Goal: Task Accomplishment & Management: Manage account settings

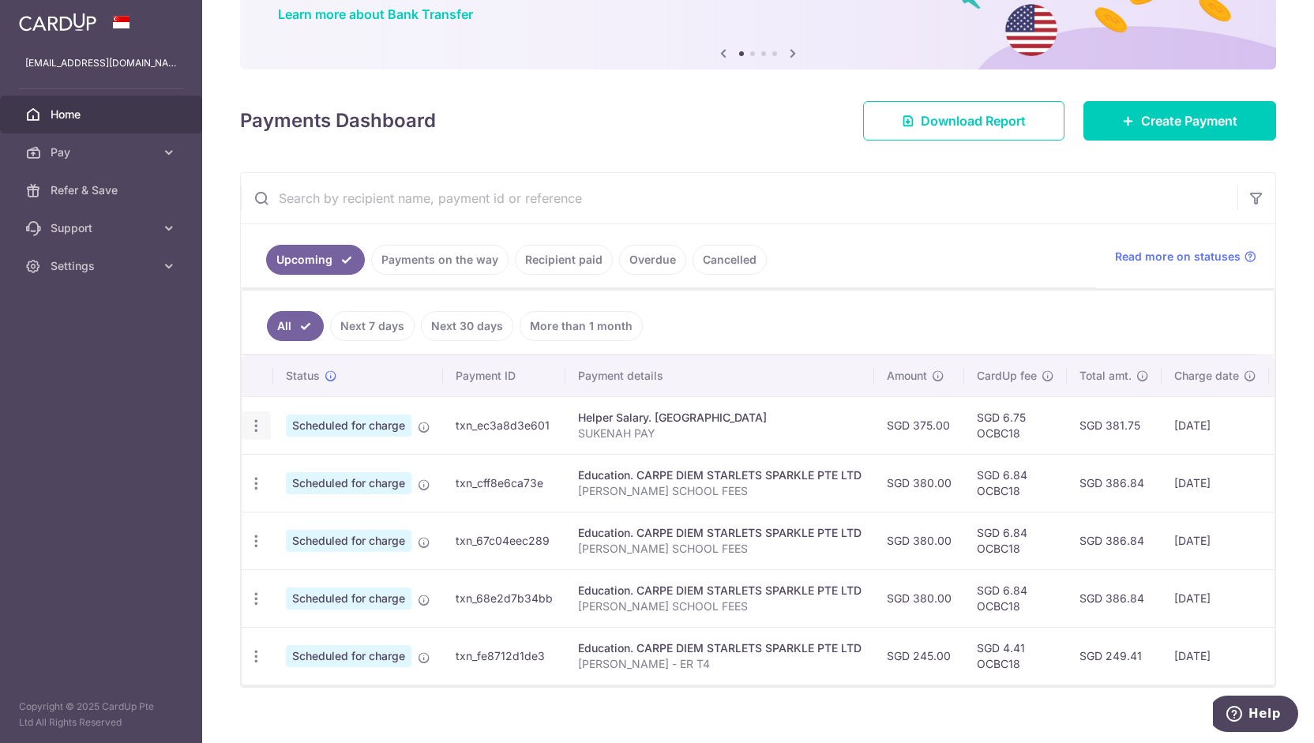
click at [254, 426] on icon "button" at bounding box center [256, 426] width 17 height 17
click at [311, 466] on span "Update payment" at bounding box center [340, 469] width 107 height 19
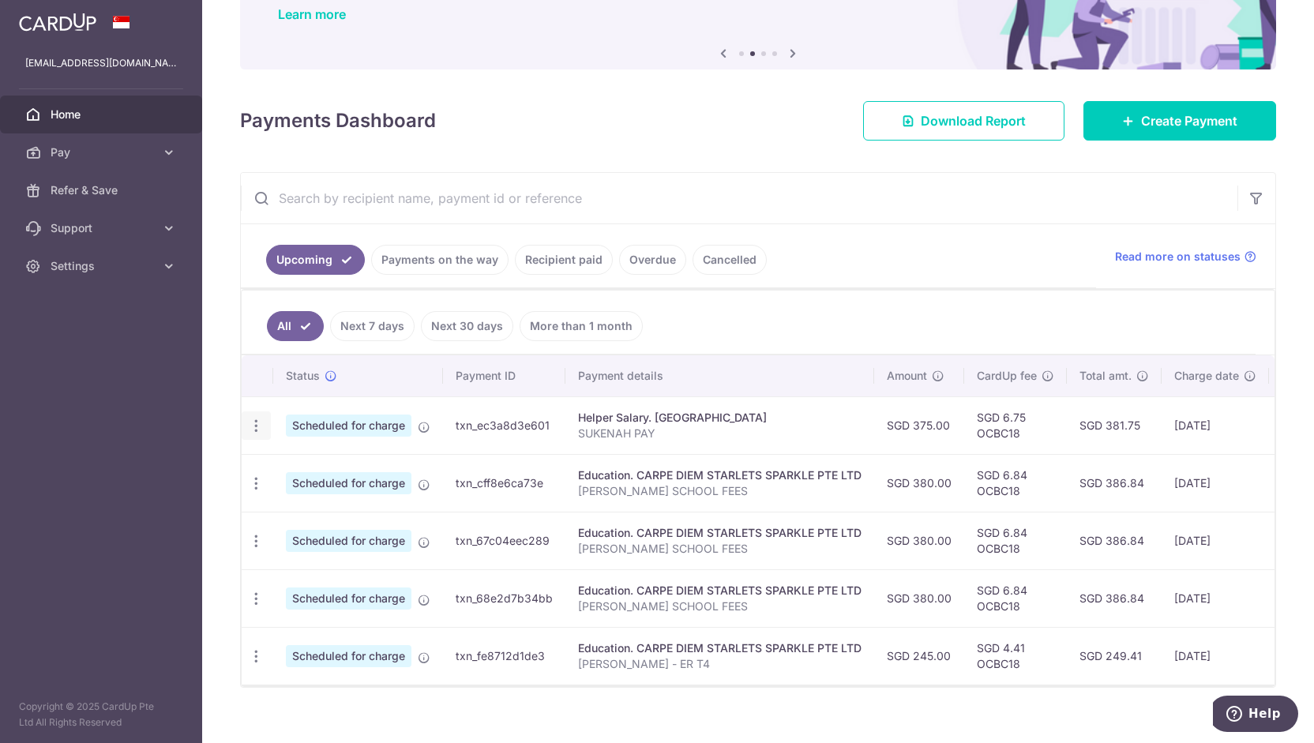
radio input "true"
type input "375.00"
type input "02/11/2025"
type input "SUKENAH PAY"
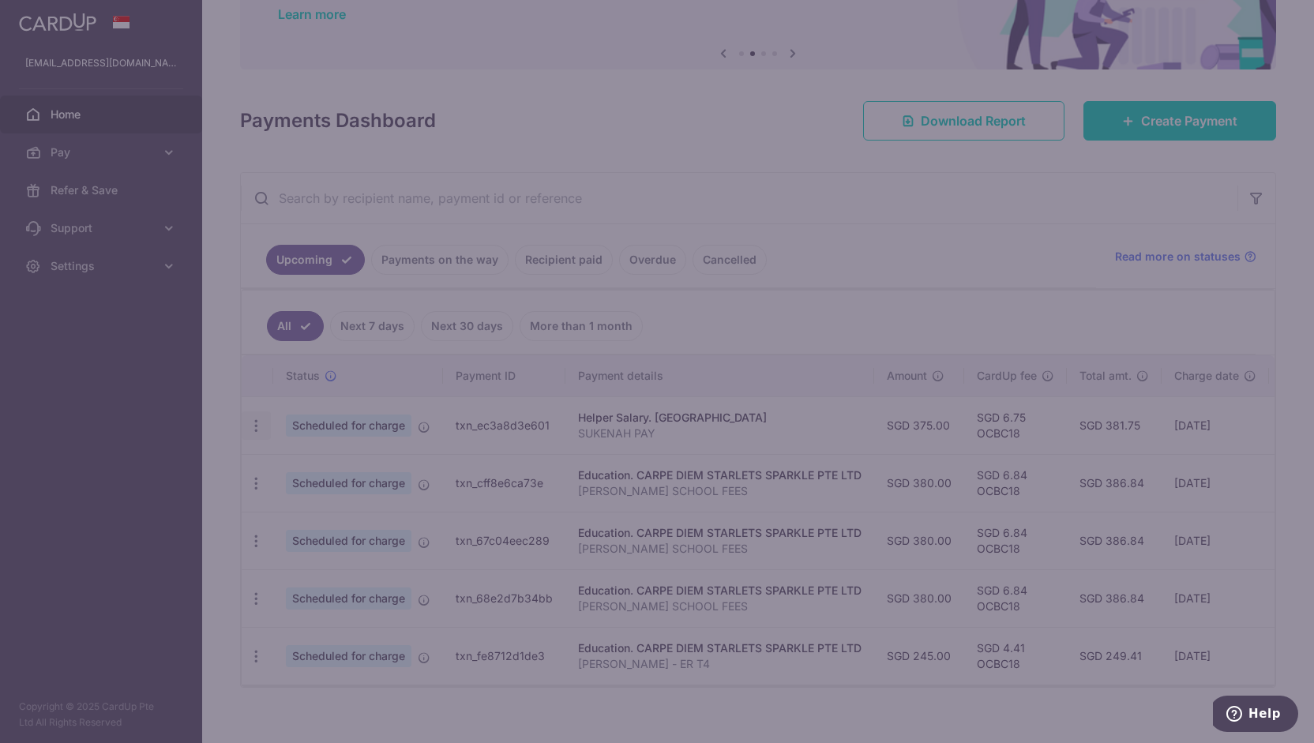
type input "OCBC18"
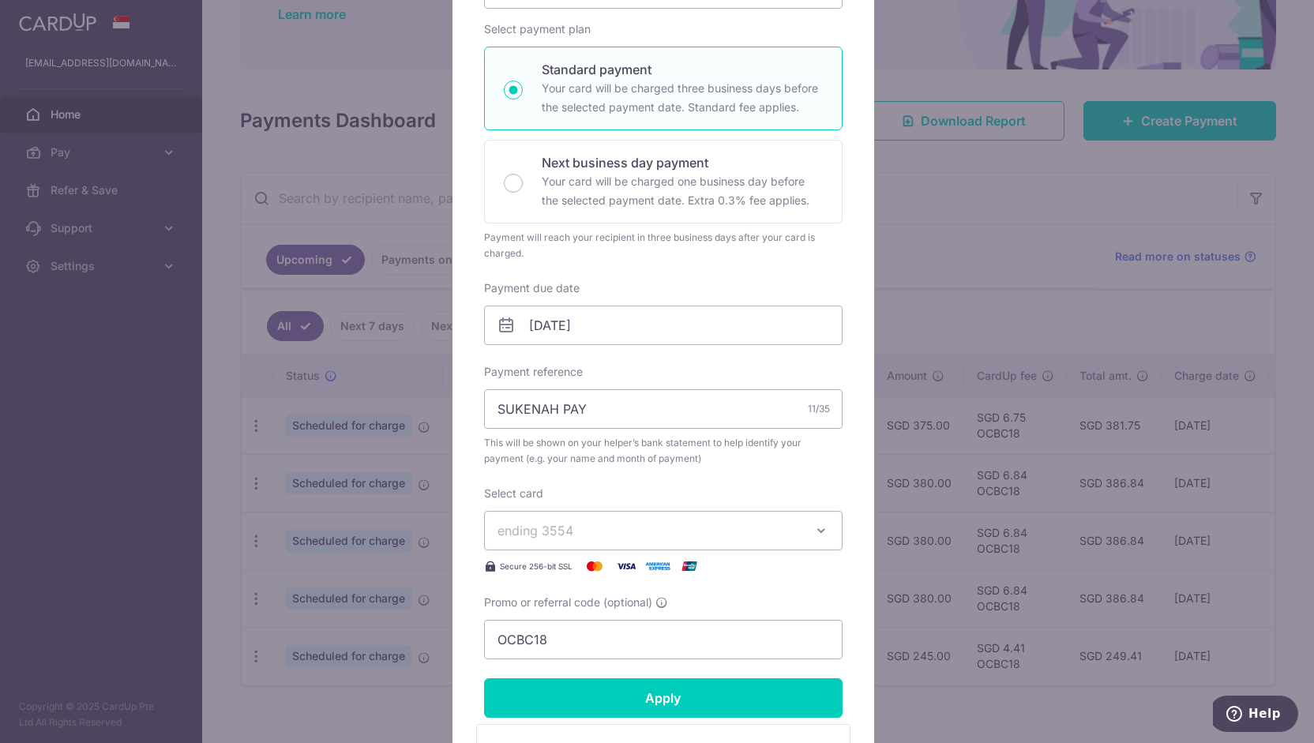
scroll to position [271, 0]
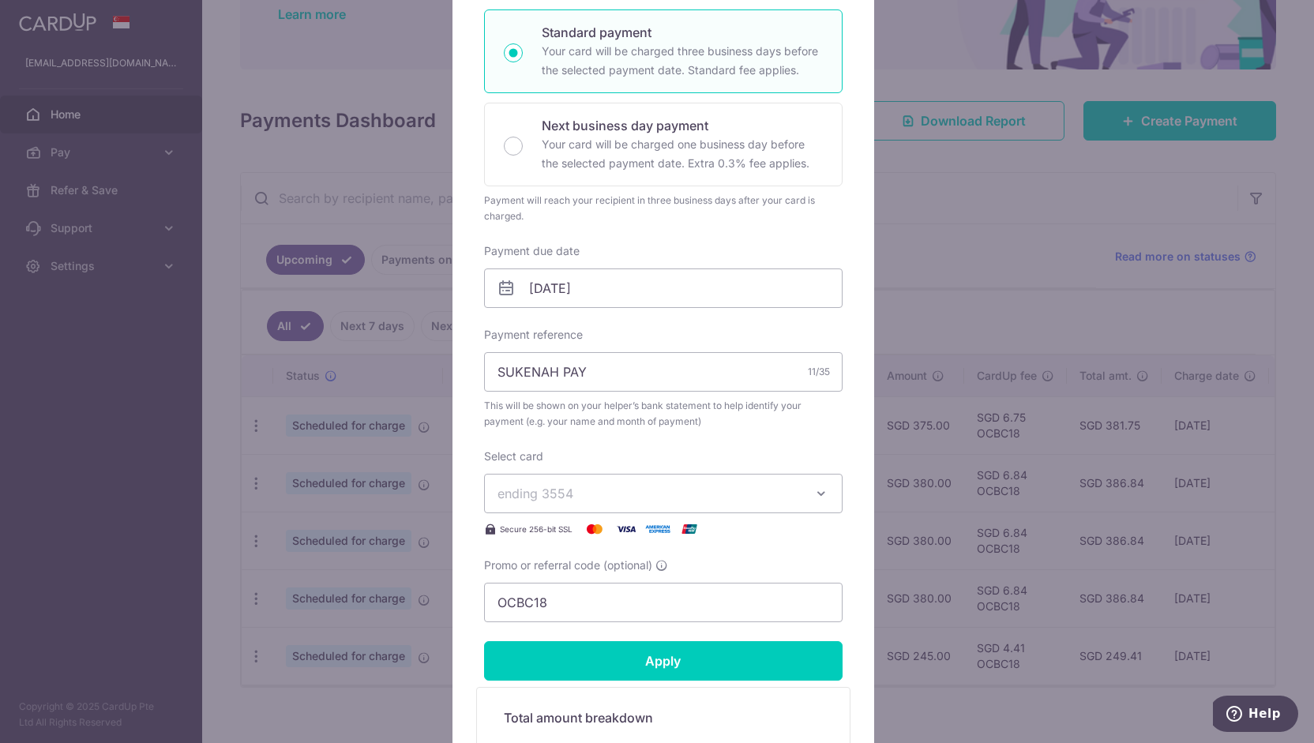
click at [626, 481] on button "ending 3554" at bounding box center [663, 493] width 359 height 39
click at [609, 562] on span "**** 3554" at bounding box center [664, 567] width 332 height 19
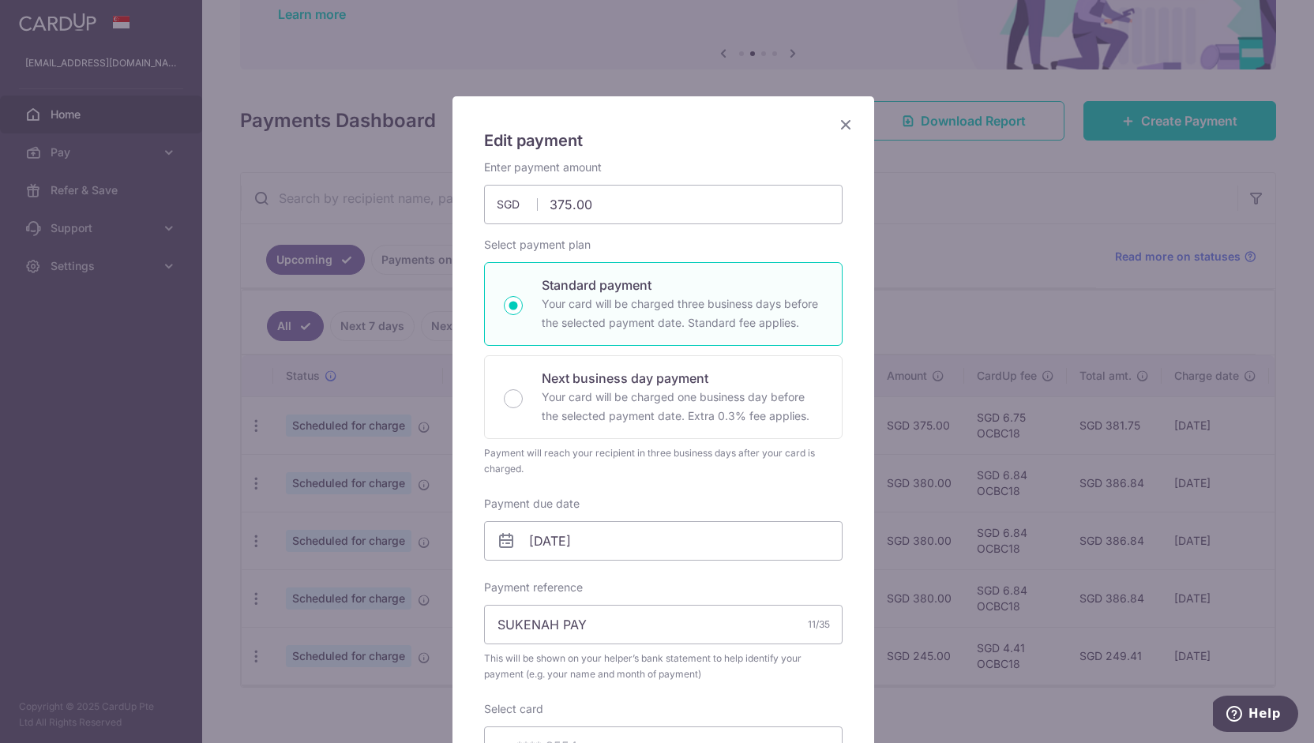
scroll to position [17, 0]
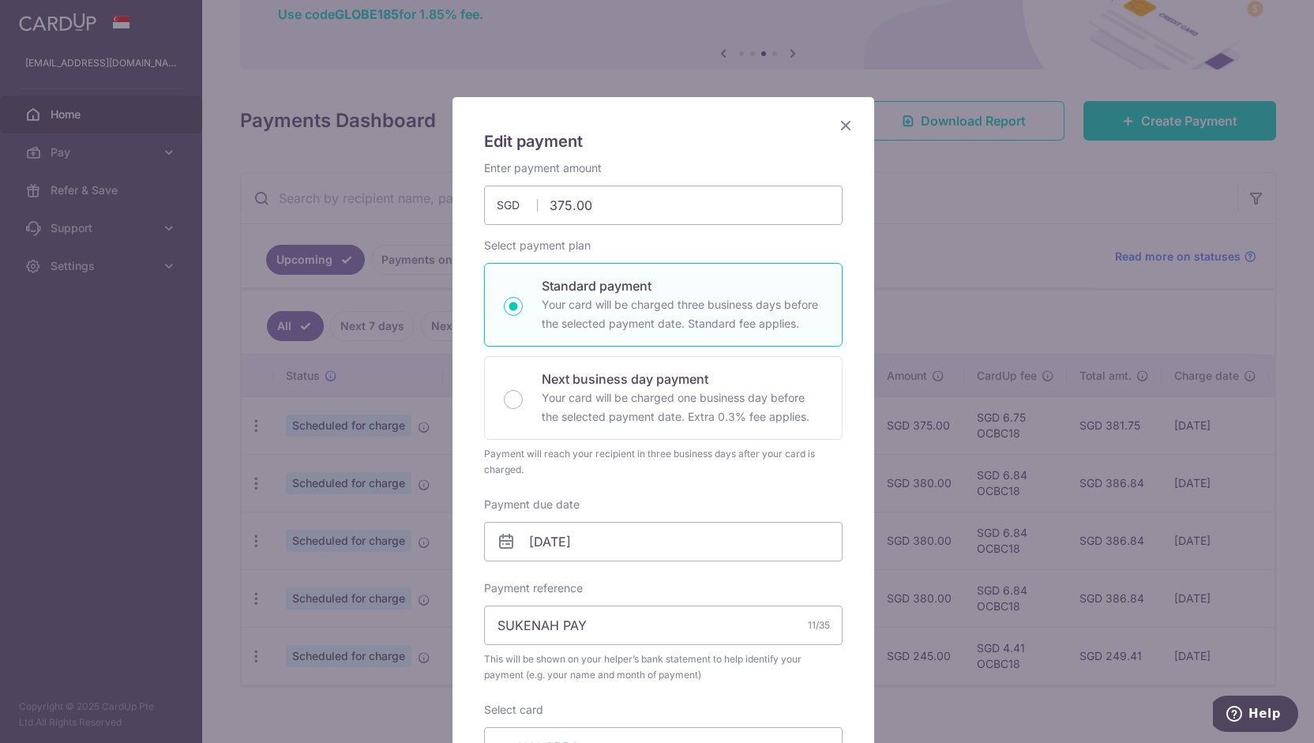
click at [839, 122] on icon "Close" at bounding box center [845, 125] width 19 height 20
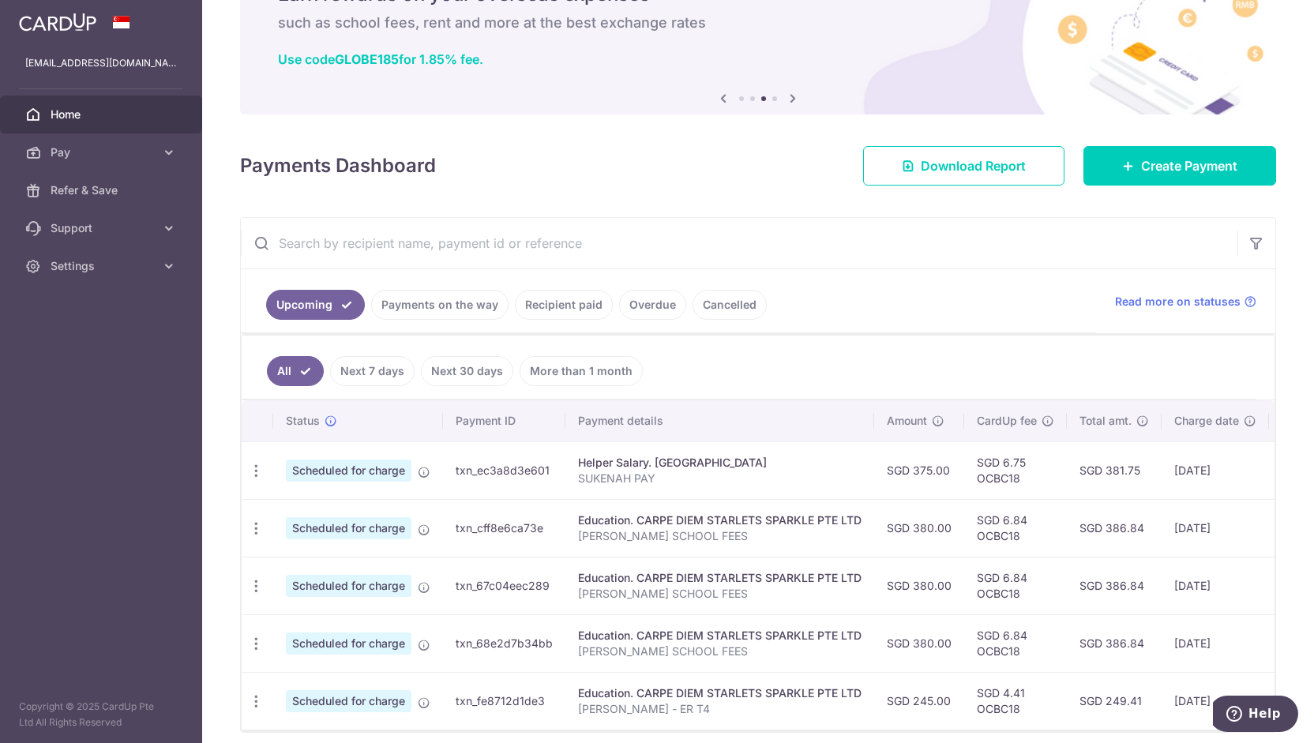
scroll to position [87, 0]
click at [117, 219] on link "Support" at bounding box center [101, 228] width 202 height 38
click at [96, 304] on span "Contact Us" at bounding box center [103, 304] width 104 height 16
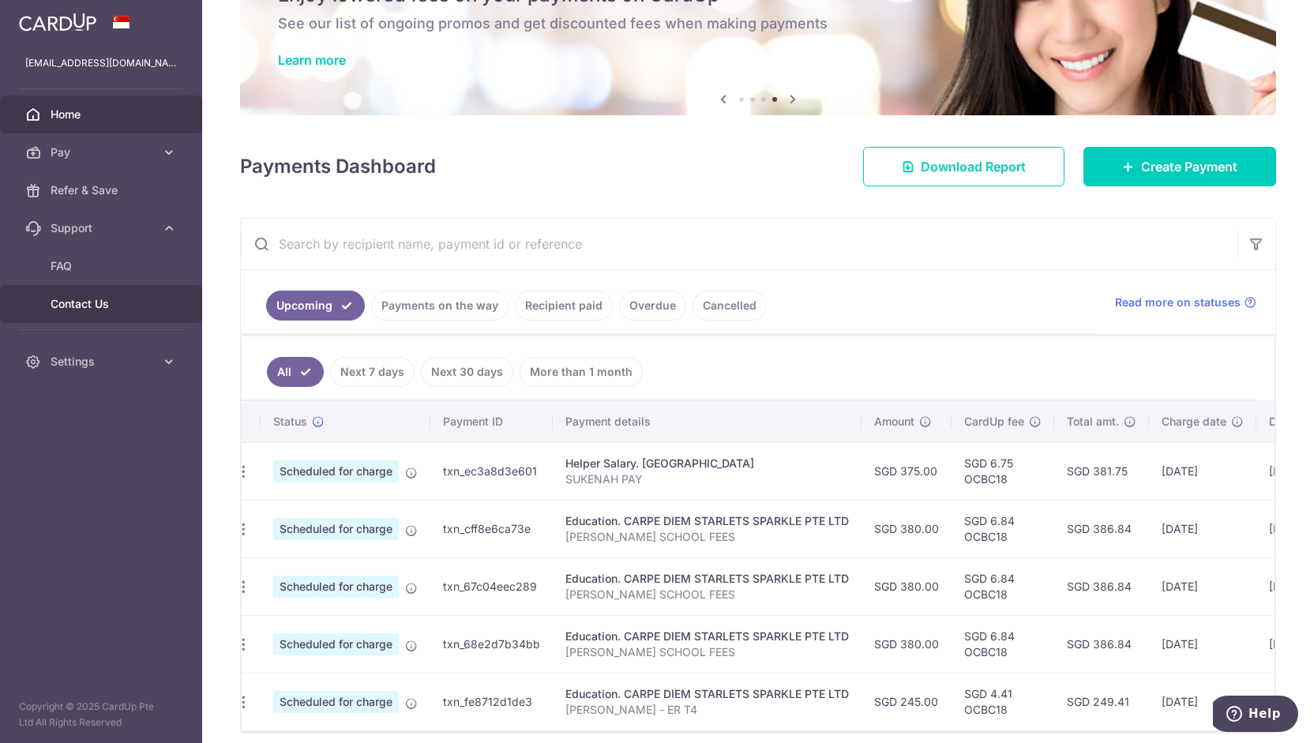
scroll to position [0, 204]
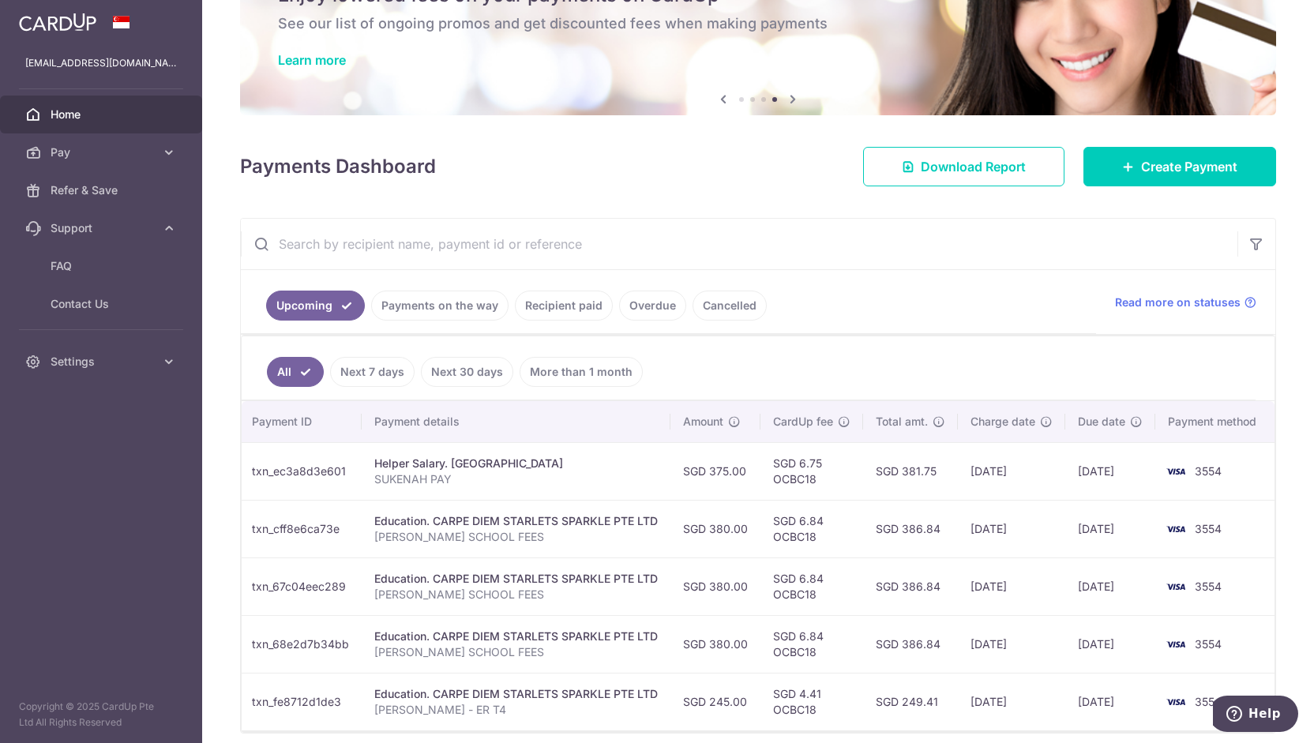
click at [1205, 424] on th "Payment method" at bounding box center [1215, 421] width 120 height 41
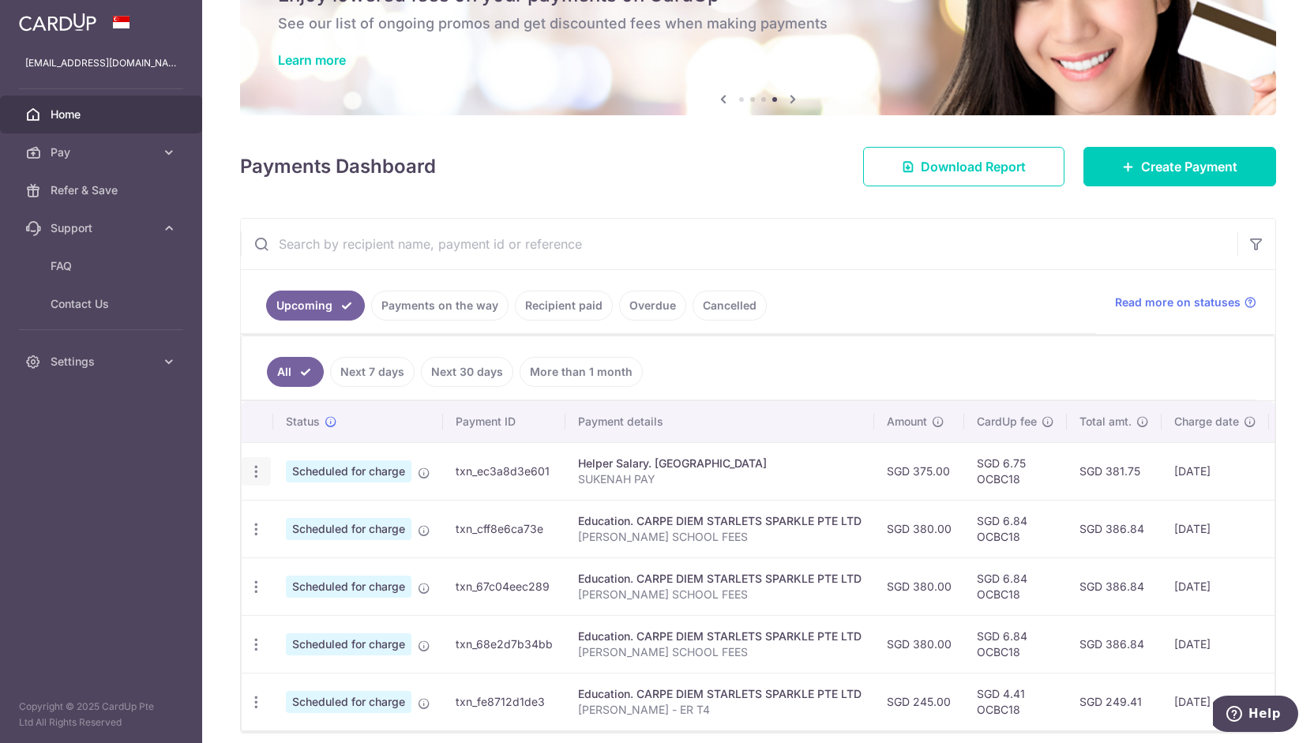
click at [257, 473] on icon "button" at bounding box center [256, 472] width 17 height 17
click at [285, 547] on link "Cancel payment" at bounding box center [324, 553] width 164 height 39
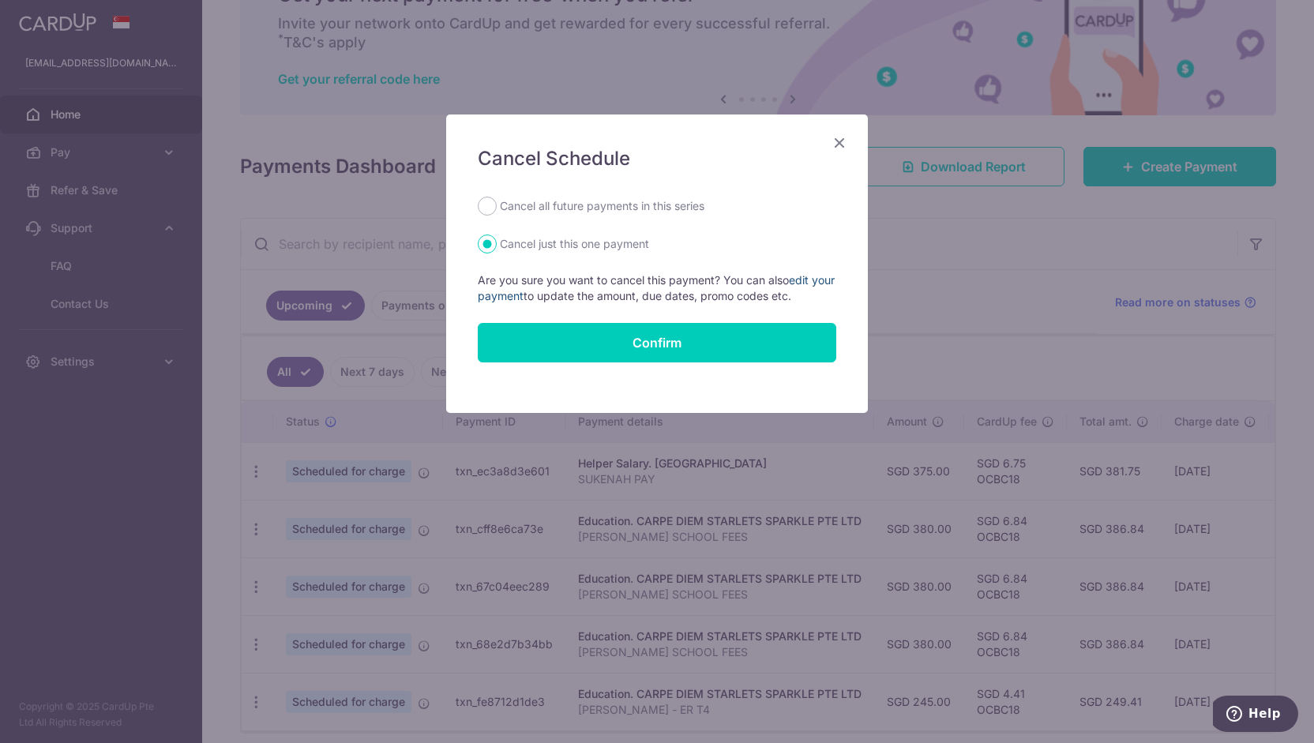
click at [806, 280] on link "edit your payment" at bounding box center [656, 287] width 357 height 29
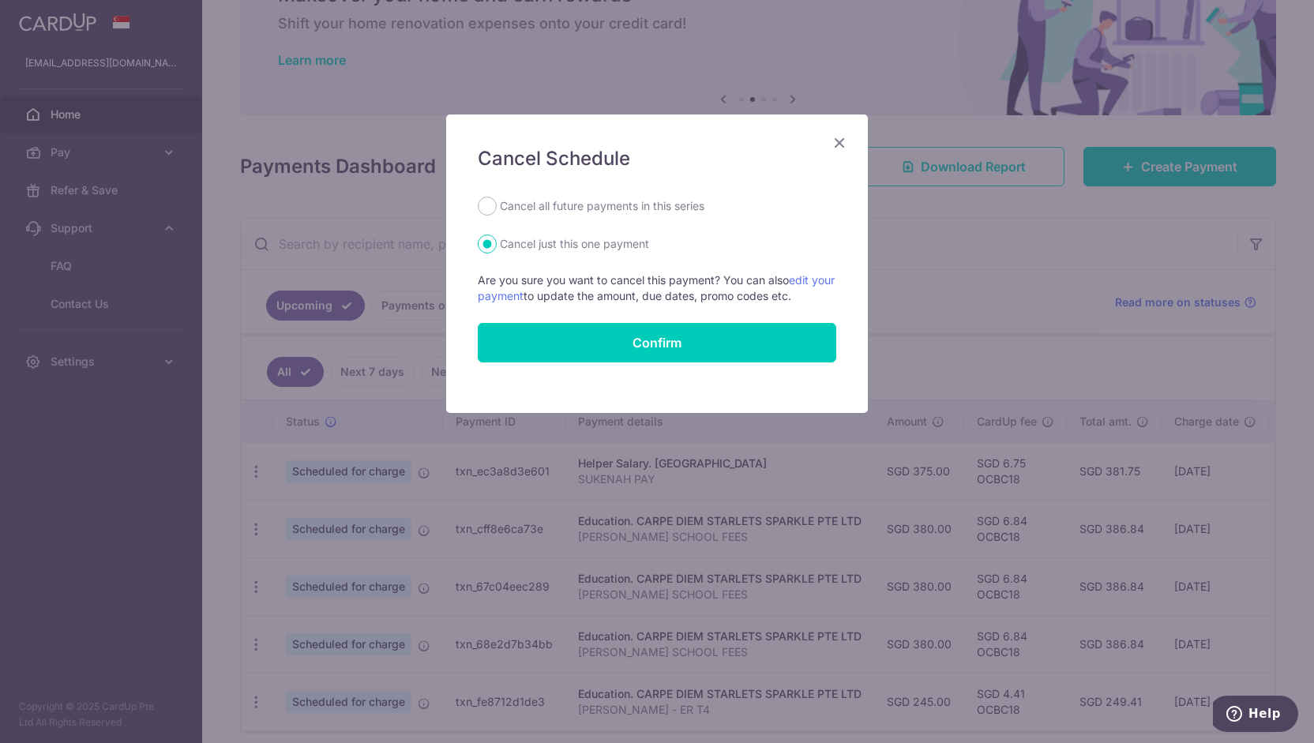
click at [843, 139] on icon "Close" at bounding box center [839, 143] width 19 height 20
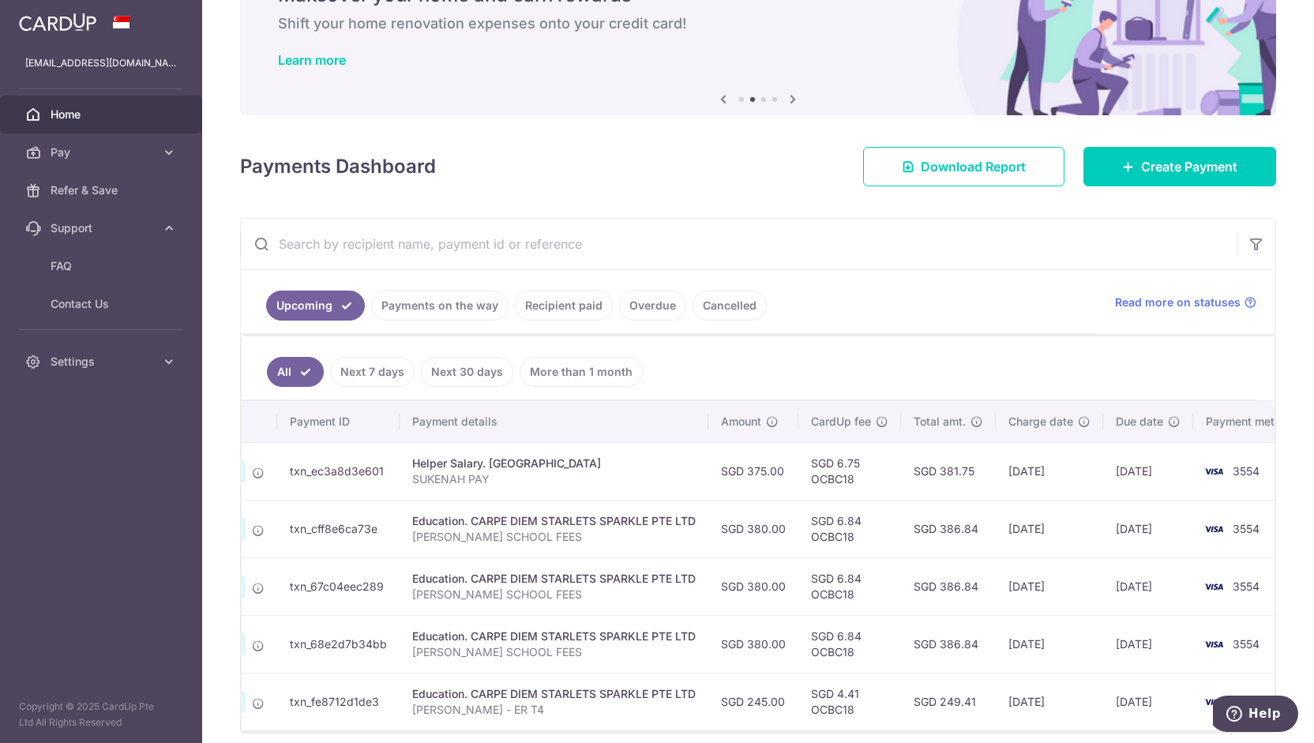
scroll to position [0, 204]
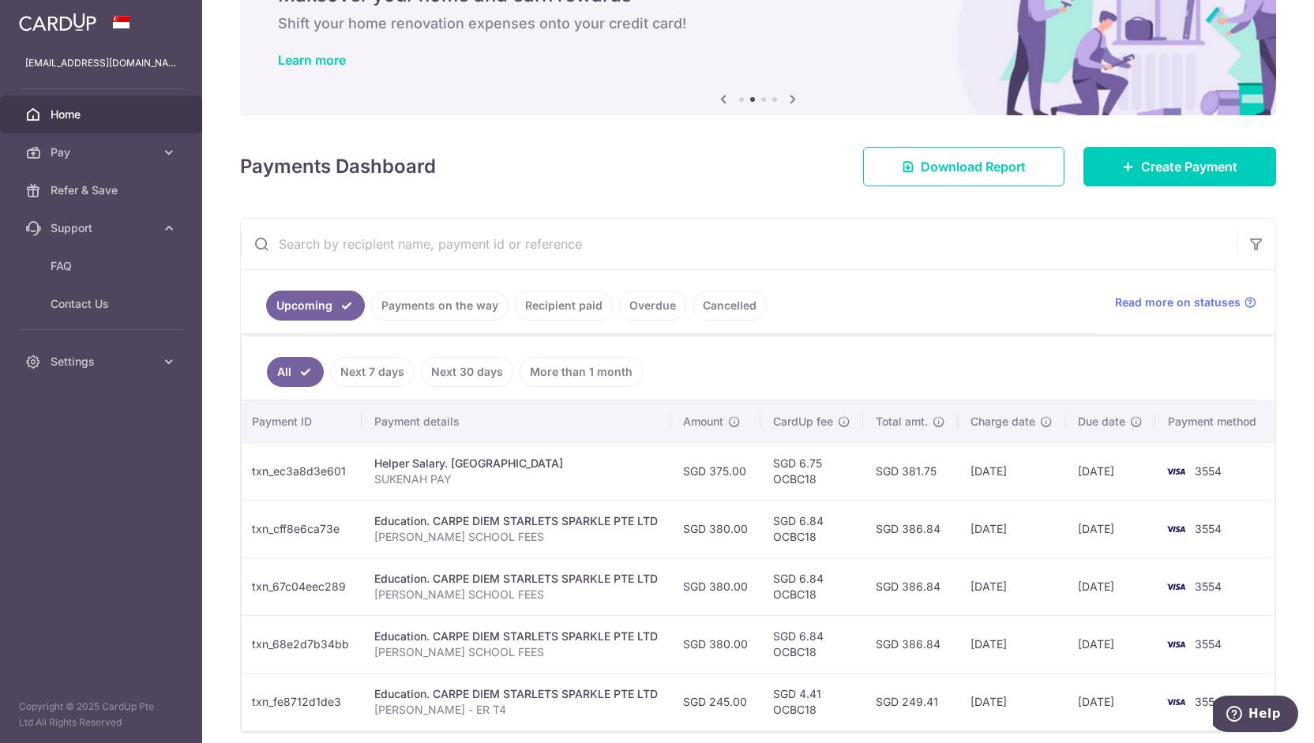
click at [1186, 468] on img at bounding box center [1176, 471] width 32 height 19
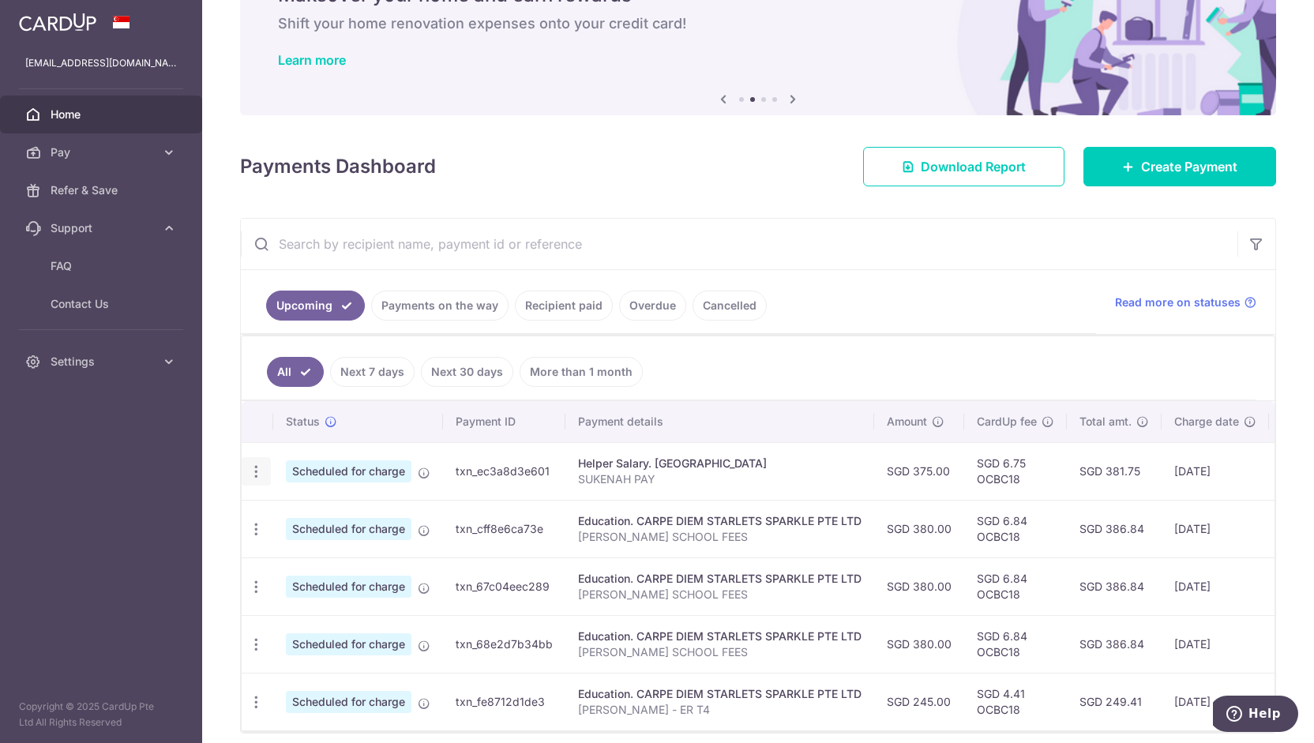
click at [253, 478] on div "Update payment Cancel payment" at bounding box center [256, 471] width 29 height 29
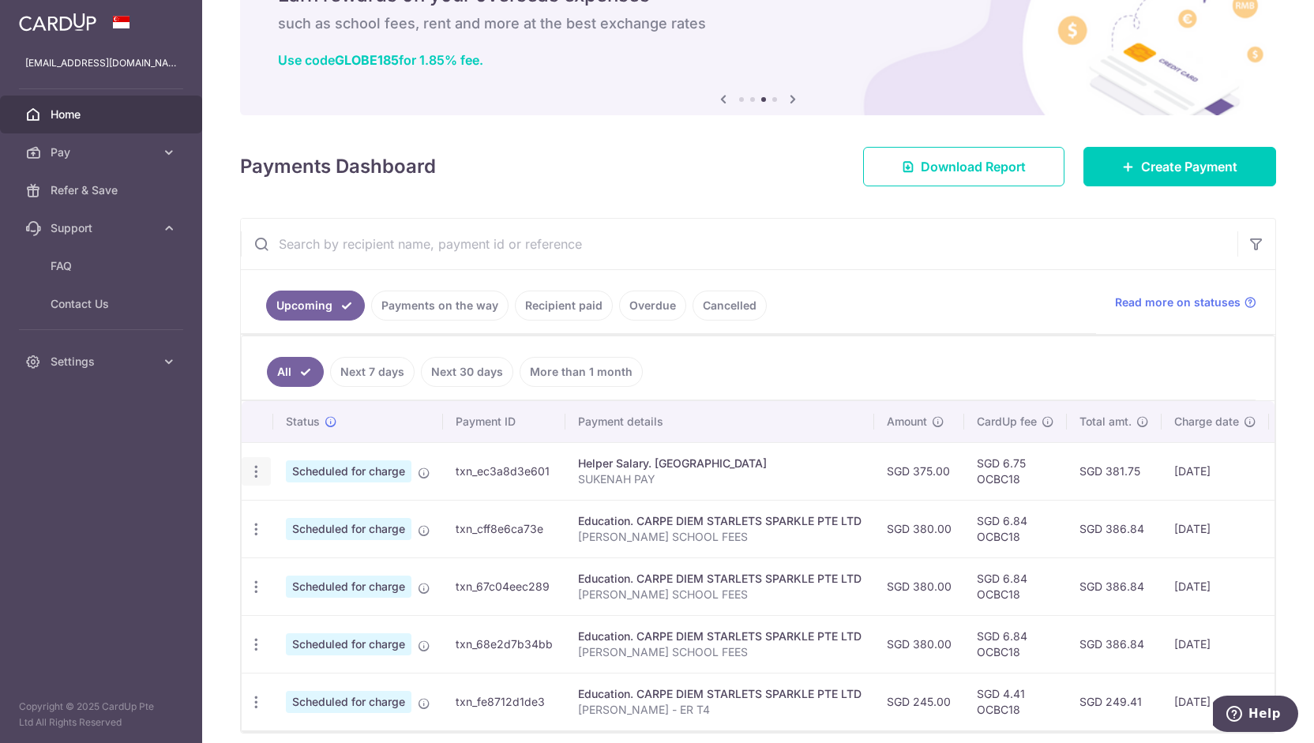
click at [255, 465] on icon "button" at bounding box center [256, 472] width 17 height 17
click at [297, 506] on span "Update payment" at bounding box center [340, 514] width 107 height 19
radio input "true"
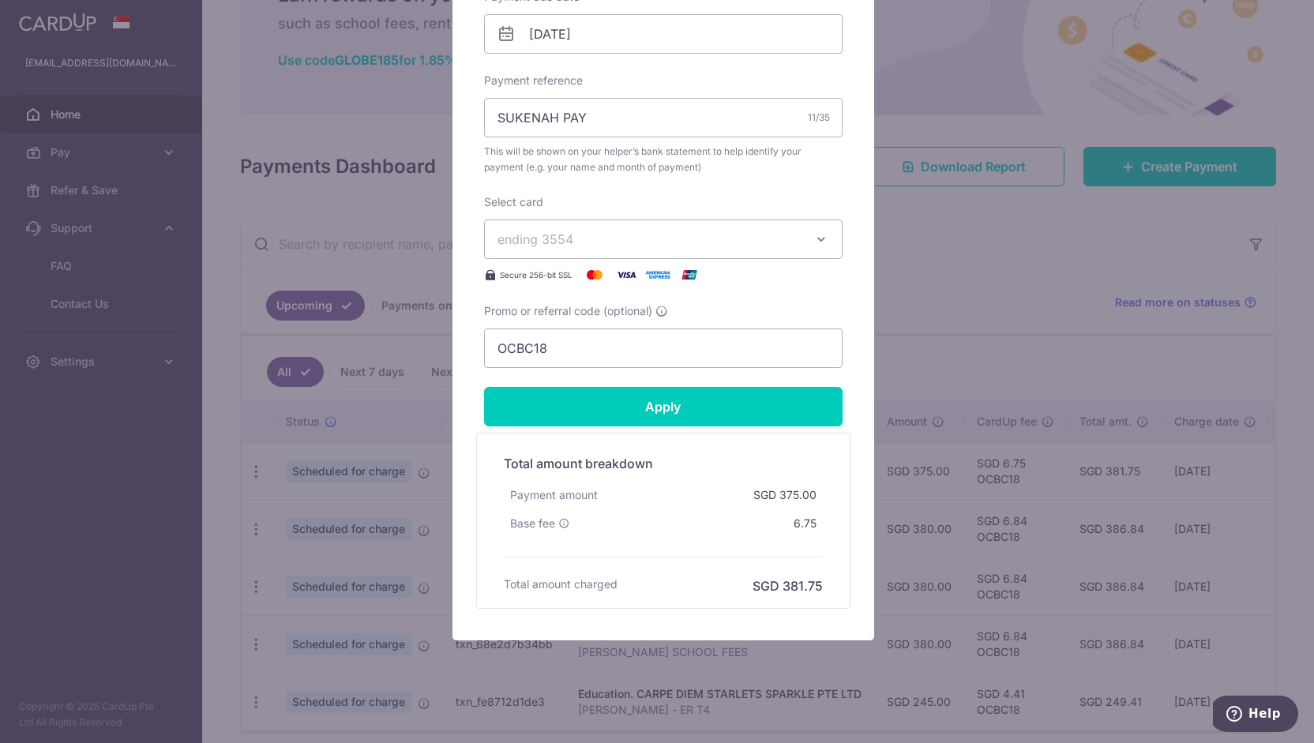
scroll to position [533, 0]
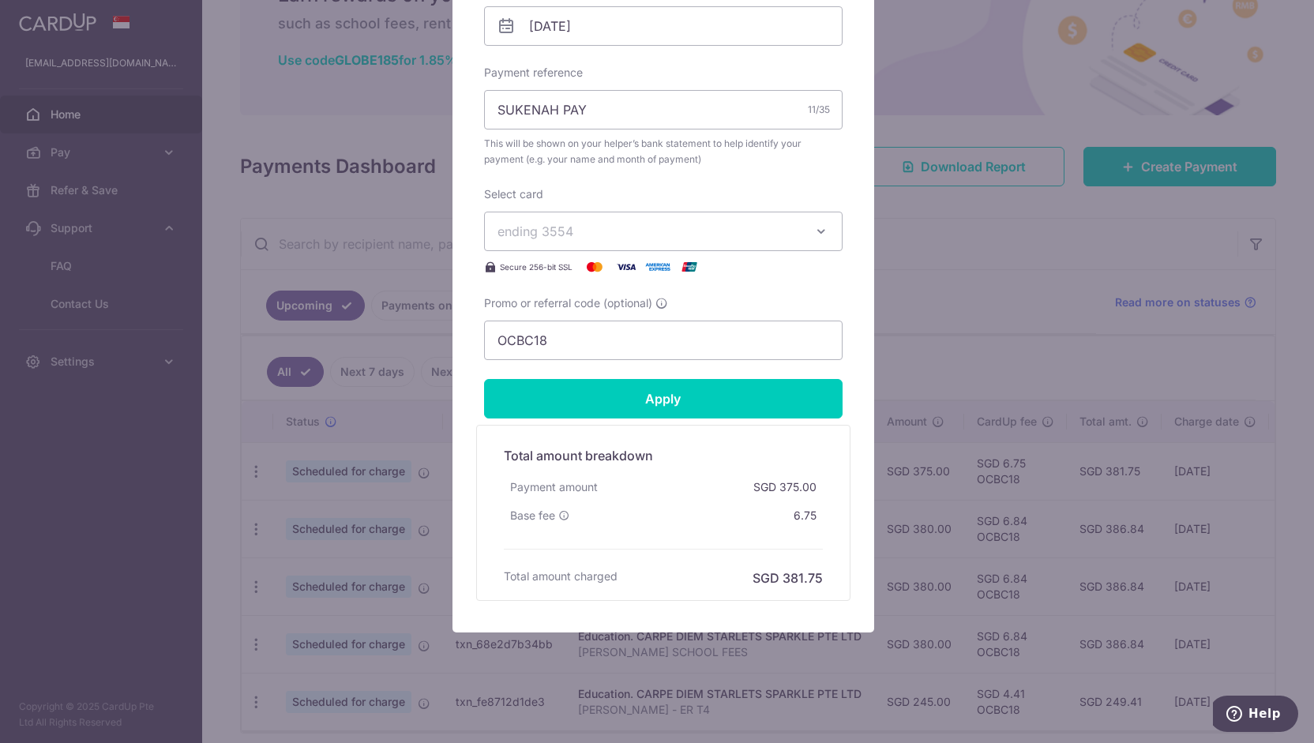
click at [575, 238] on span "ending 3554" at bounding box center [649, 231] width 303 height 19
click at [573, 239] on button "ending 3554" at bounding box center [663, 231] width 359 height 39
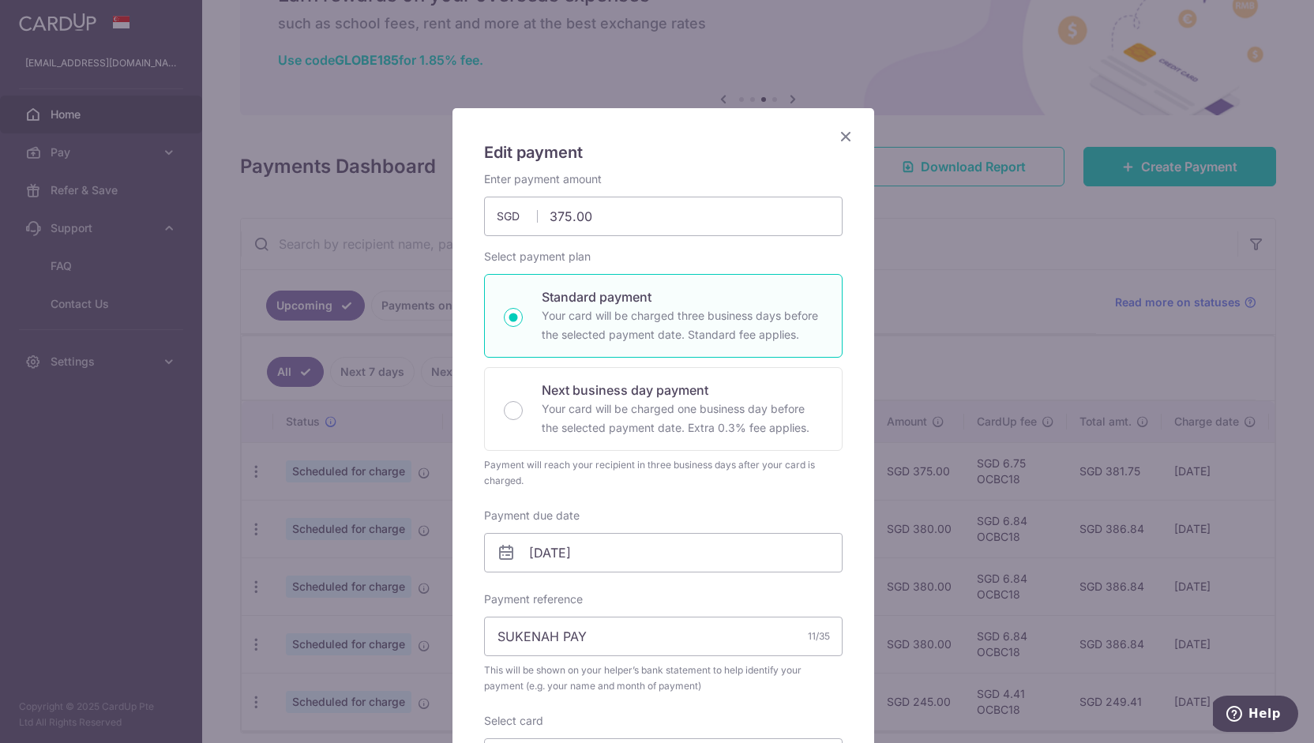
scroll to position [0, 0]
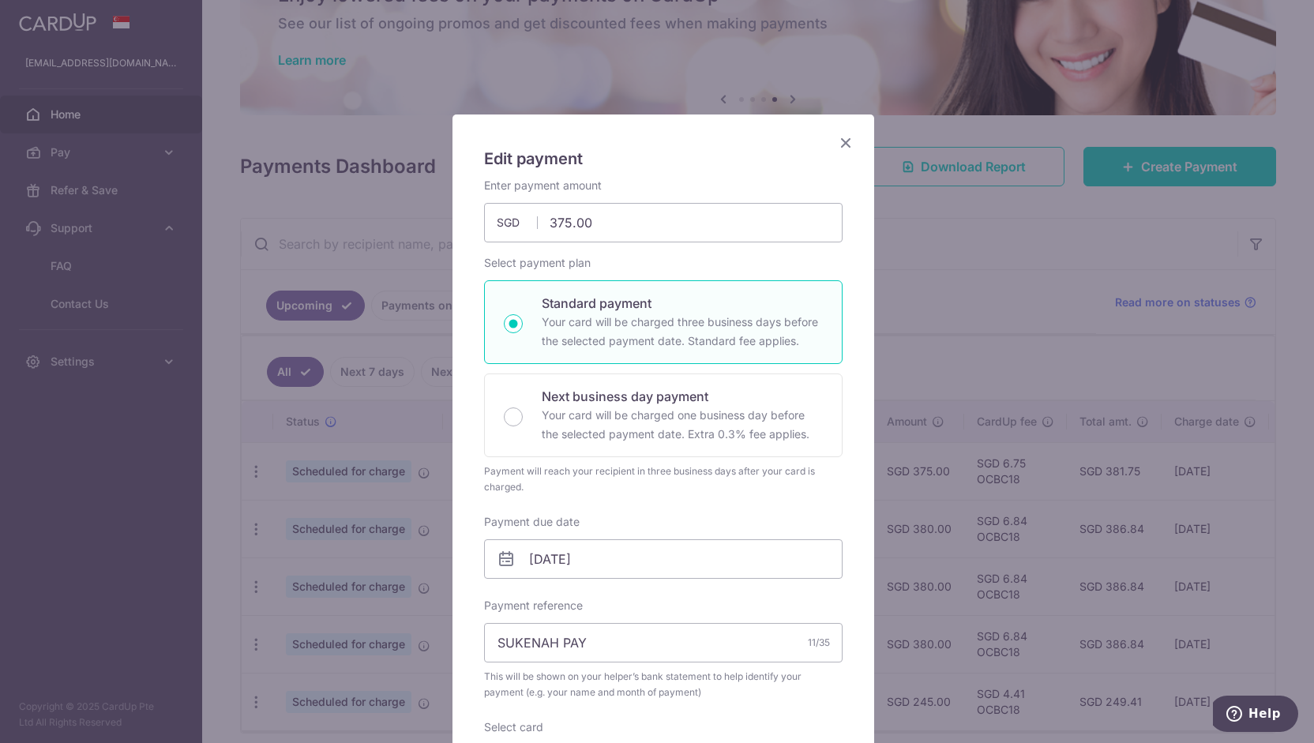
click at [845, 137] on icon "Close" at bounding box center [845, 143] width 19 height 20
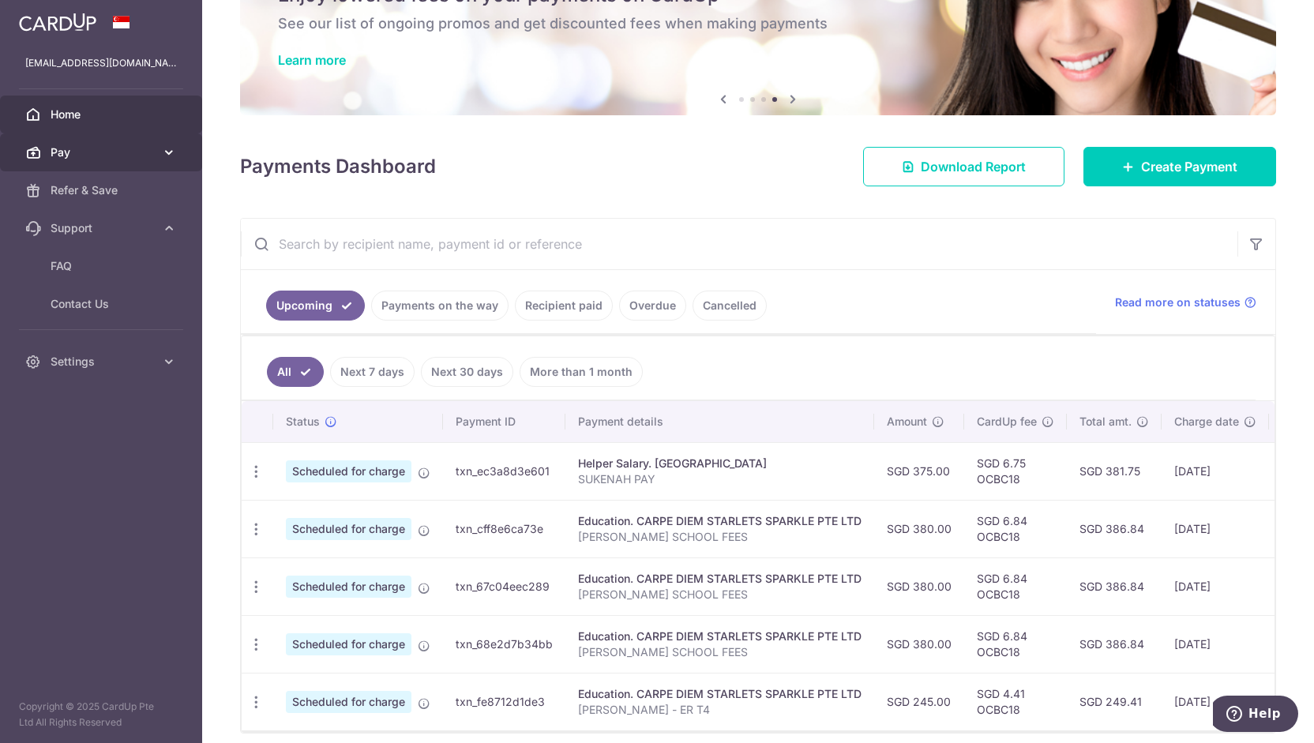
click at [126, 154] on span "Pay" at bounding box center [103, 153] width 104 height 16
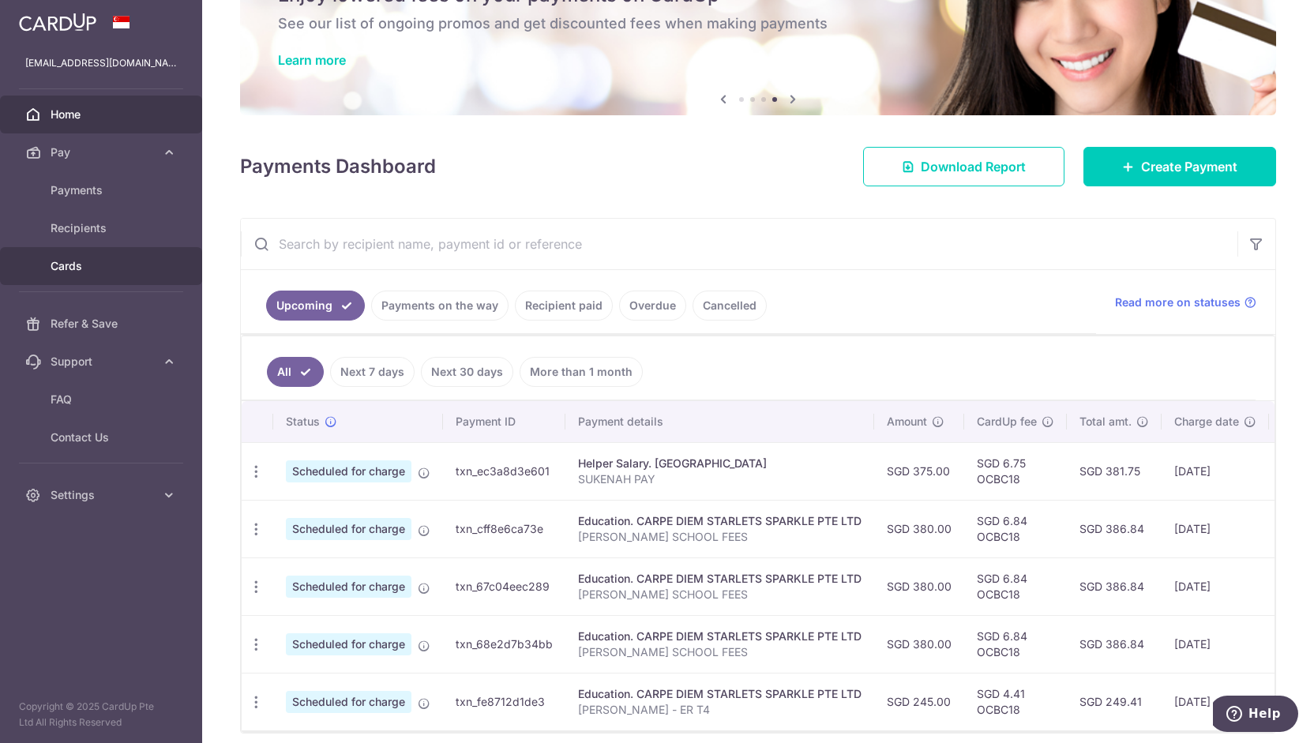
click at [105, 272] on span "Cards" at bounding box center [103, 266] width 104 height 16
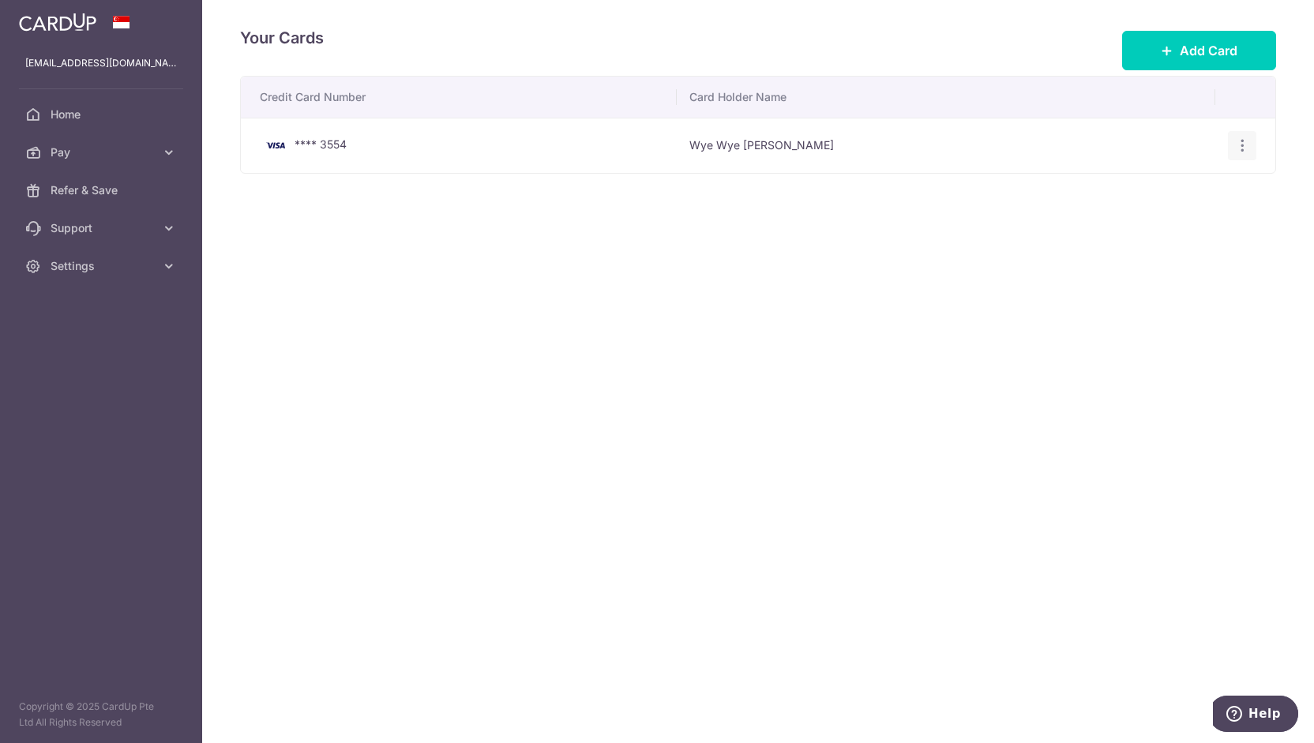
click at [1240, 144] on icon "button" at bounding box center [1242, 145] width 17 height 17
click at [1204, 191] on span "View/Edit" at bounding box center [1189, 189] width 107 height 19
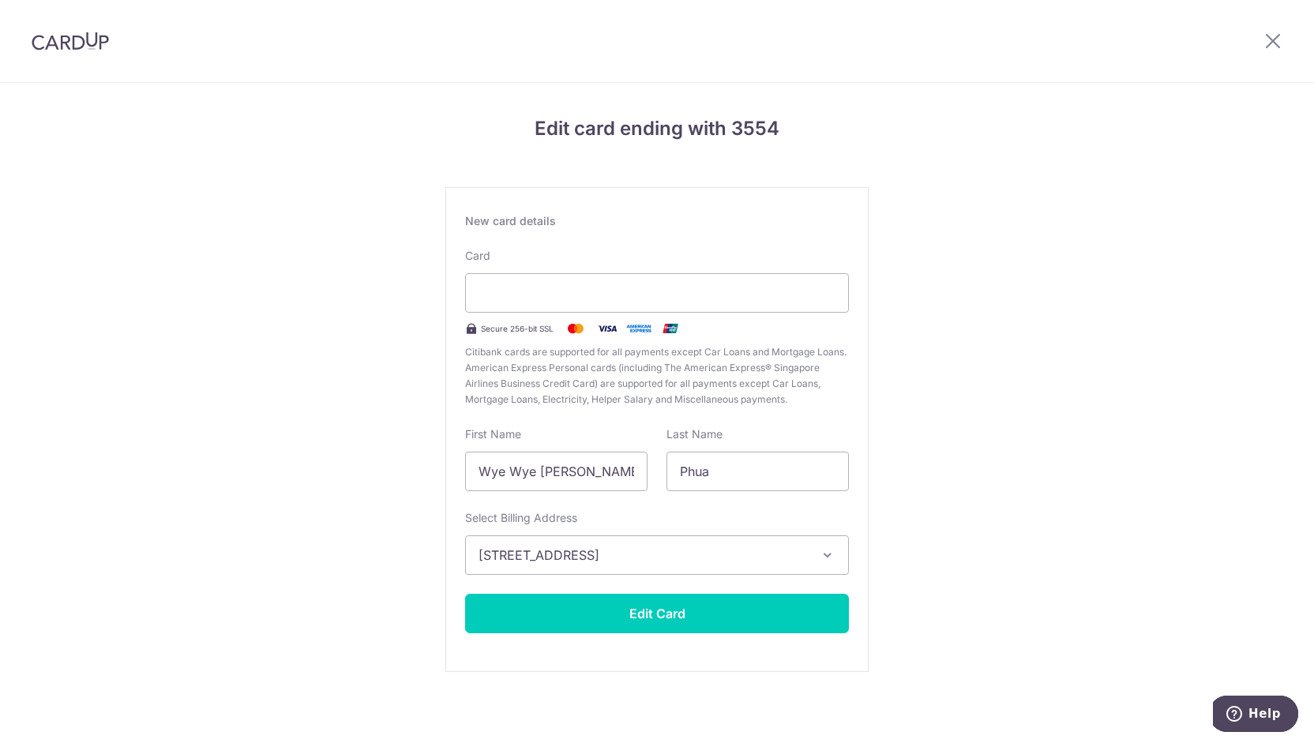
click at [1034, 445] on div "Edit card ending with 3554 New card details Card Secure 256-bit SSL Citibank ca…" at bounding box center [657, 414] width 1314 height 663
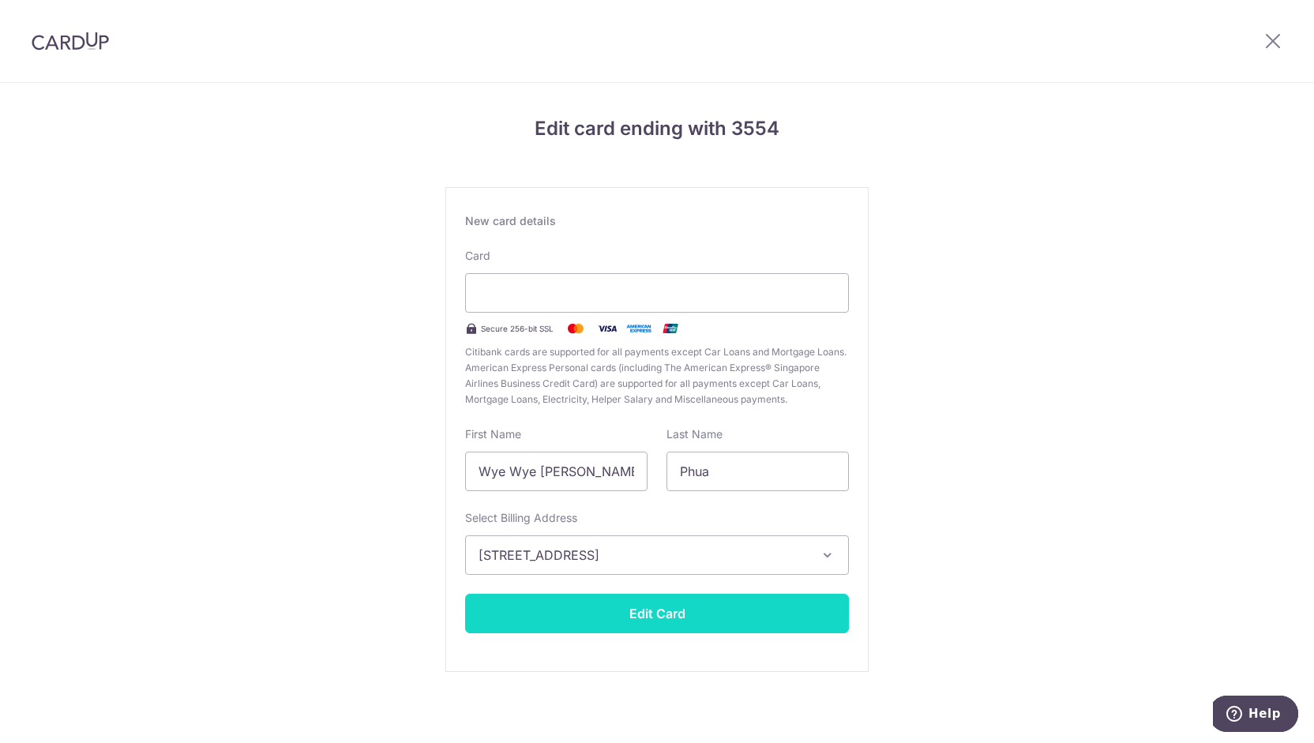
click at [703, 600] on button "Edit Card" at bounding box center [657, 613] width 384 height 39
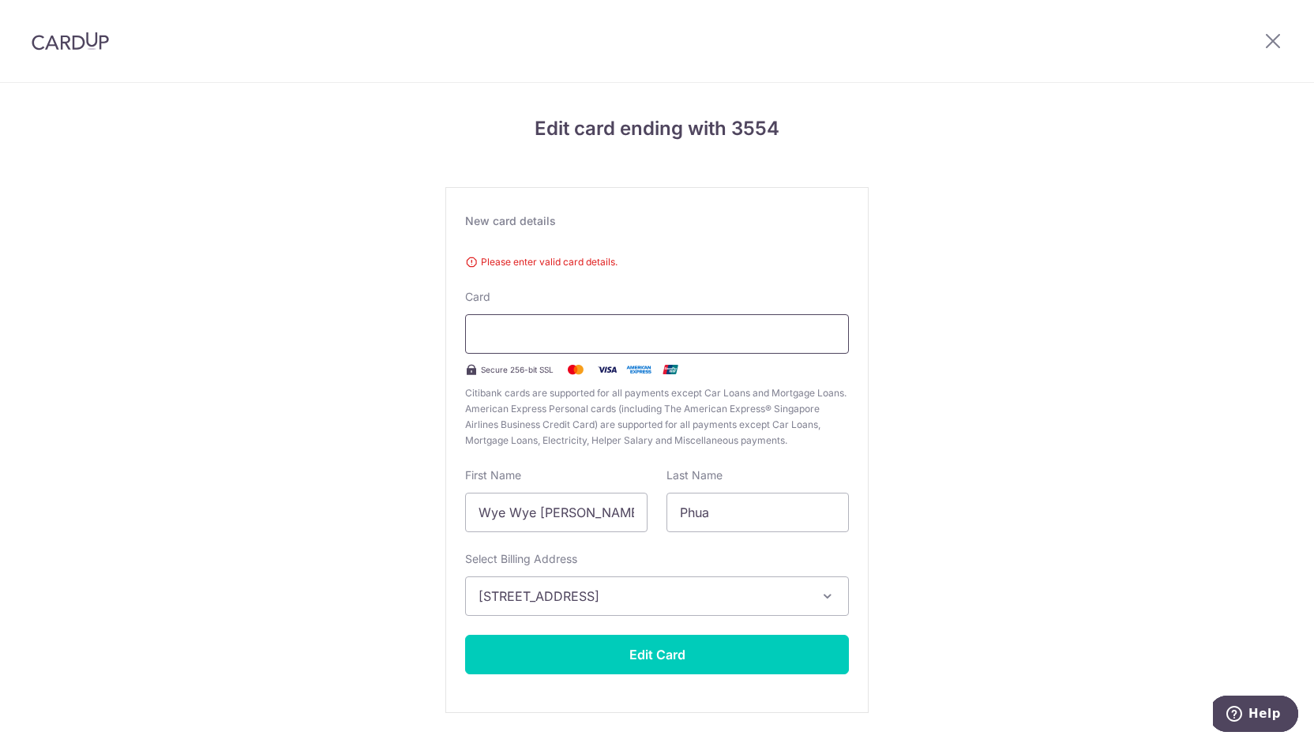
click at [776, 337] on iframe at bounding box center [657, 334] width 357 height 19
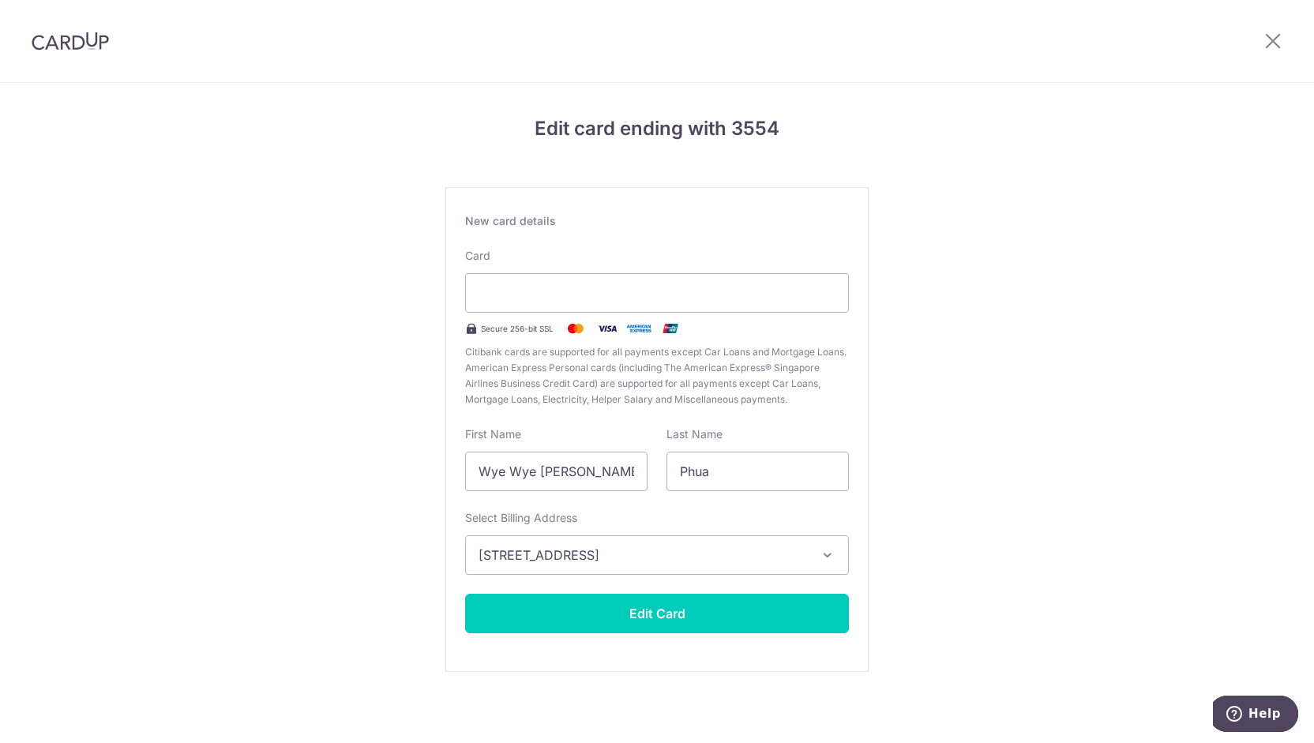
click at [952, 584] on div "Edit card ending with 3554 New card details Please enter valid card details. Ca…" at bounding box center [657, 414] width 1314 height 663
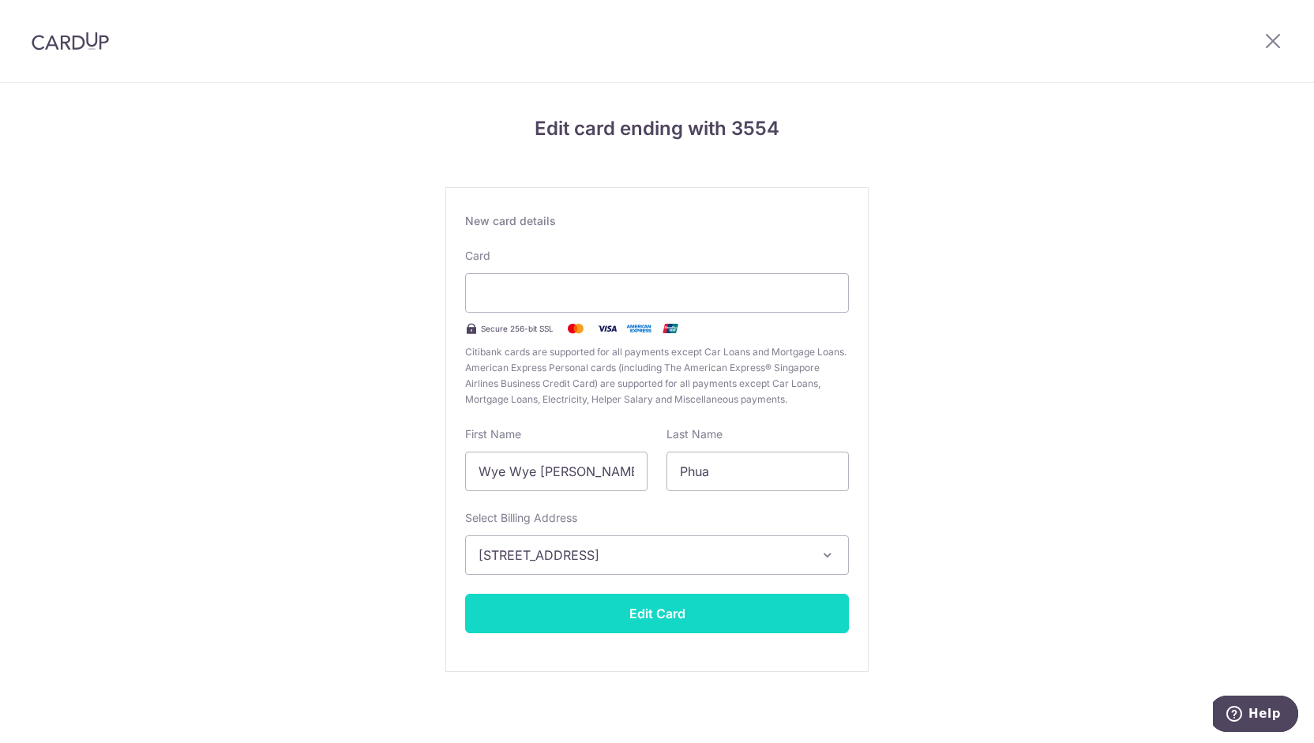
click at [768, 622] on button "Edit Card" at bounding box center [657, 613] width 384 height 39
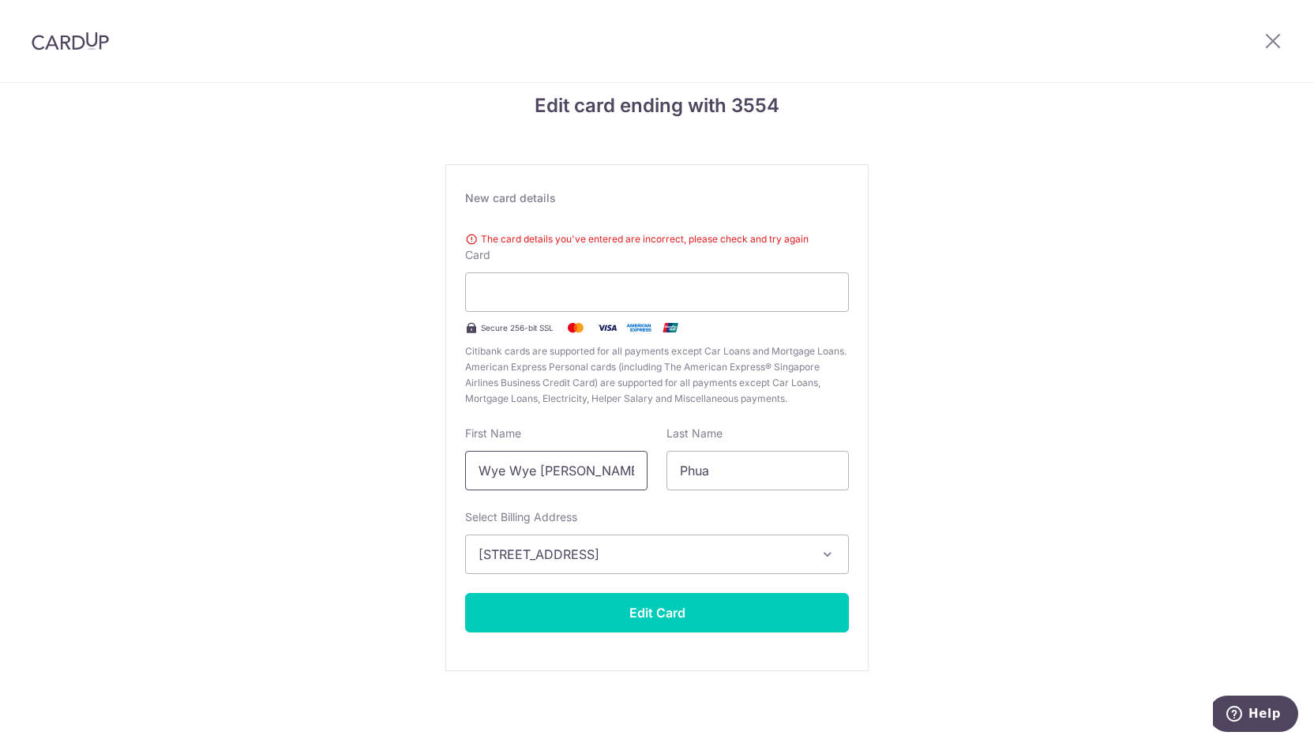
click at [518, 474] on input "Wye Wye [PERSON_NAME]" at bounding box center [556, 470] width 182 height 39
click at [512, 475] on input "Wye Wye Phyllis" at bounding box center [556, 470] width 182 height 39
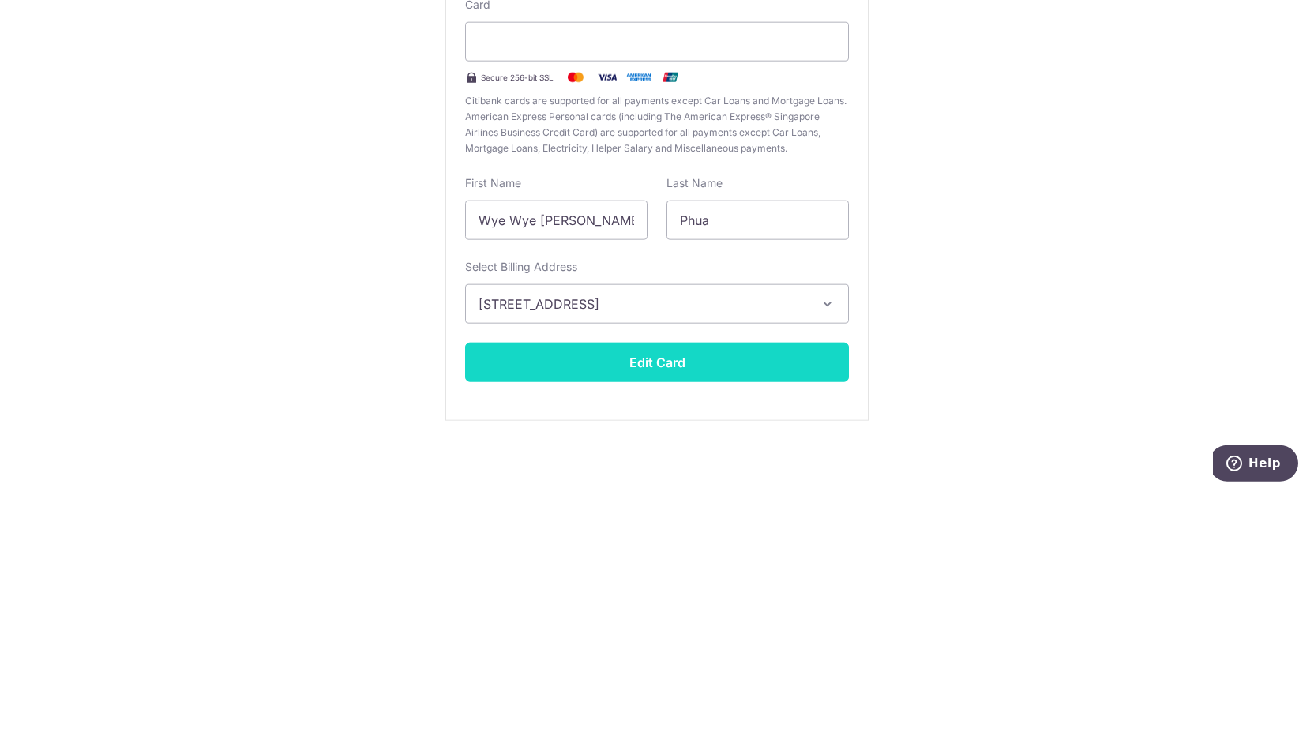
click at [641, 618] on button "Edit Card" at bounding box center [657, 612] width 384 height 39
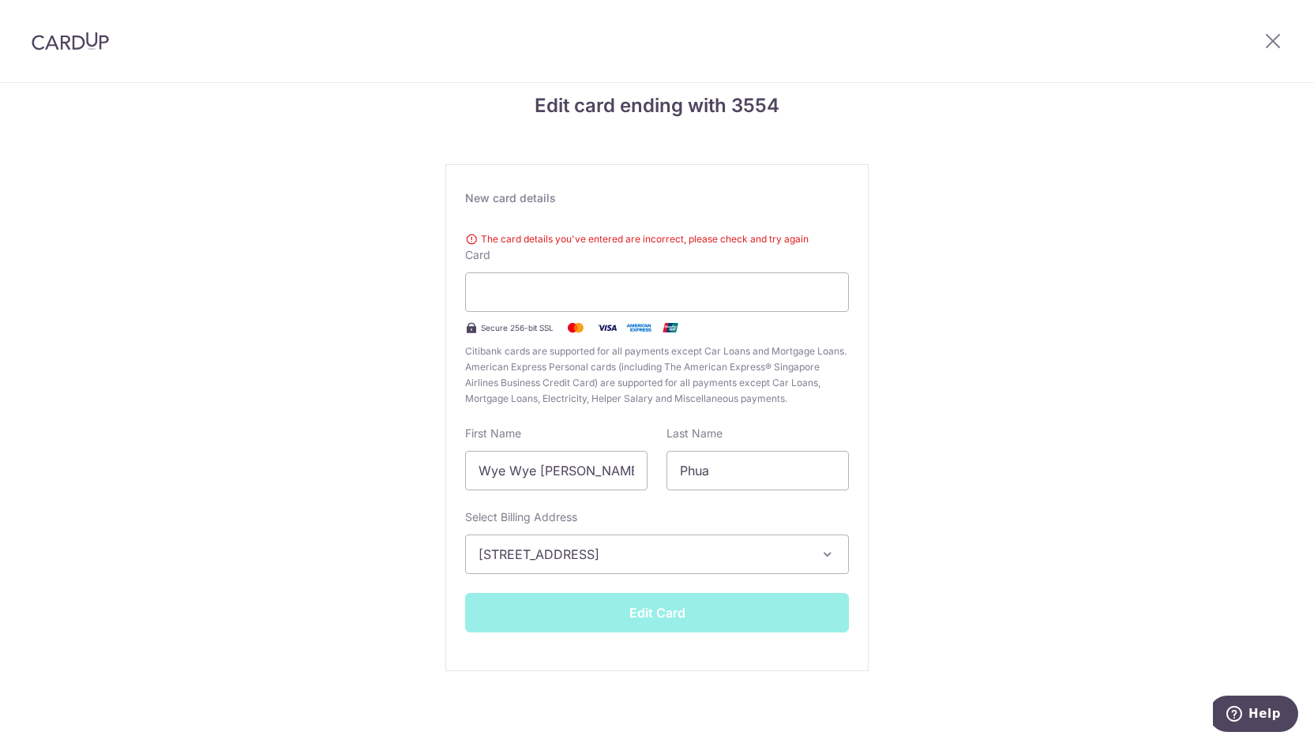
click at [640, 620] on div "Edit Card" at bounding box center [657, 612] width 403 height 39
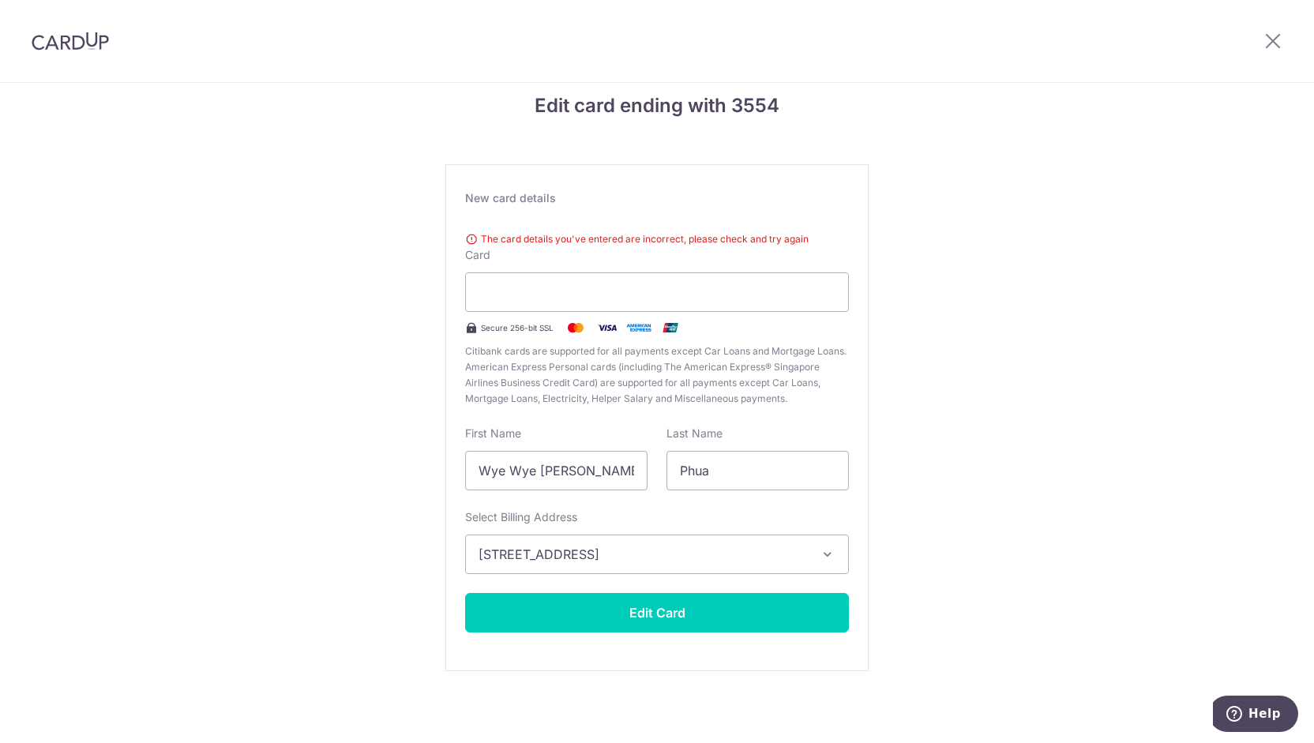
click at [951, 393] on div "Edit card ending with 3554 New card details The card details you've entered are…" at bounding box center [657, 403] width 1314 height 686
click at [952, 528] on div "Edit card ending with 3554 New card details The card details you've entered are…" at bounding box center [657, 403] width 1314 height 686
click at [506, 475] on input "Wye Wye Phyllis" at bounding box center [556, 470] width 182 height 39
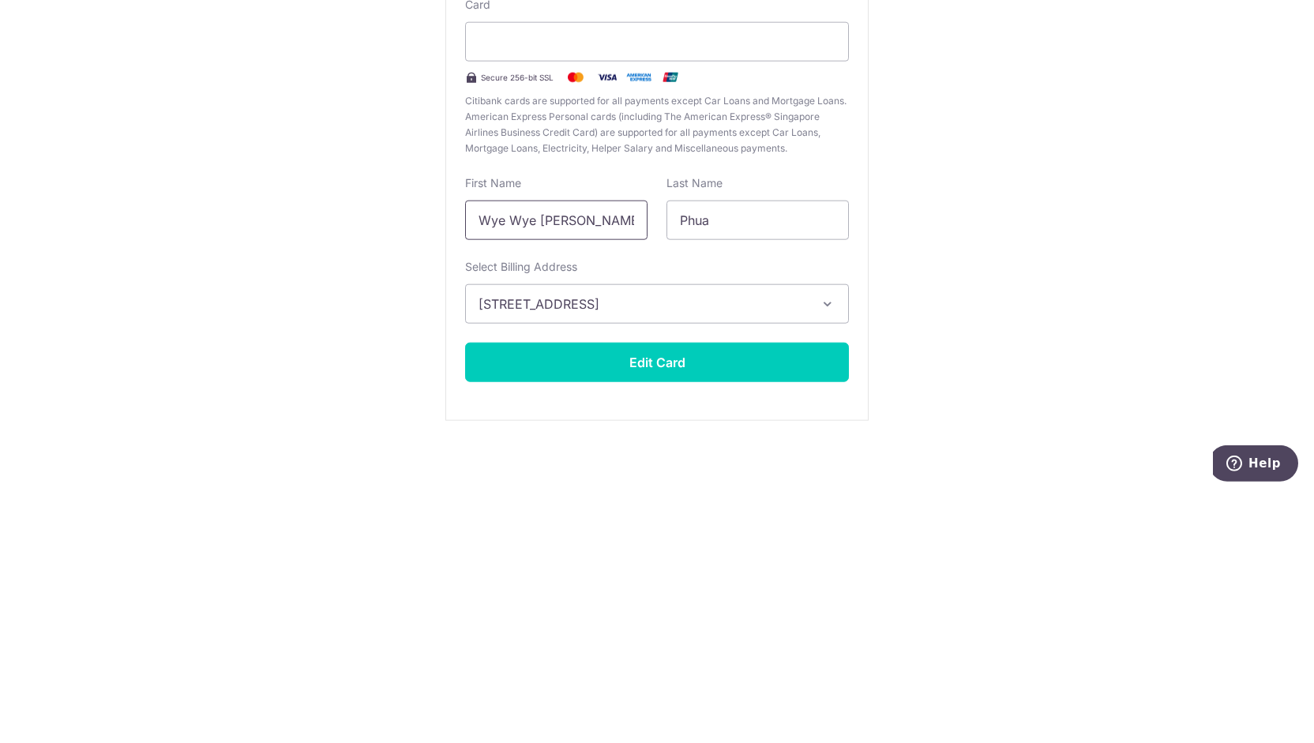
click at [521, 472] on input "Wye Wye [PERSON_NAME]" at bounding box center [556, 470] width 182 height 39
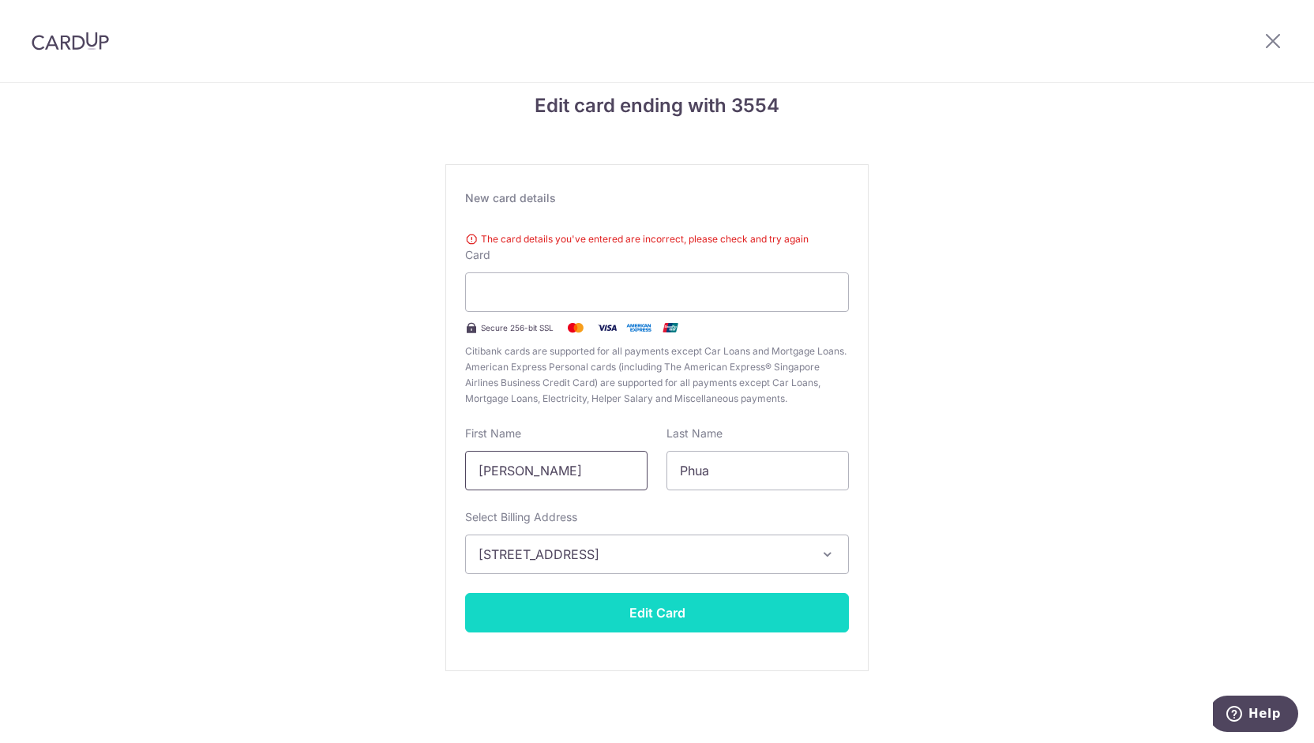
type input "Phyllis"
click at [669, 626] on button "Edit Card" at bounding box center [657, 612] width 384 height 39
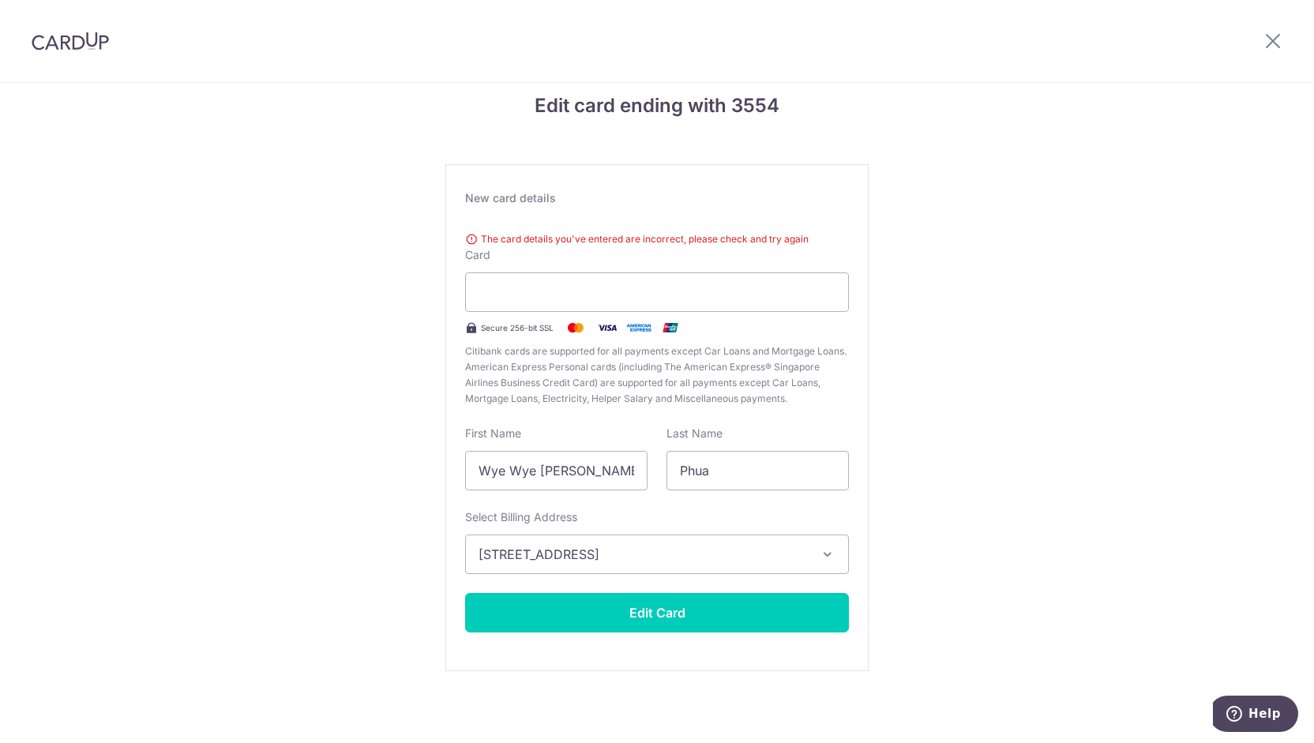
click at [521, 159] on div "Edit card ending with 3554 New card details The card details you've entered are…" at bounding box center [656, 382] width 423 height 580
click at [1279, 36] on icon at bounding box center [1273, 41] width 19 height 20
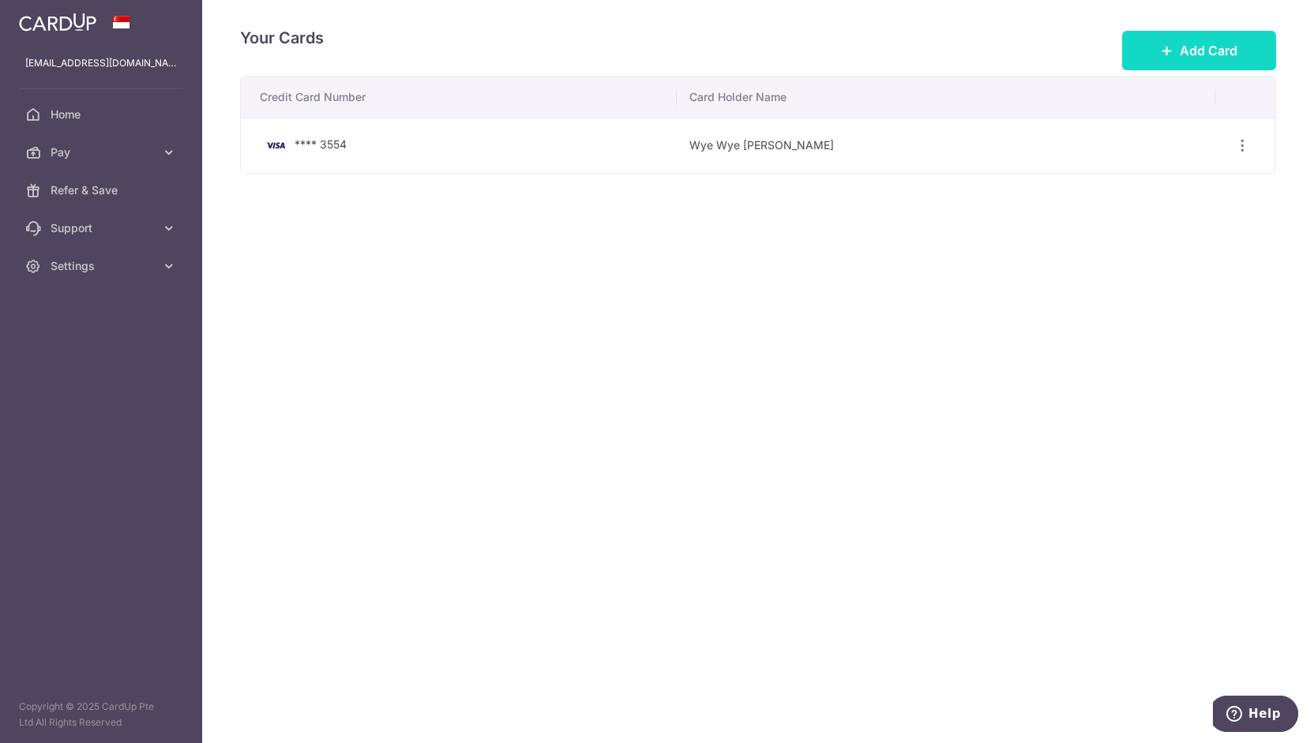
click at [1158, 54] on button "Add Card" at bounding box center [1199, 50] width 154 height 39
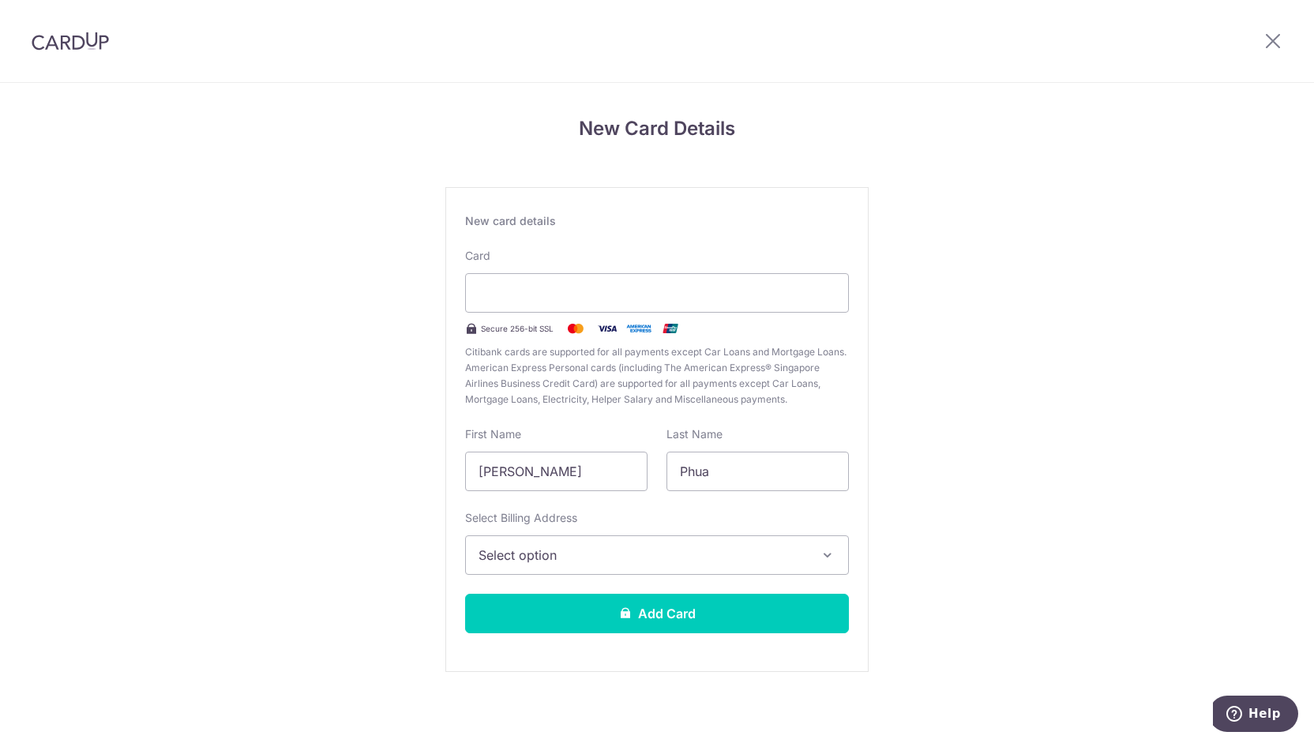
click at [711, 319] on div "Secure 256-bit SSL" at bounding box center [657, 328] width 384 height 19
click at [722, 280] on div at bounding box center [657, 292] width 384 height 39
click at [636, 543] on button "Select option" at bounding box center [657, 554] width 384 height 39
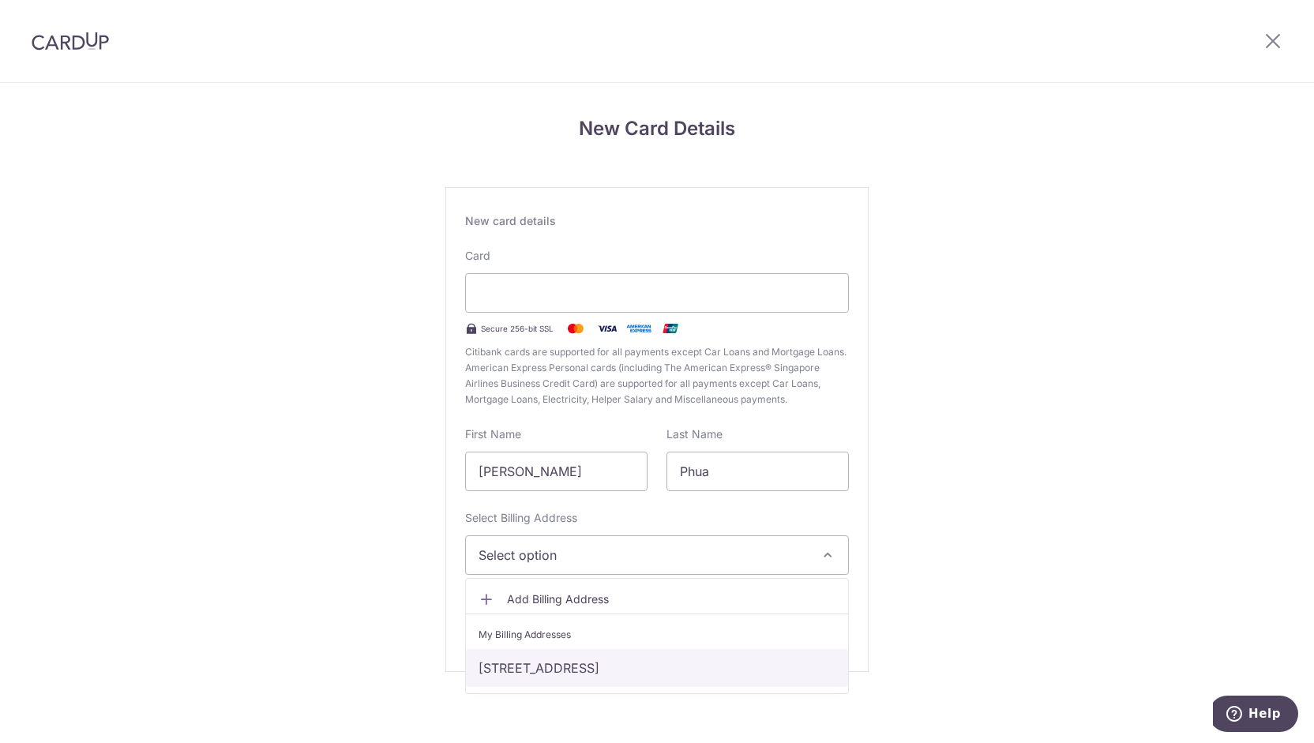
click at [686, 670] on link "[STREET_ADDRESS]" at bounding box center [657, 668] width 382 height 38
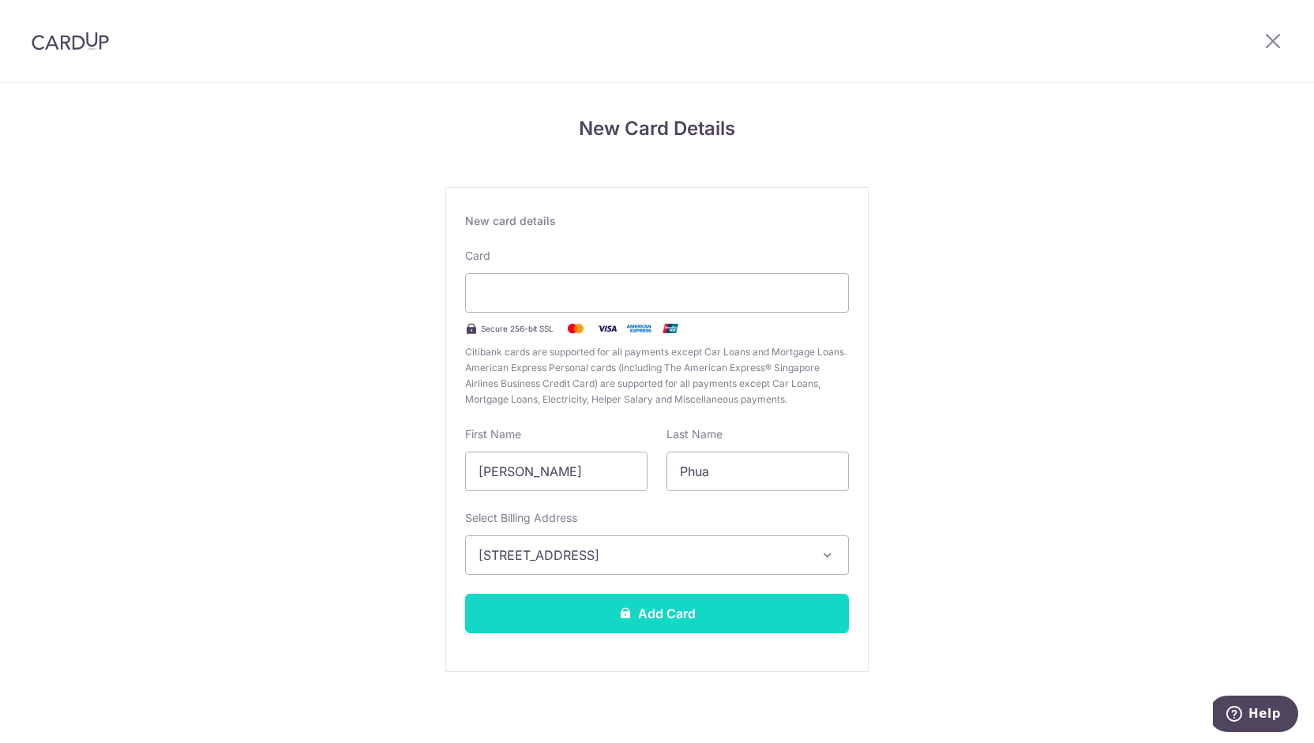
click at [675, 618] on button "Add Card" at bounding box center [657, 613] width 384 height 39
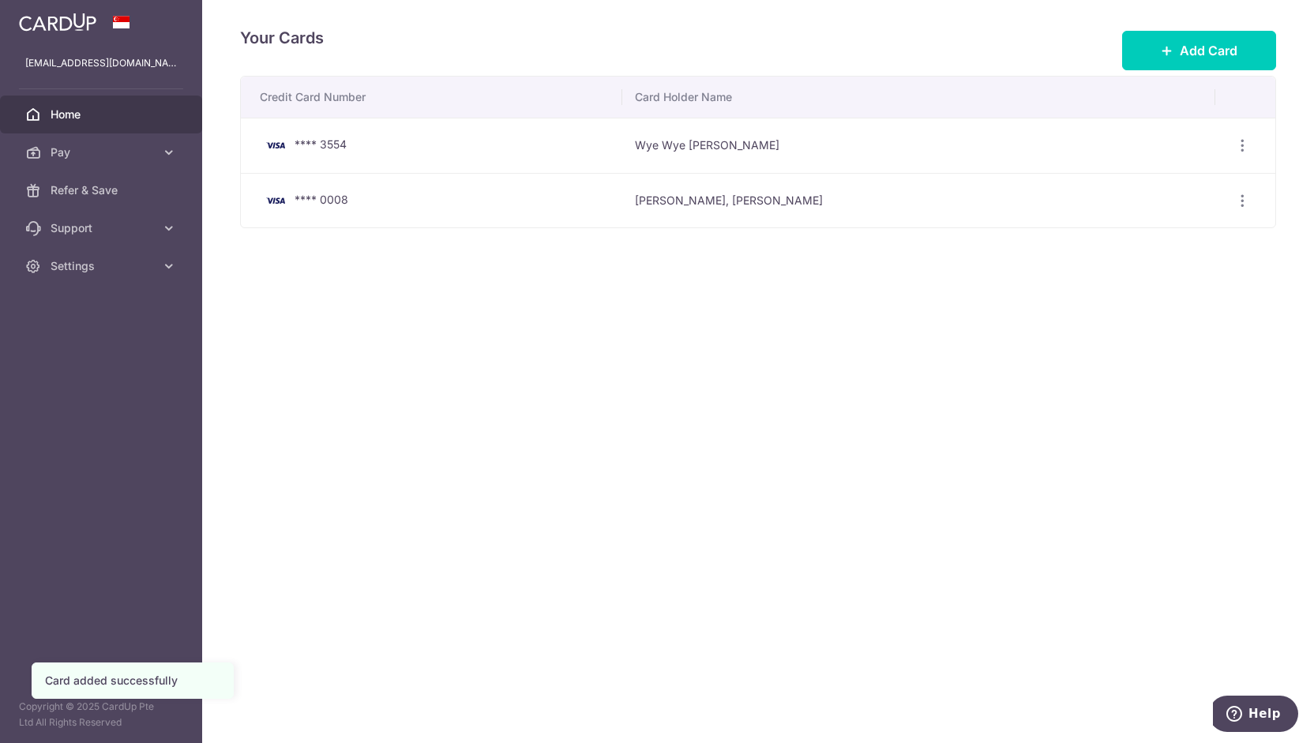
click at [75, 115] on span "Home" at bounding box center [103, 115] width 104 height 16
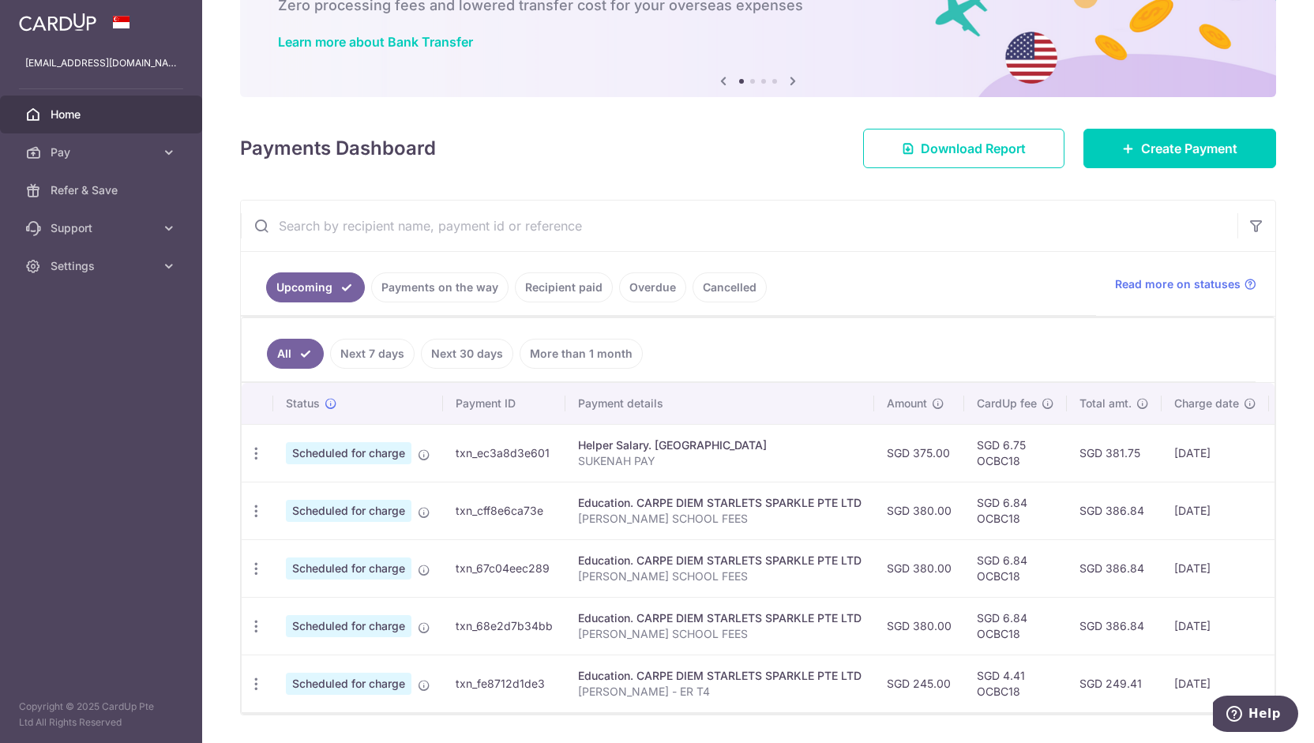
scroll to position [108, 0]
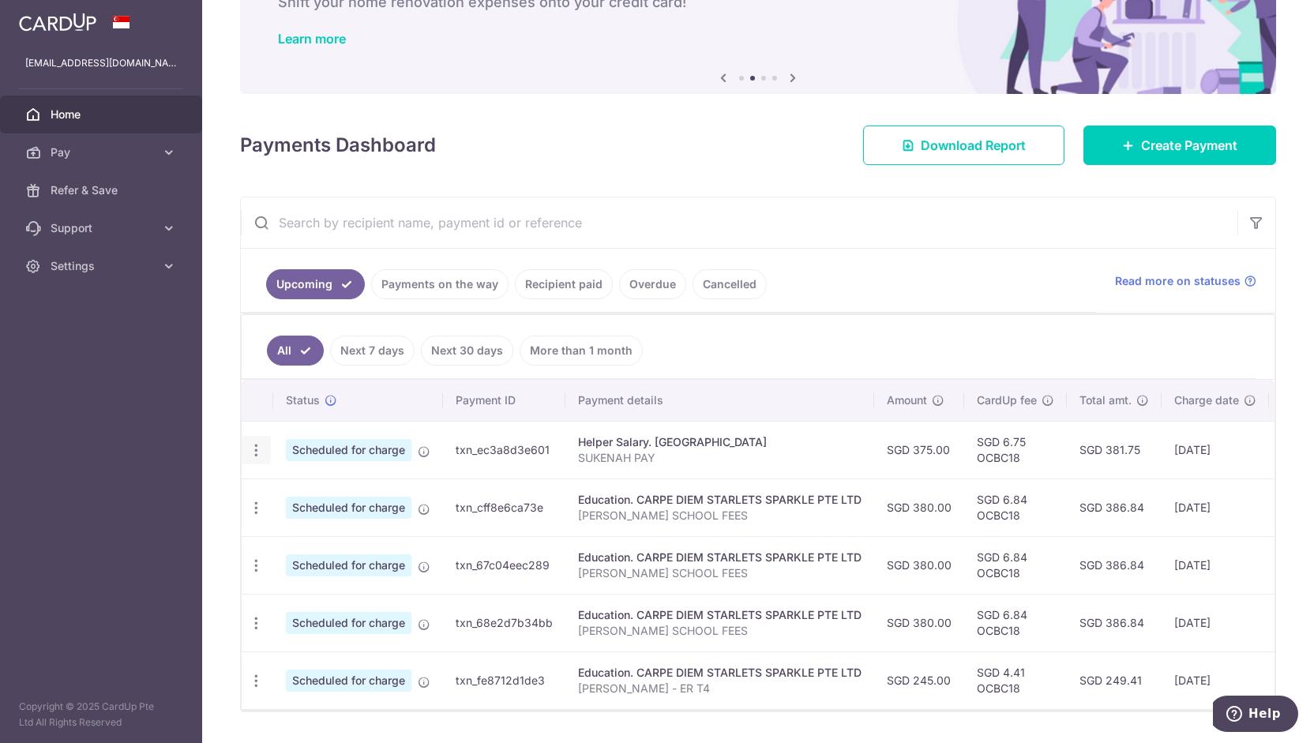
click at [256, 449] on icon "button" at bounding box center [256, 450] width 17 height 17
click at [306, 487] on span "Update payment" at bounding box center [340, 493] width 107 height 19
radio input "true"
type input "375.00"
type input "[DATE]"
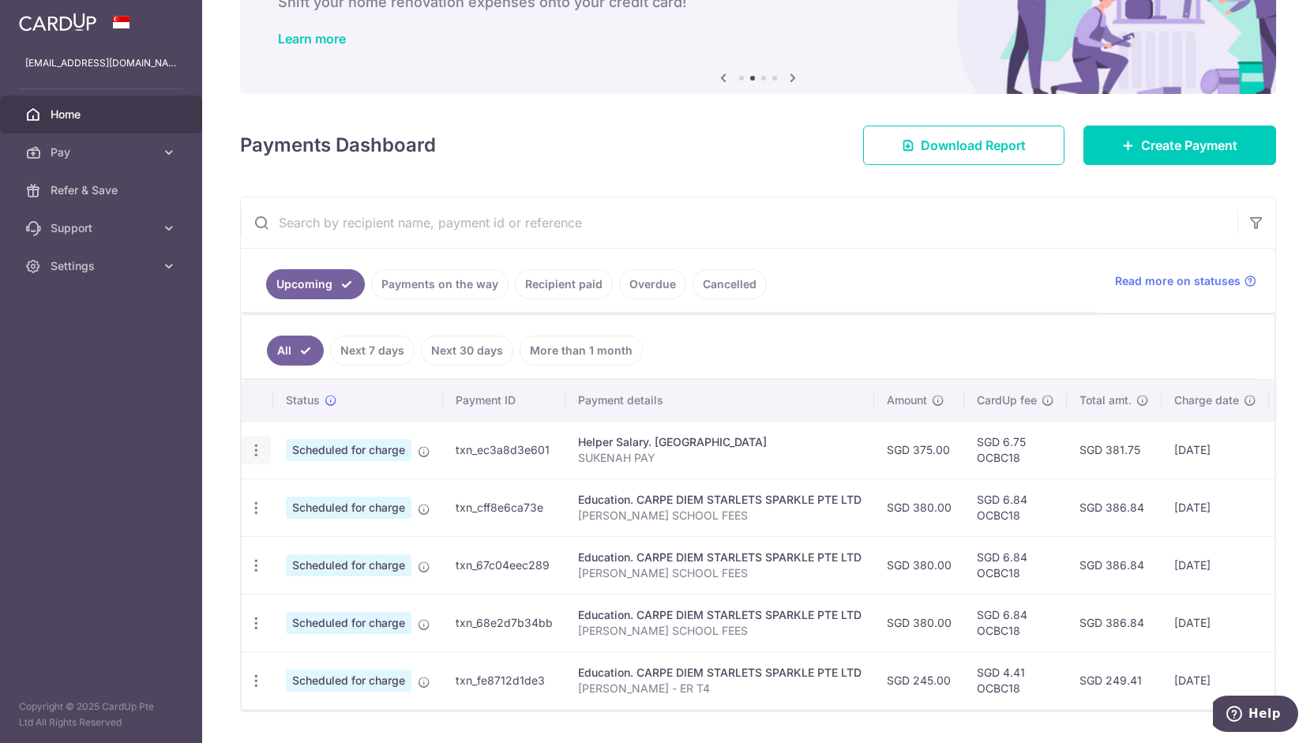
type input "SUKENAH PAY"
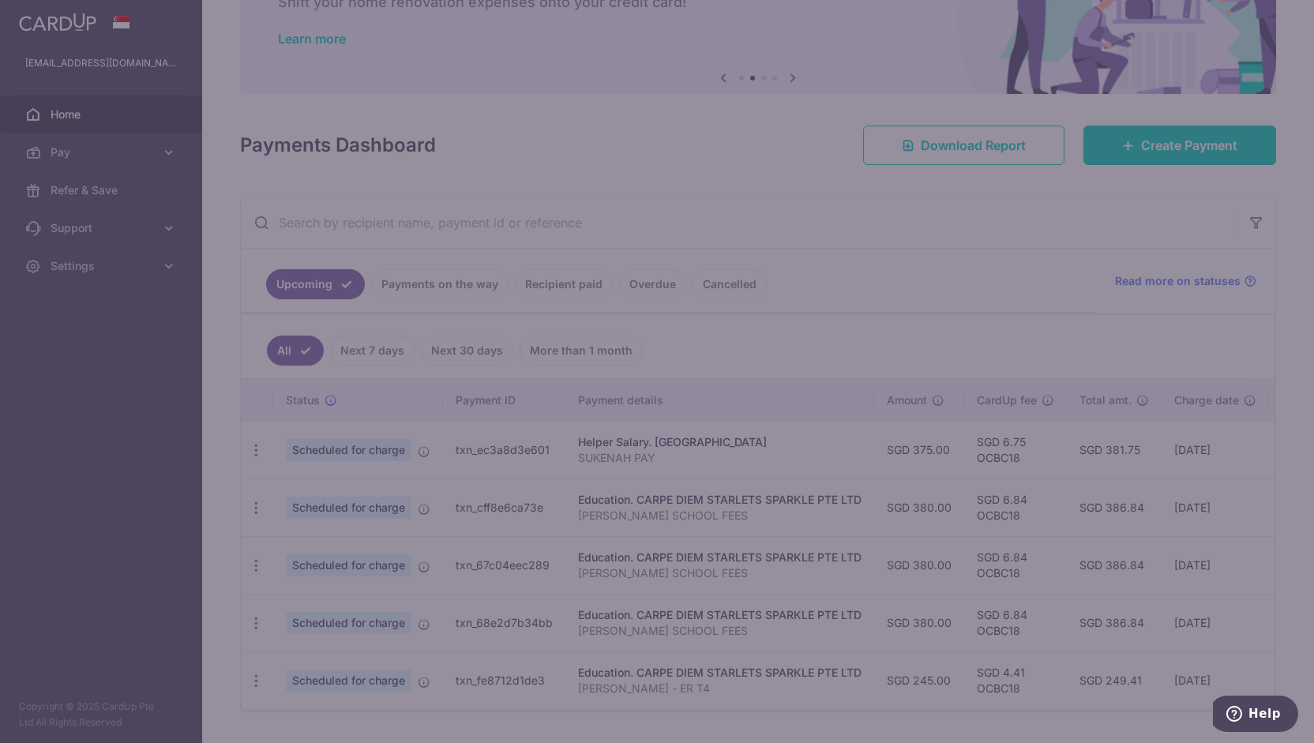
type input "OCBC18"
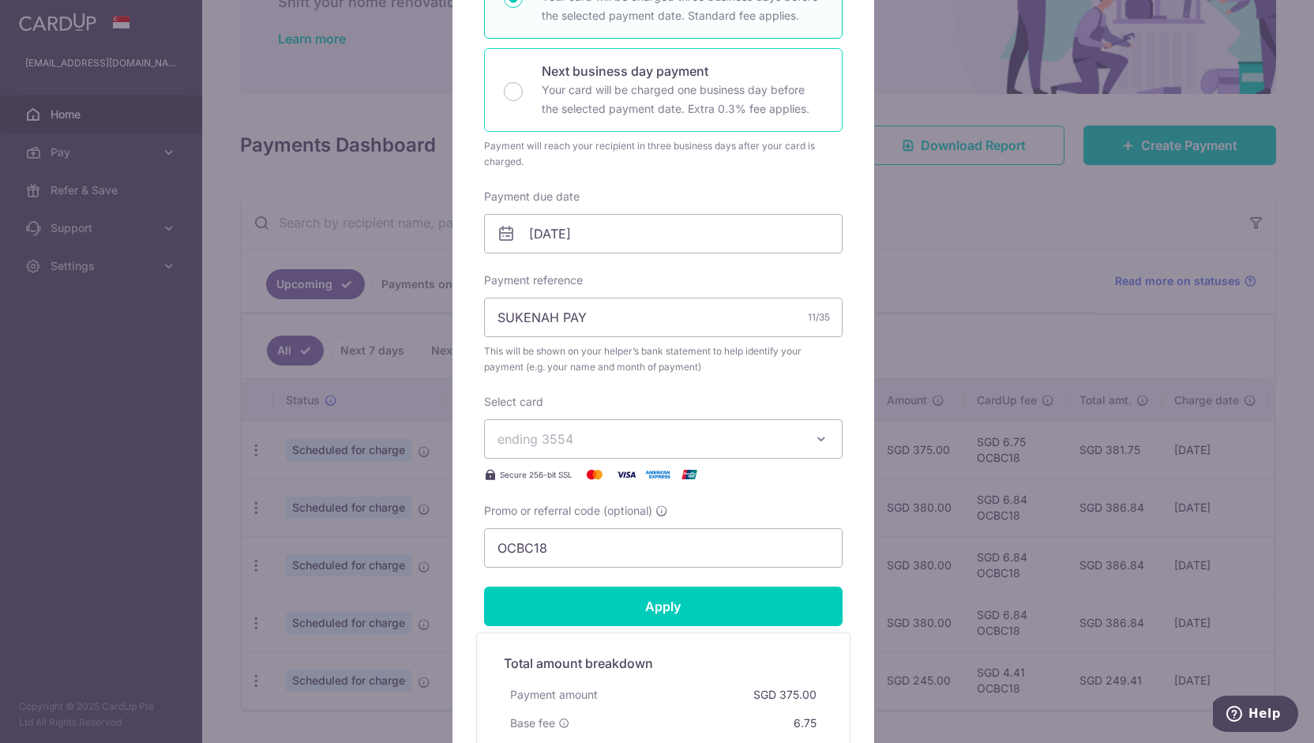
scroll to position [381, 0]
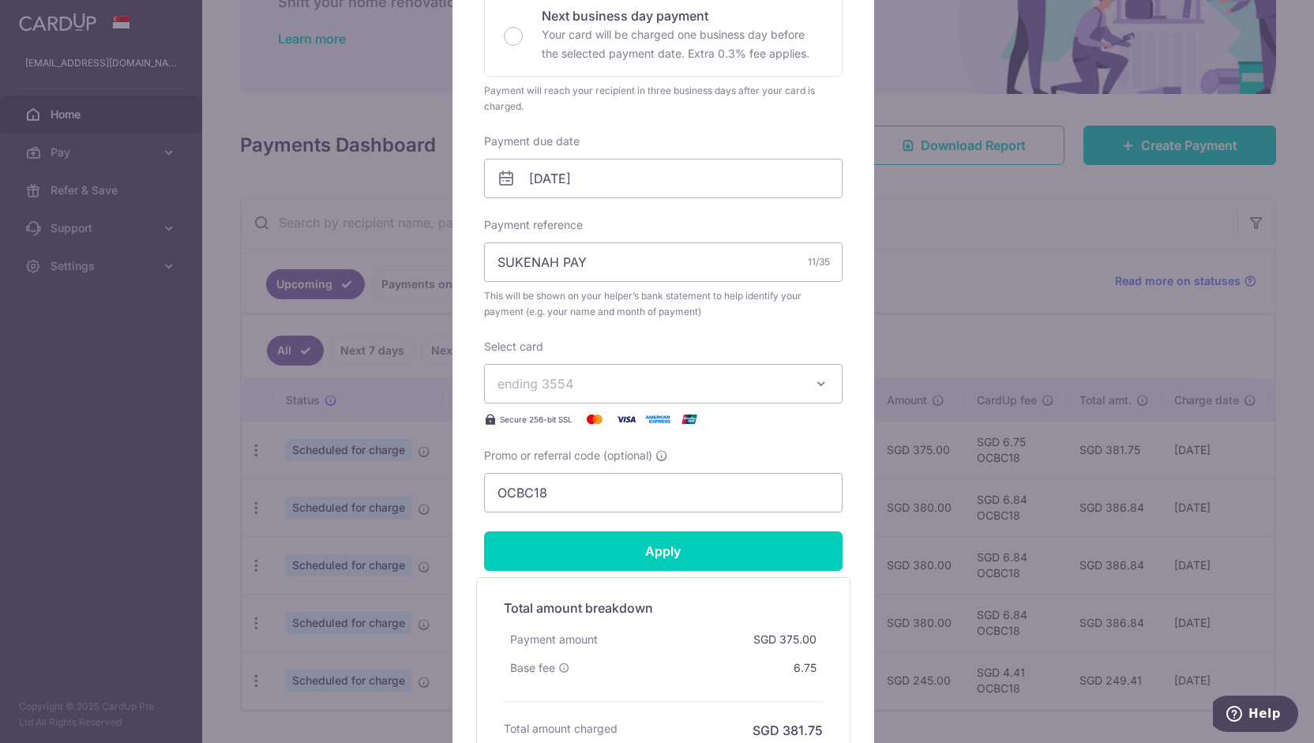
click at [723, 388] on span "ending 3554" at bounding box center [649, 383] width 303 height 19
click at [696, 487] on span "**** 0008" at bounding box center [664, 496] width 332 height 19
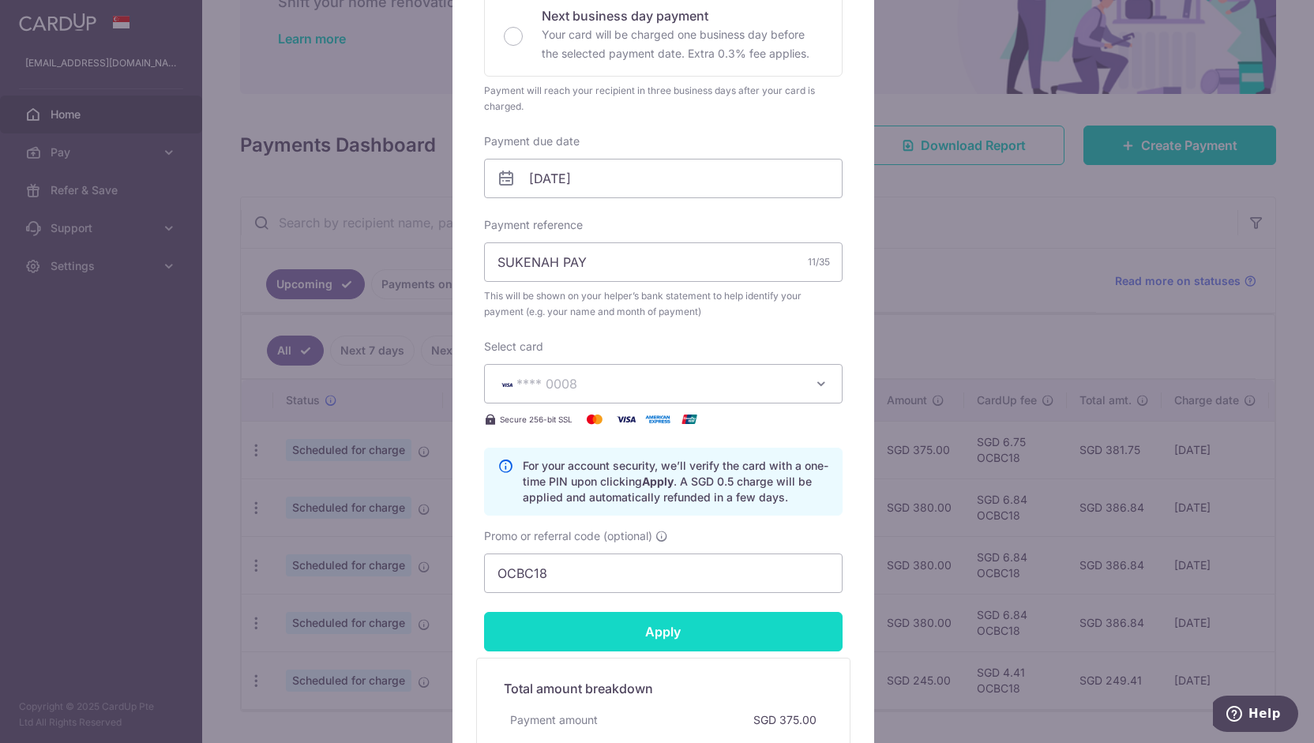
click at [659, 627] on input "Apply" at bounding box center [663, 631] width 359 height 39
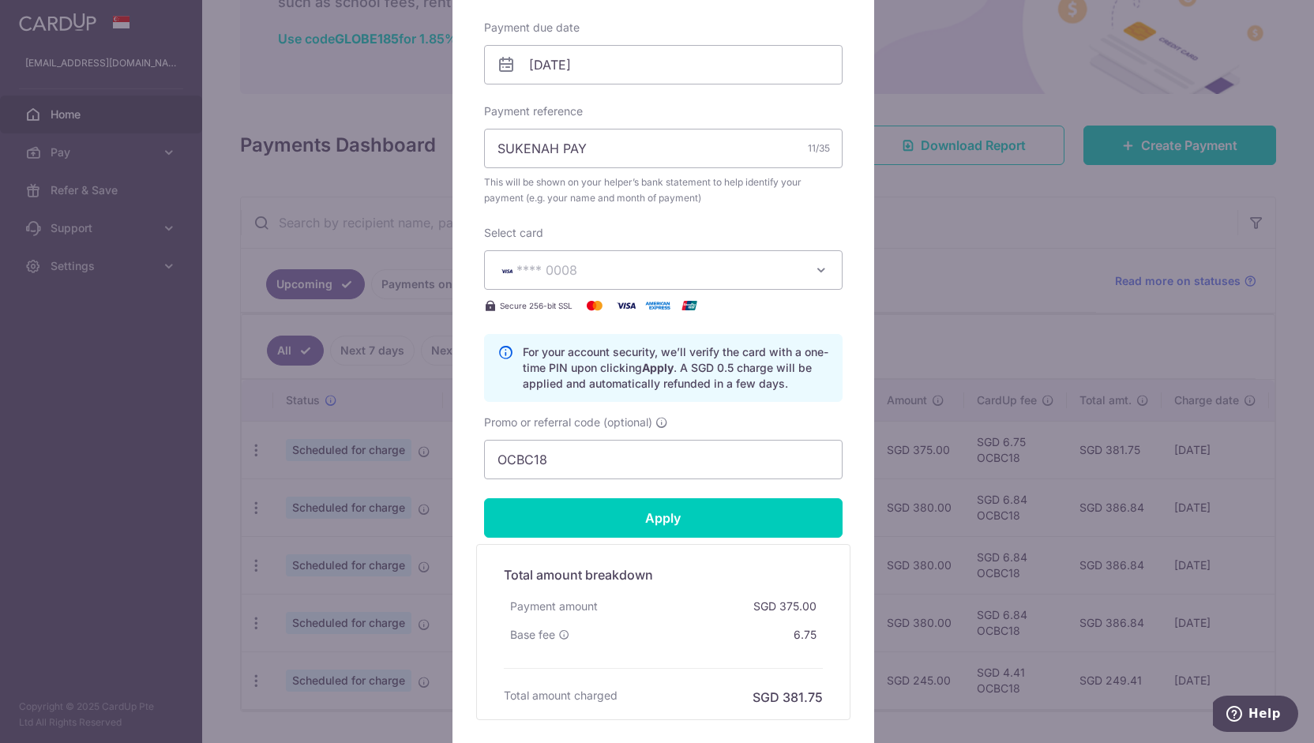
scroll to position [498, 0]
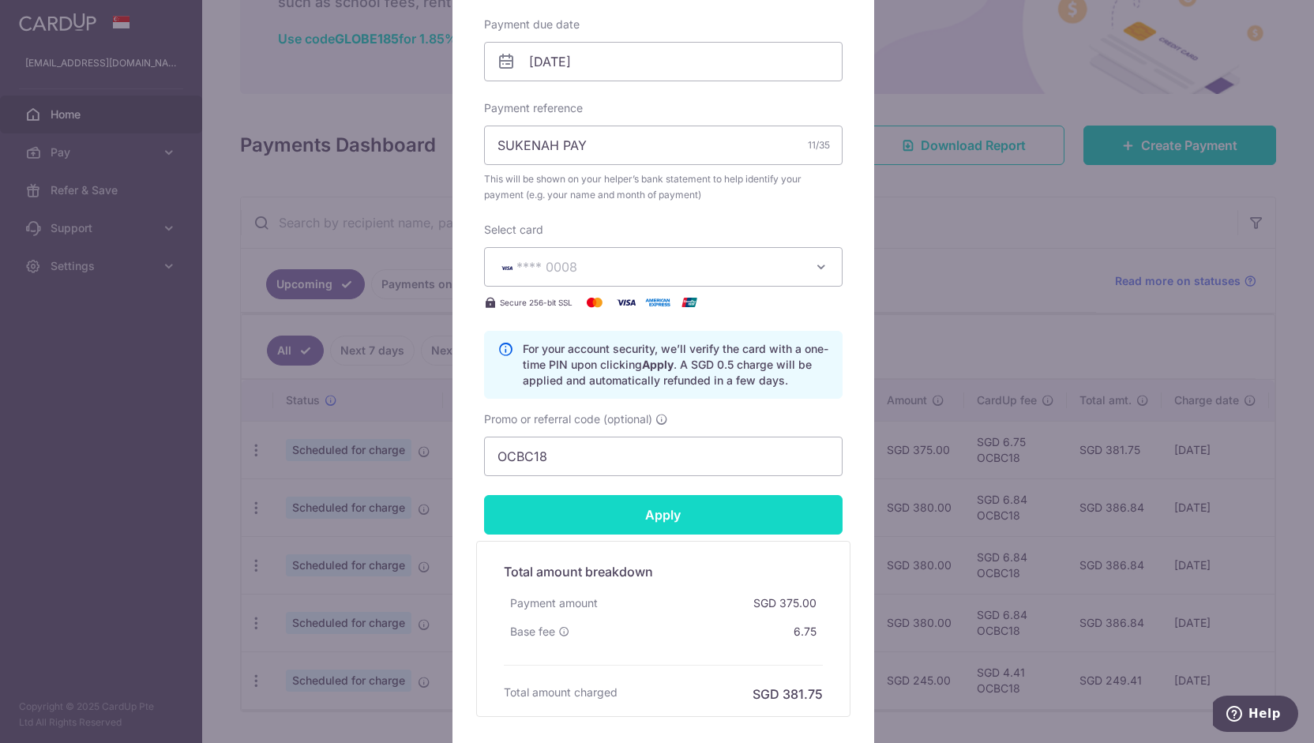
click at [688, 511] on input "Apply" at bounding box center [663, 514] width 359 height 39
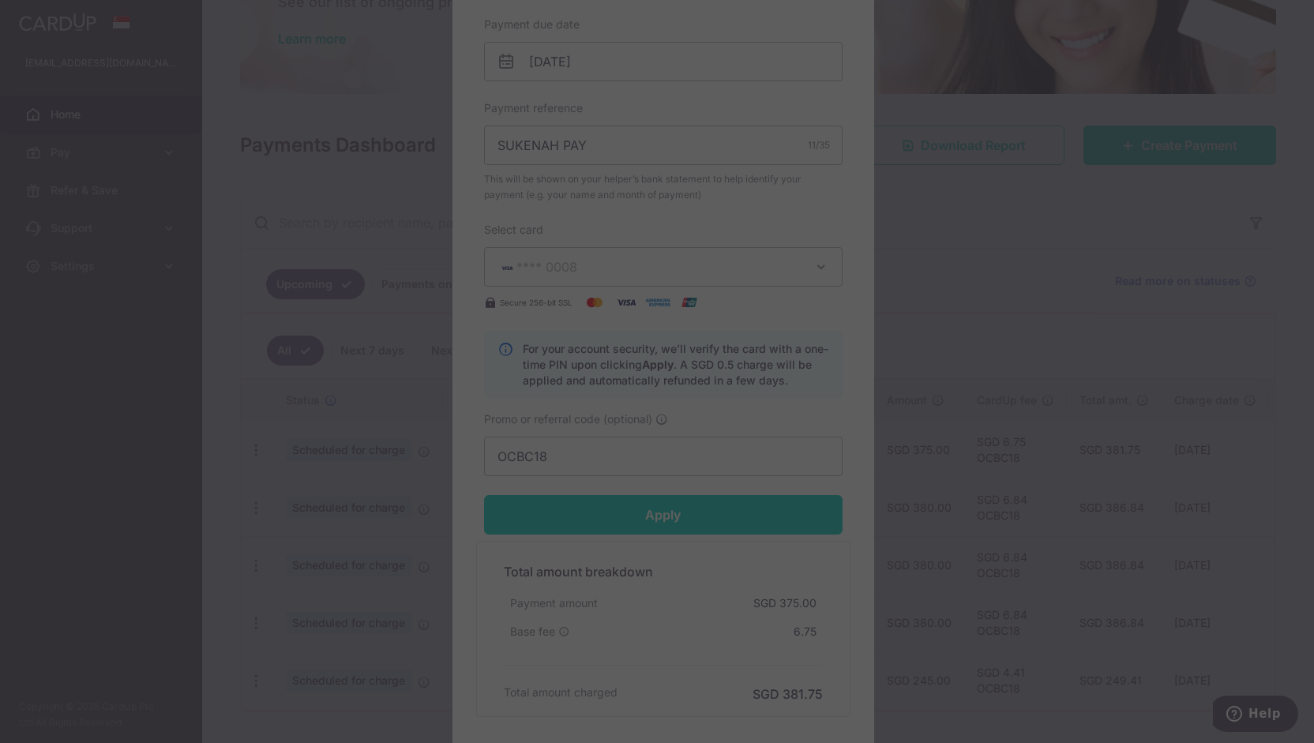
type input "Successfully Applied"
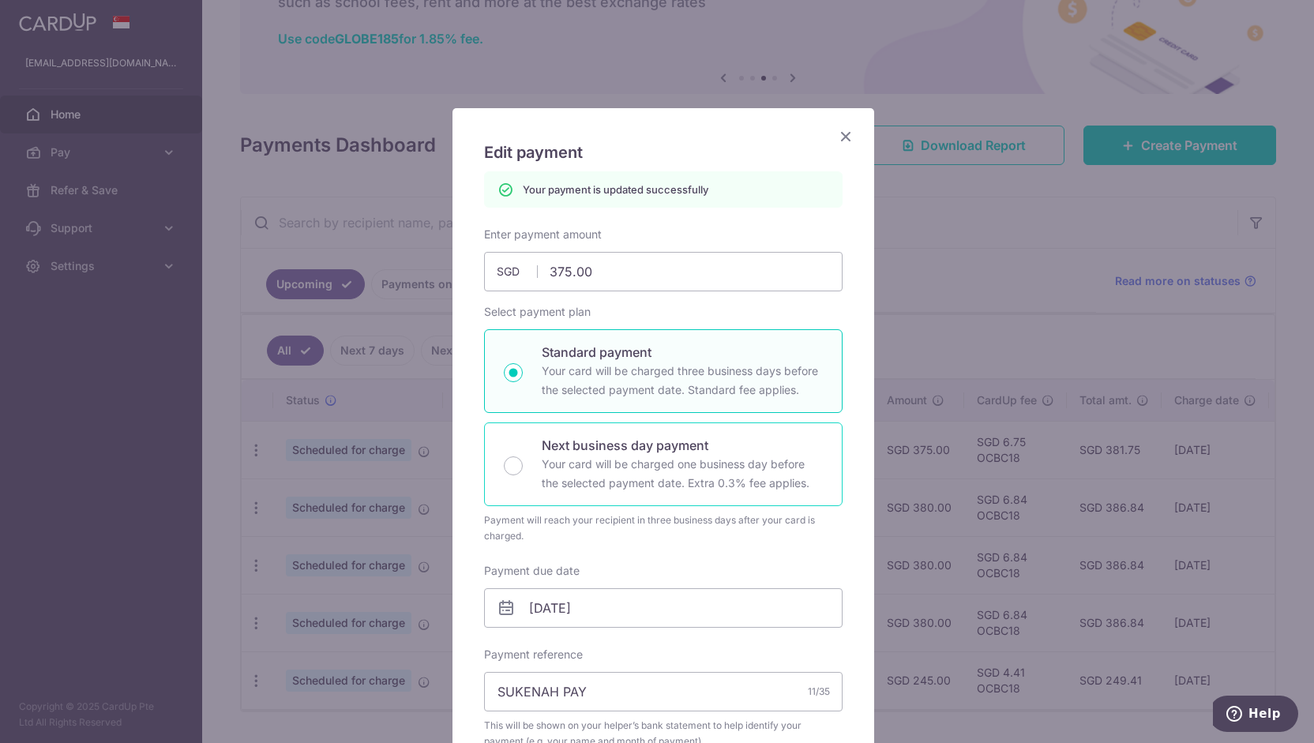
scroll to position [0, 0]
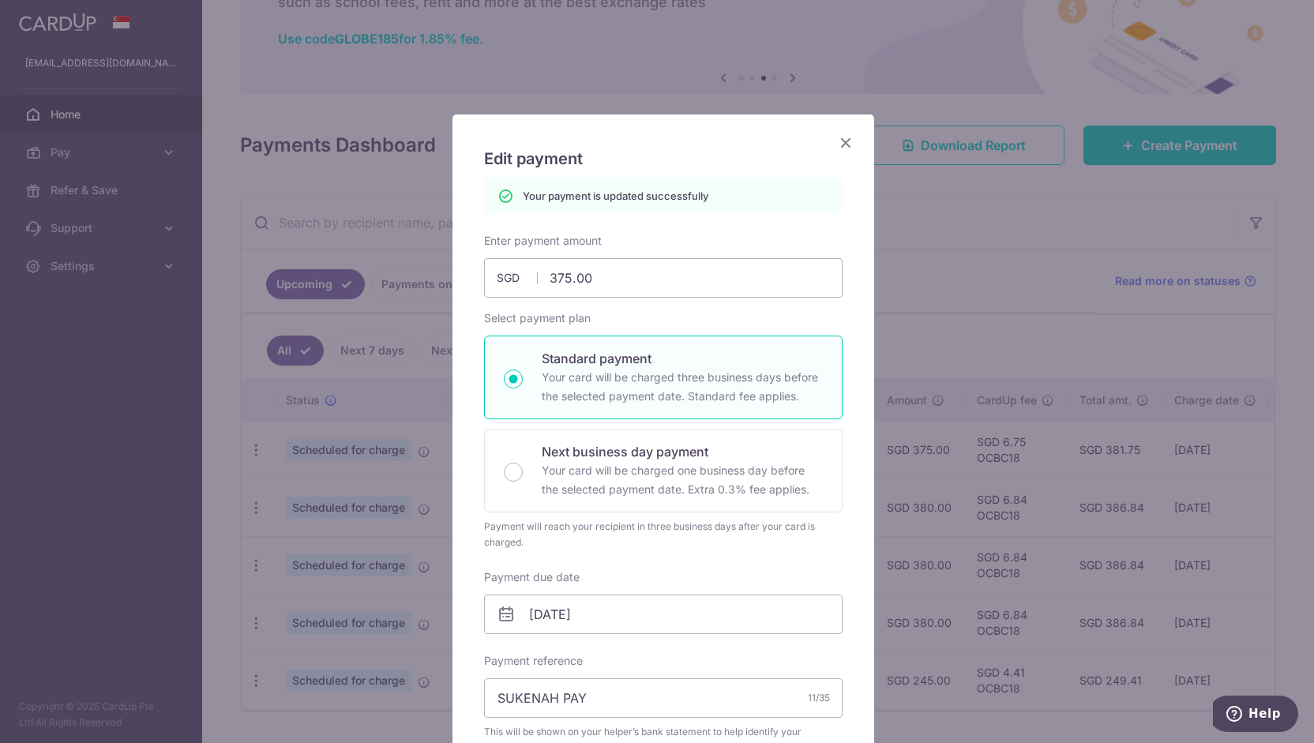
click at [836, 145] on icon "Close" at bounding box center [845, 143] width 19 height 20
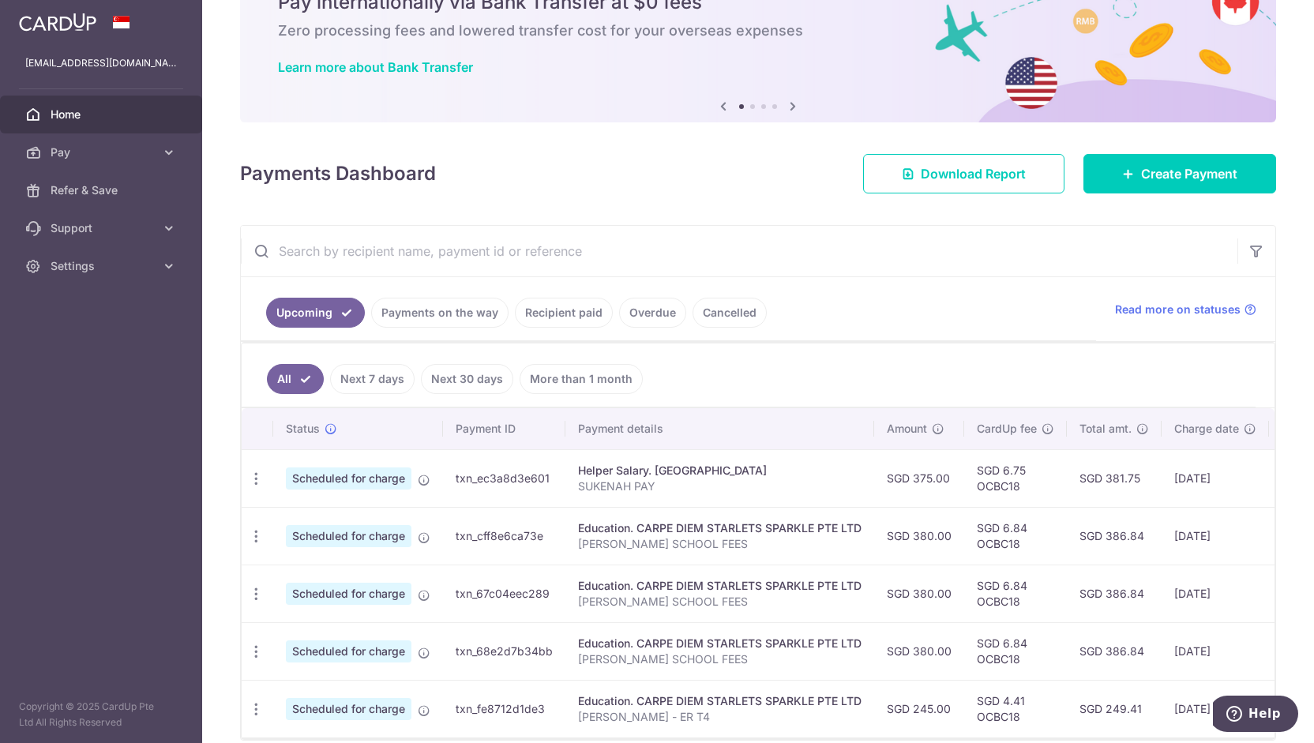
scroll to position [86, 0]
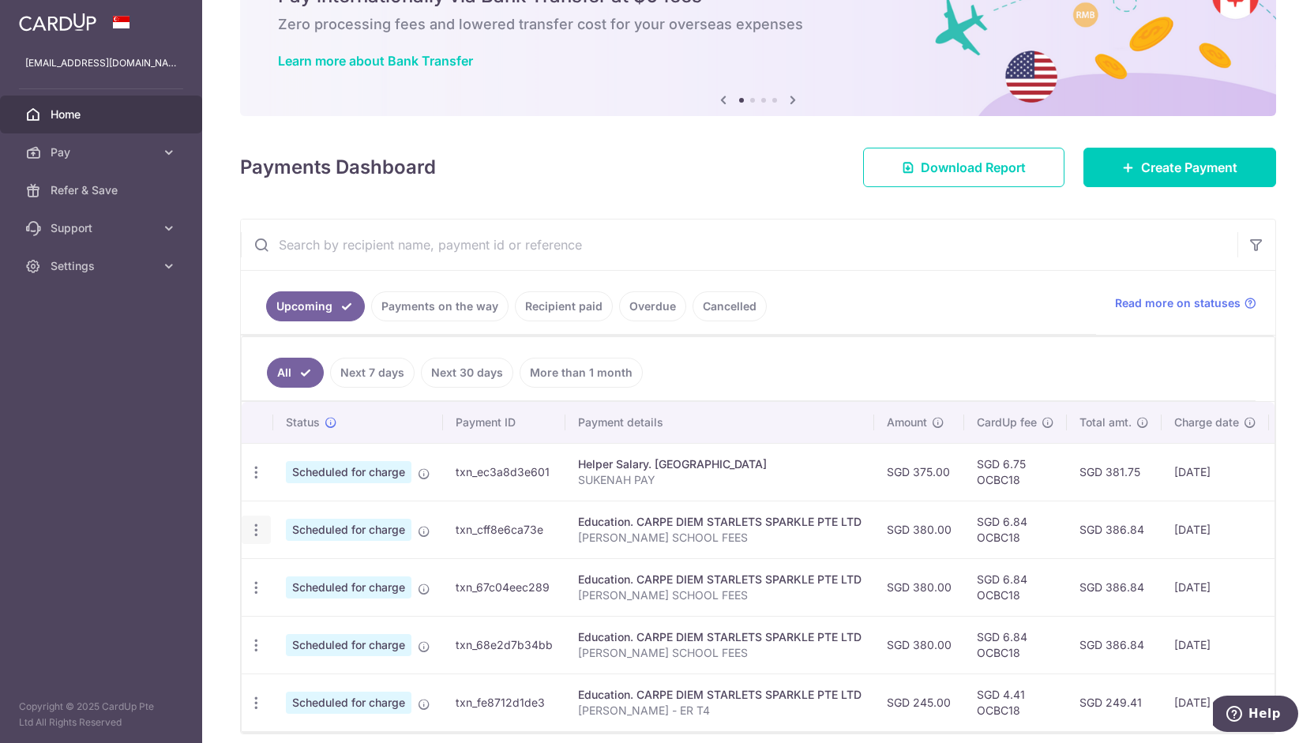
click at [251, 539] on div "Update payment Cancel payment" at bounding box center [256, 530] width 29 height 29
click at [256, 528] on icon "button" at bounding box center [256, 530] width 17 height 17
click at [309, 576] on span "Update payment" at bounding box center [340, 573] width 107 height 19
radio input "true"
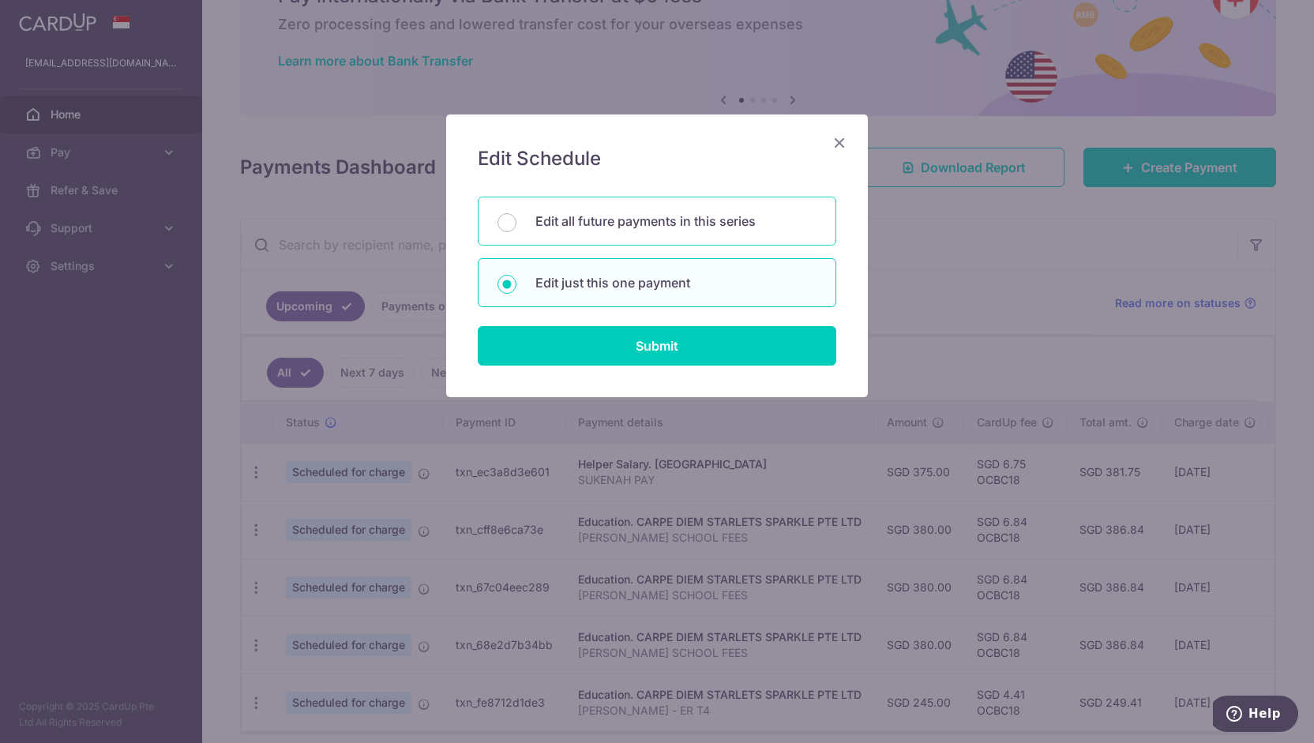
click at [616, 218] on p "Edit all future payments in this series" at bounding box center [675, 221] width 281 height 19
click at [517, 218] on input "Edit all future payments in this series" at bounding box center [507, 222] width 19 height 19
radio input "true"
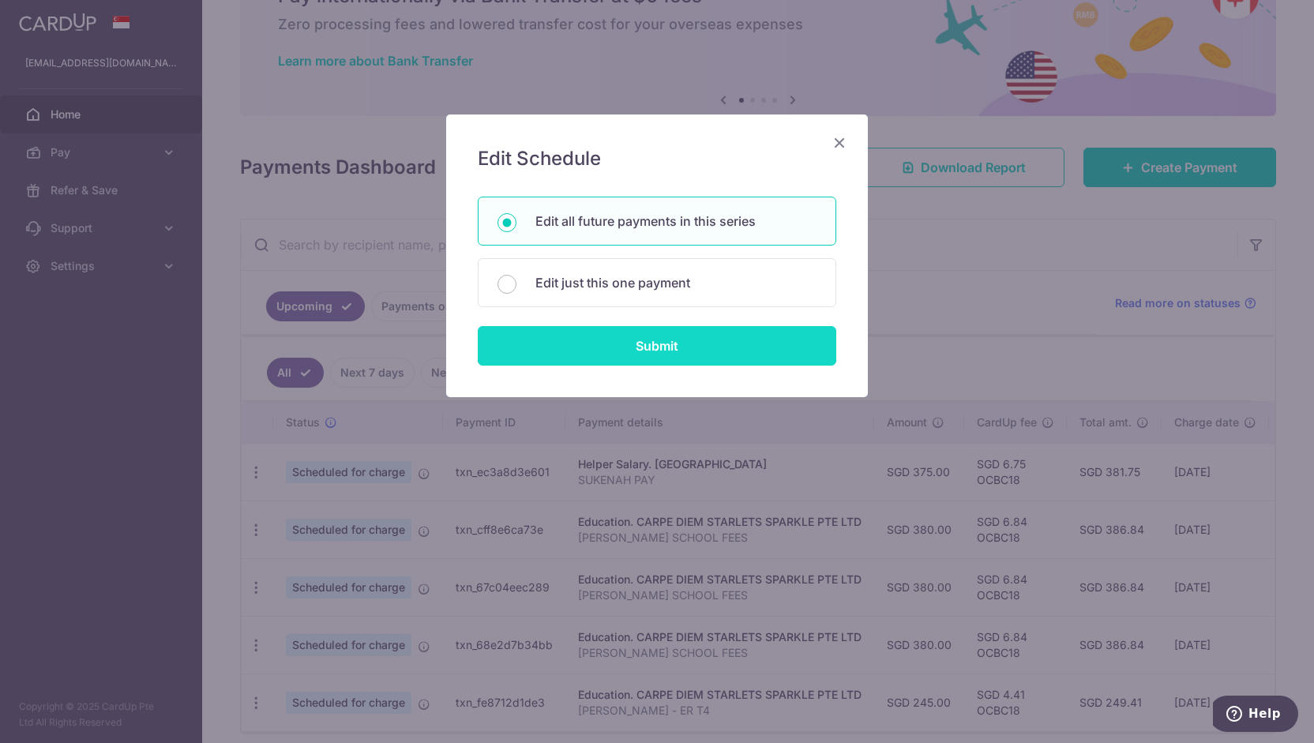
click at [632, 356] on input "Submit" at bounding box center [657, 345] width 359 height 39
radio input "true"
type input "380.00"
type input "[PERSON_NAME] SCHOOL FEES"
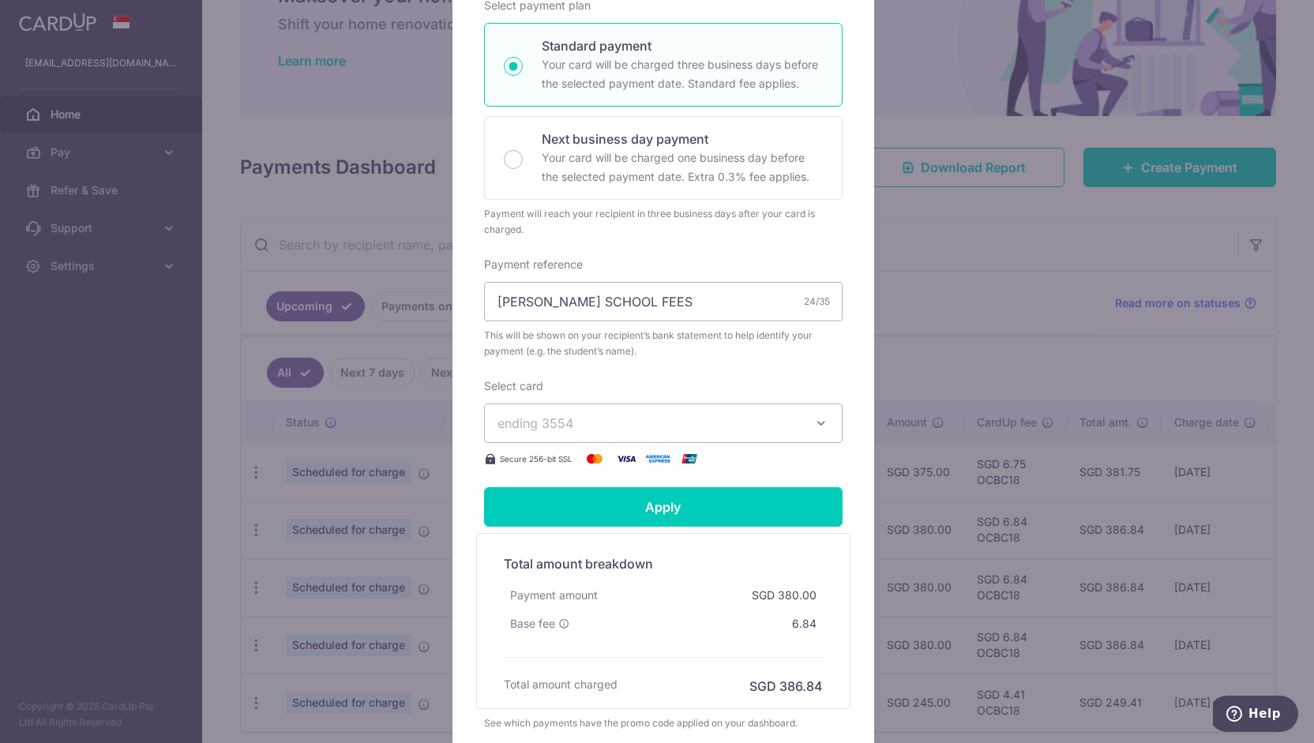
scroll to position [309, 0]
click at [703, 432] on span "ending 3554" at bounding box center [649, 422] width 303 height 19
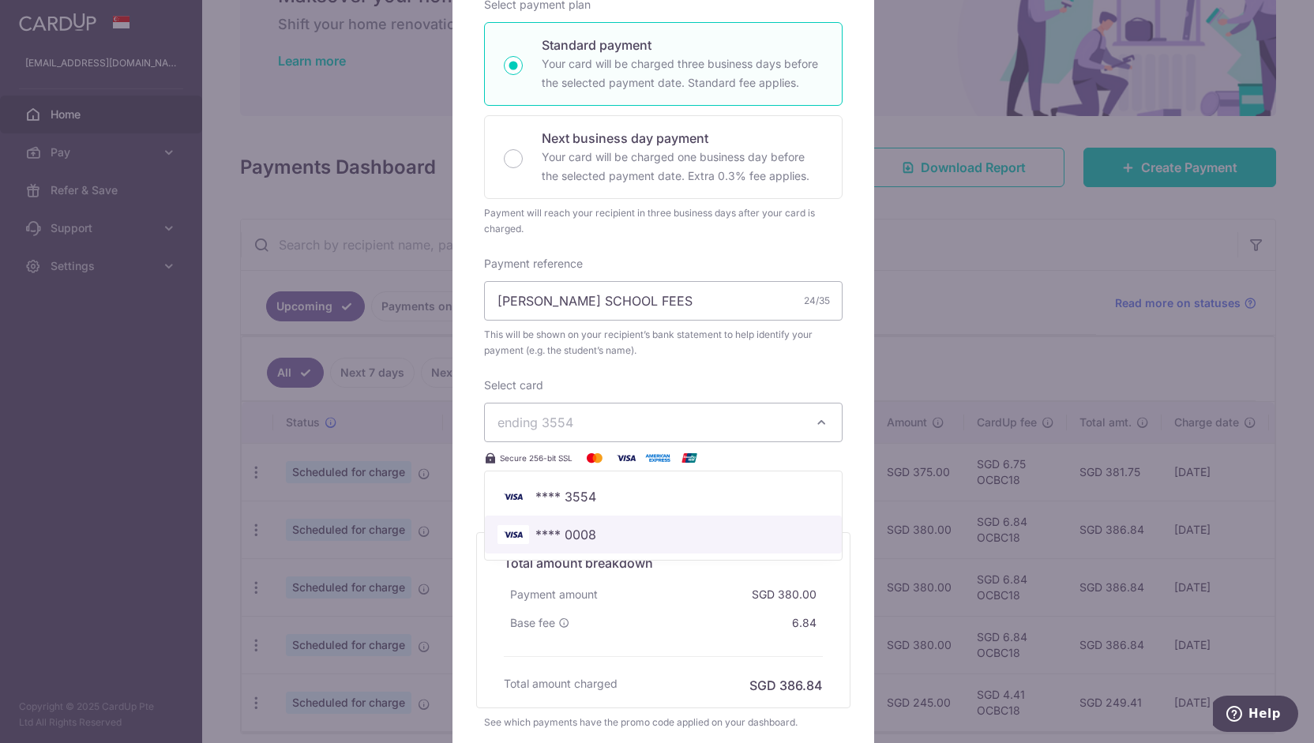
click at [695, 544] on span "**** 0008" at bounding box center [664, 534] width 332 height 19
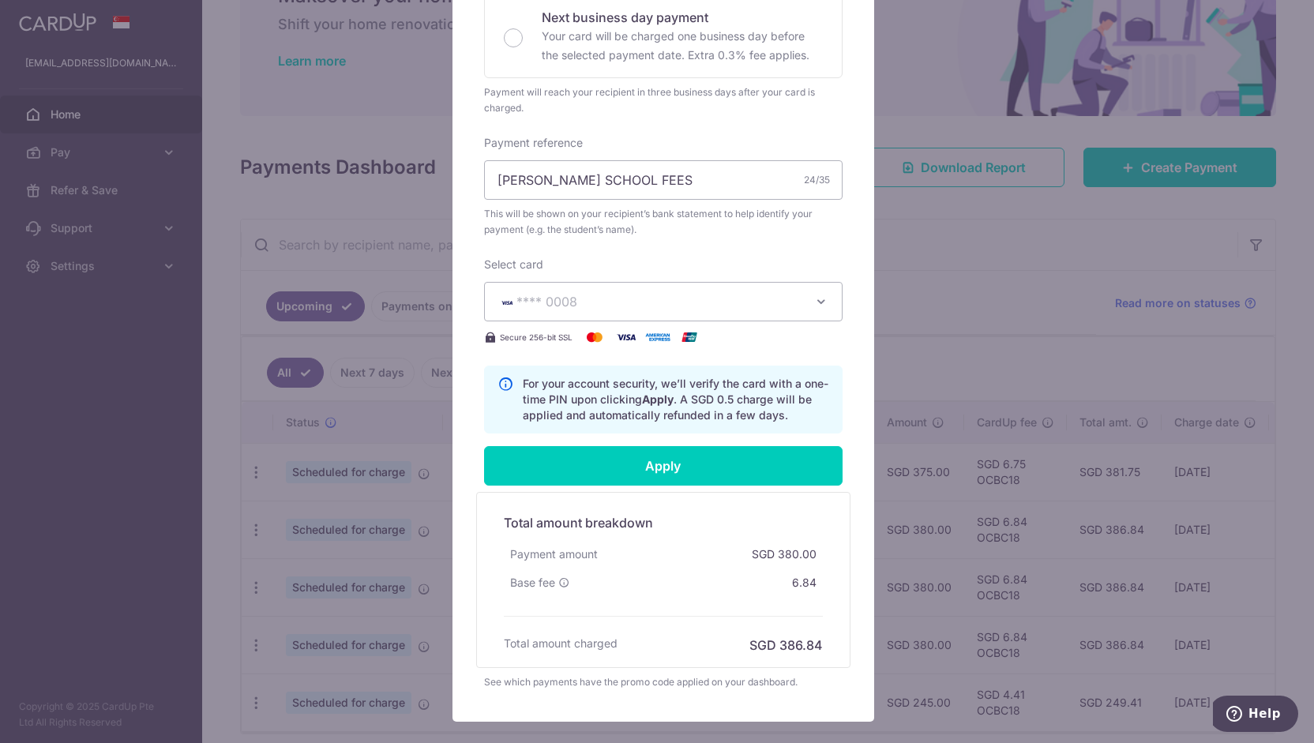
scroll to position [433, 0]
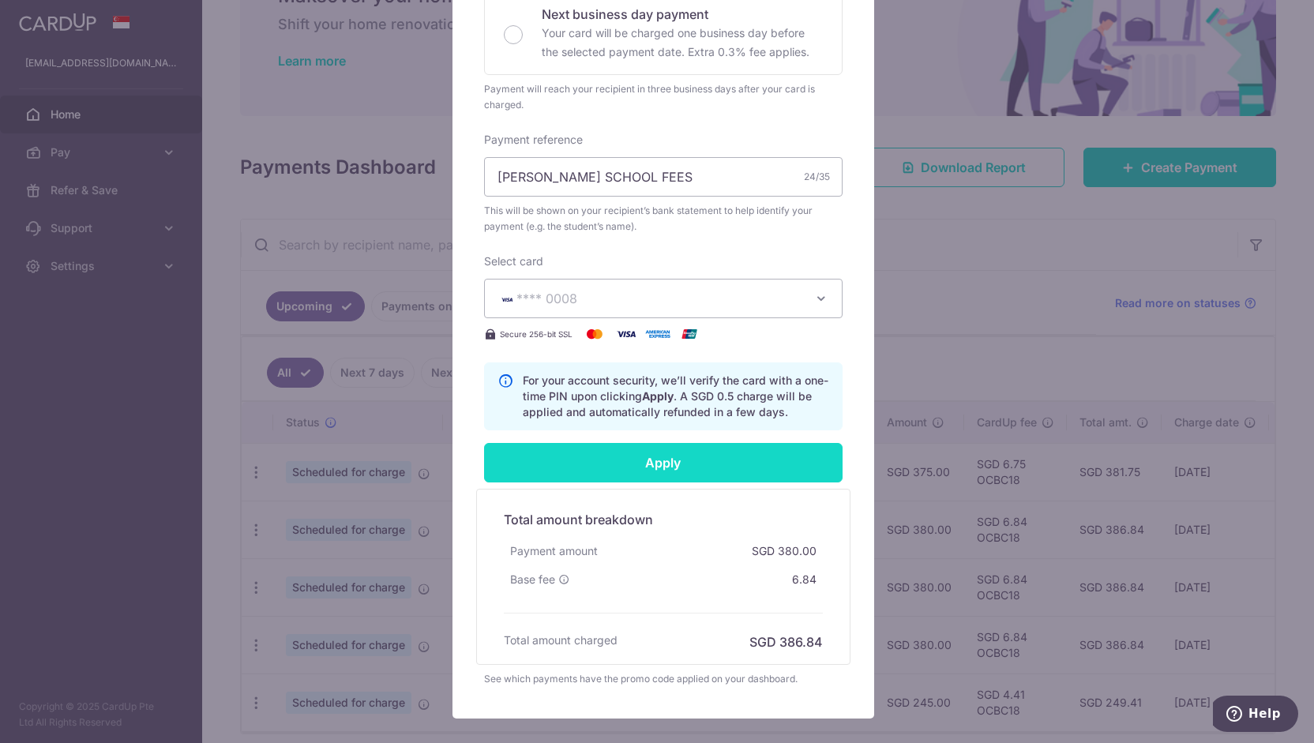
click at [701, 478] on input "Apply" at bounding box center [663, 462] width 359 height 39
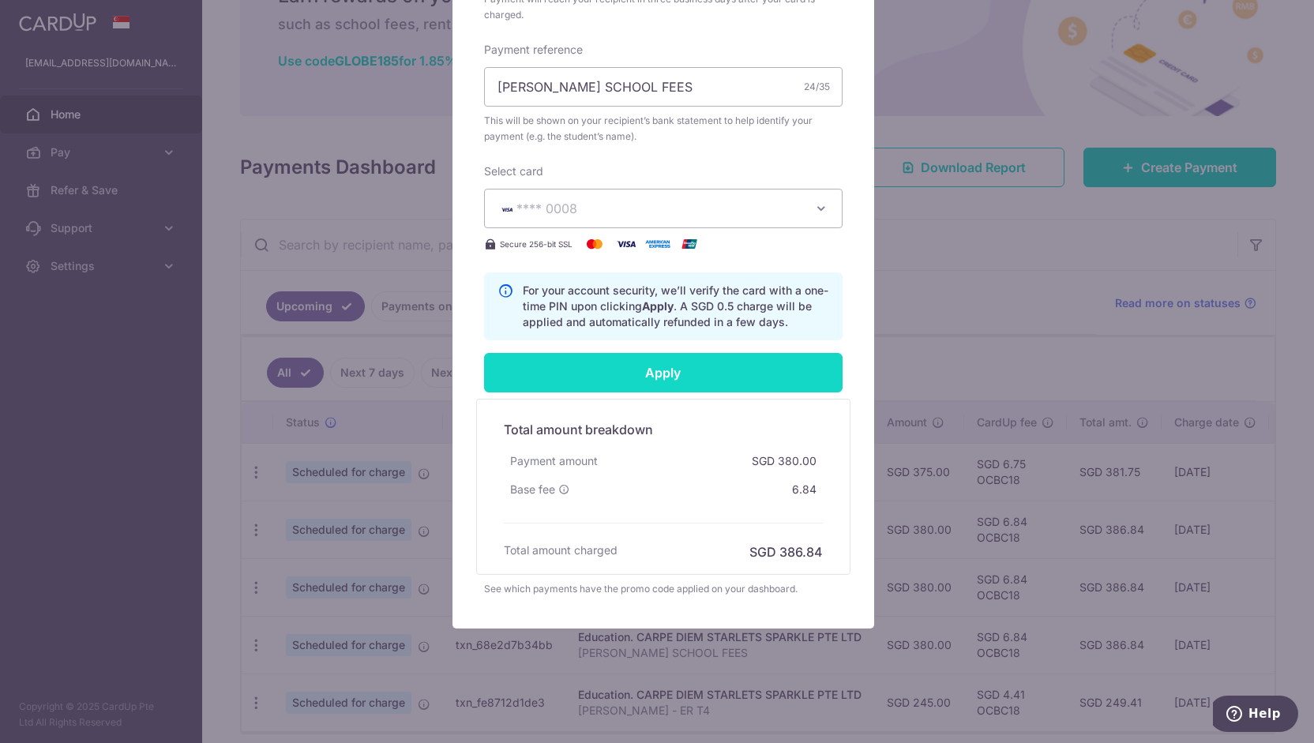
scroll to position [534, 0]
click at [649, 370] on input "Apply" at bounding box center [663, 372] width 359 height 39
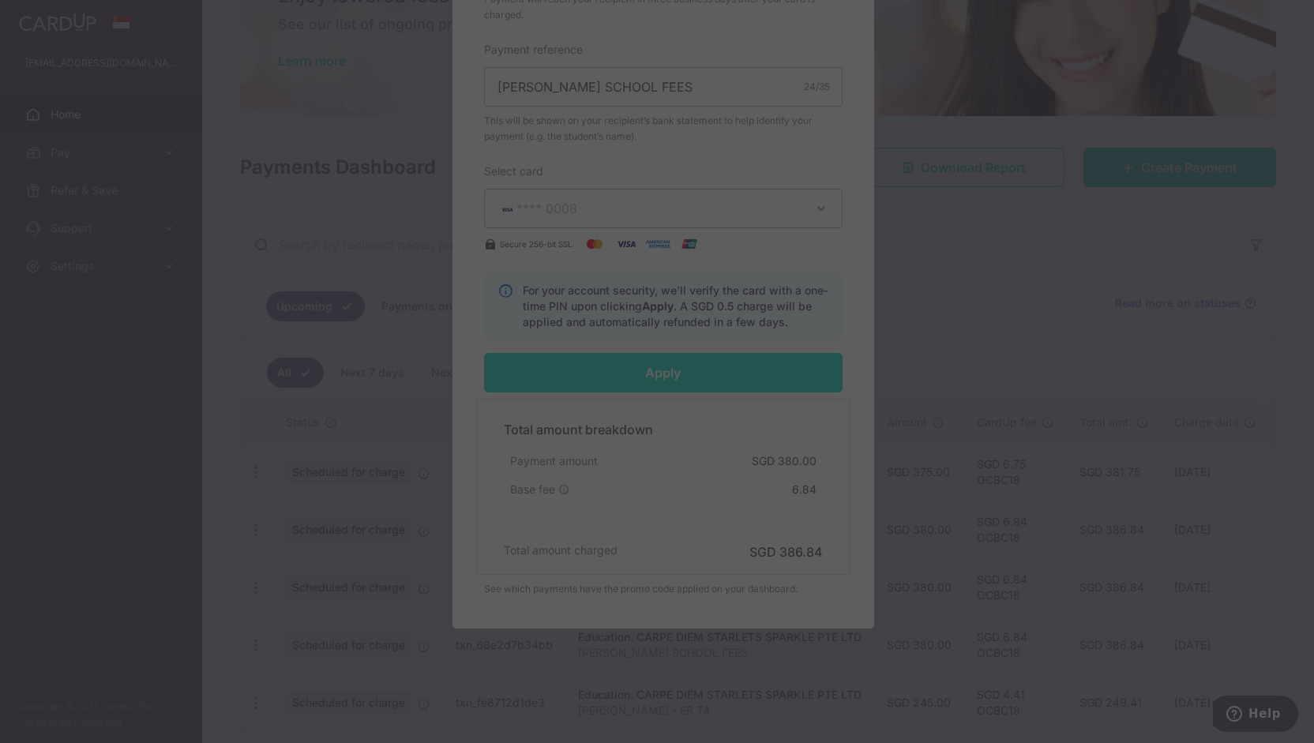
type input "Successfully Applied"
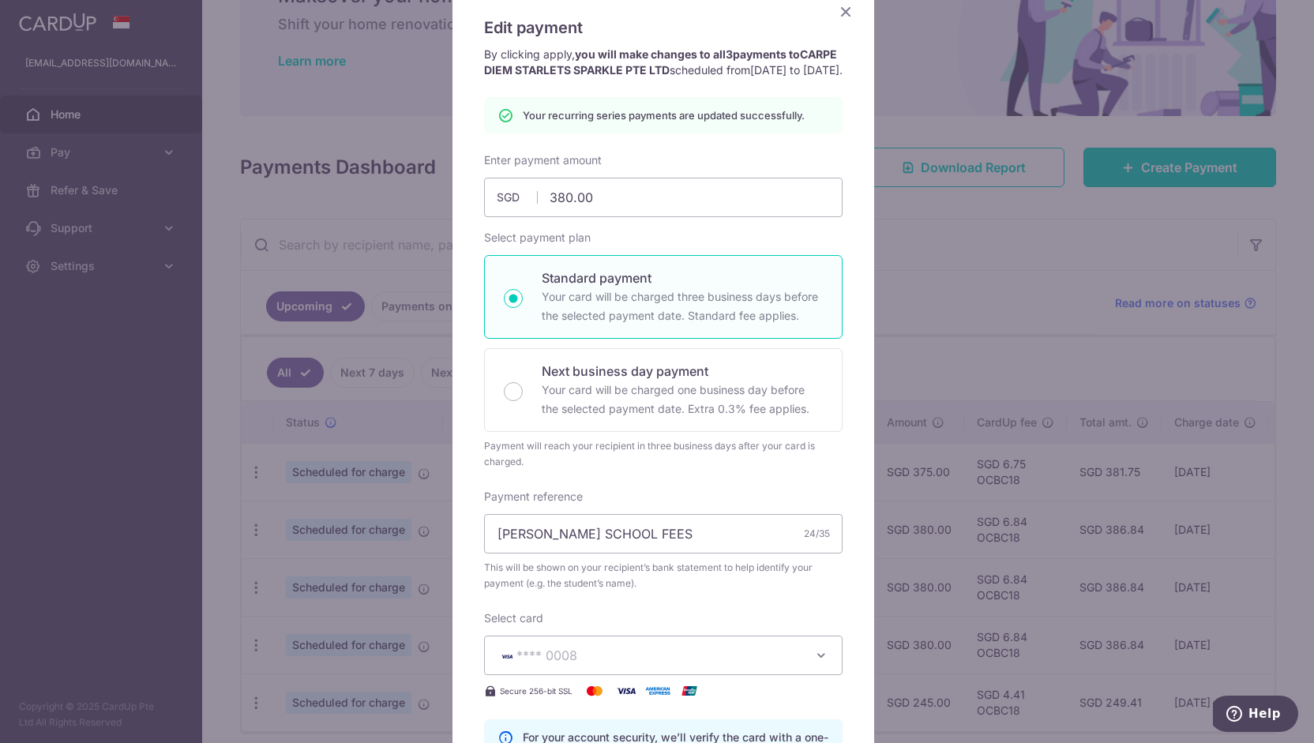
scroll to position [0, 0]
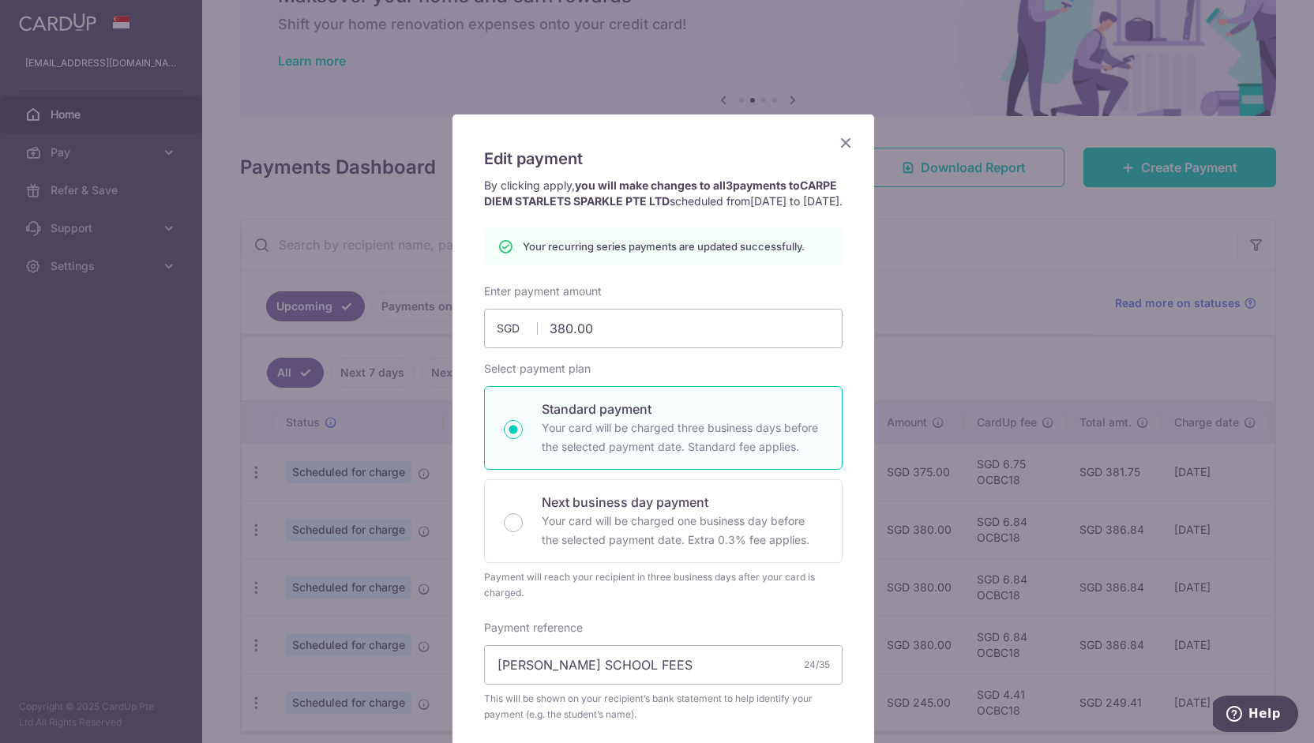
click at [839, 137] on icon "Close" at bounding box center [845, 143] width 19 height 20
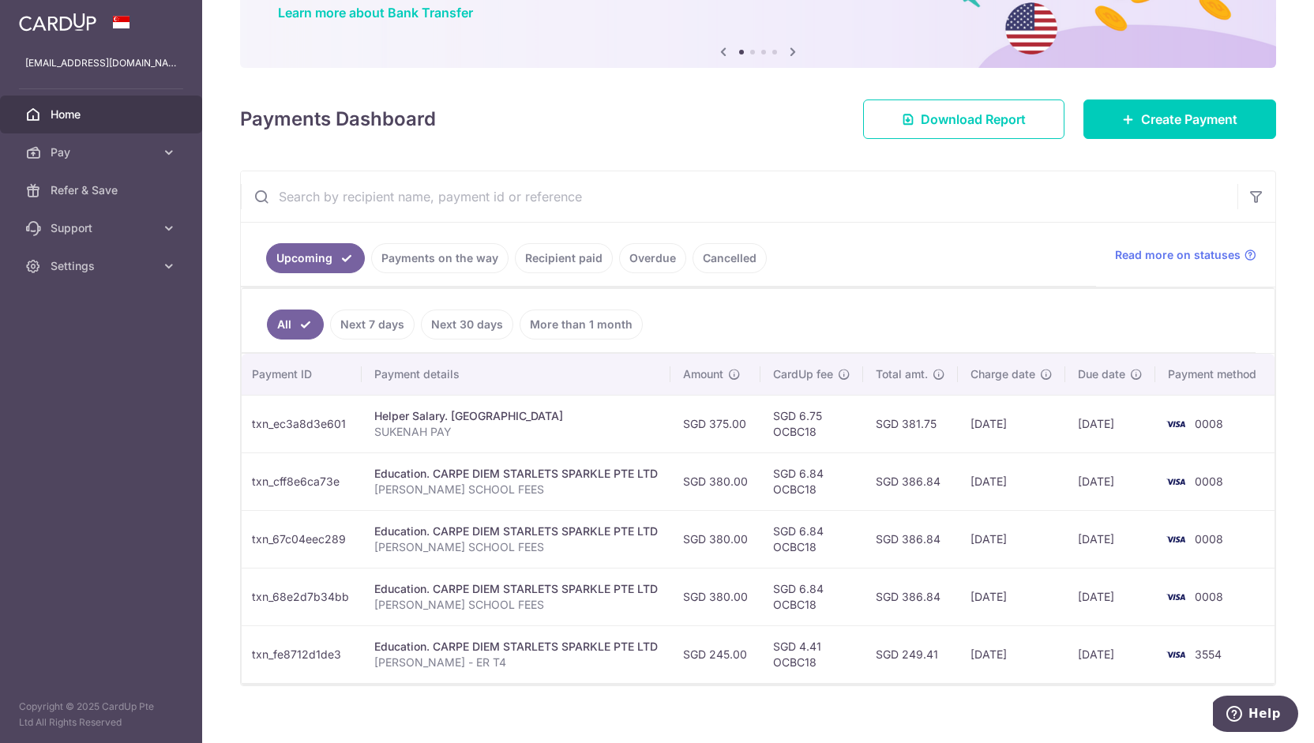
scroll to position [153, 0]
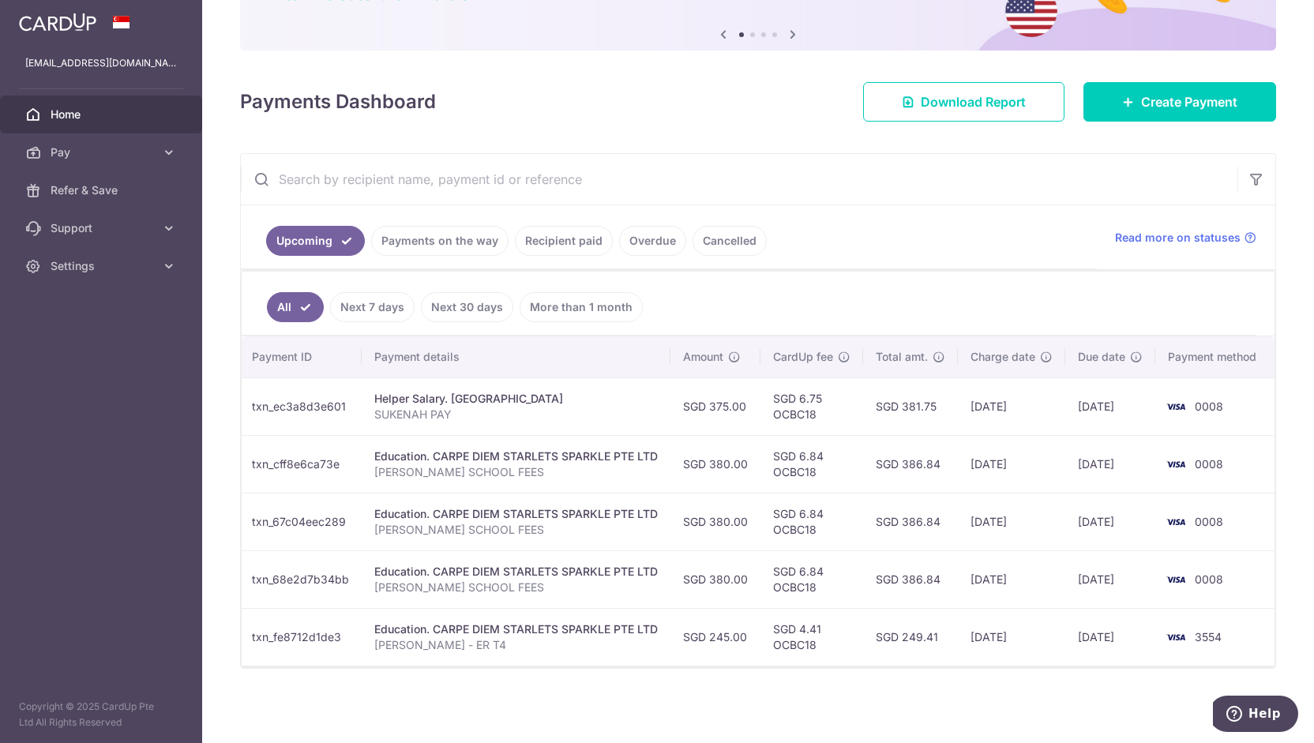
click at [612, 622] on div "Education. CARPE DIEM STARLETS SPARKLE PTE LTD" at bounding box center [516, 630] width 284 height 16
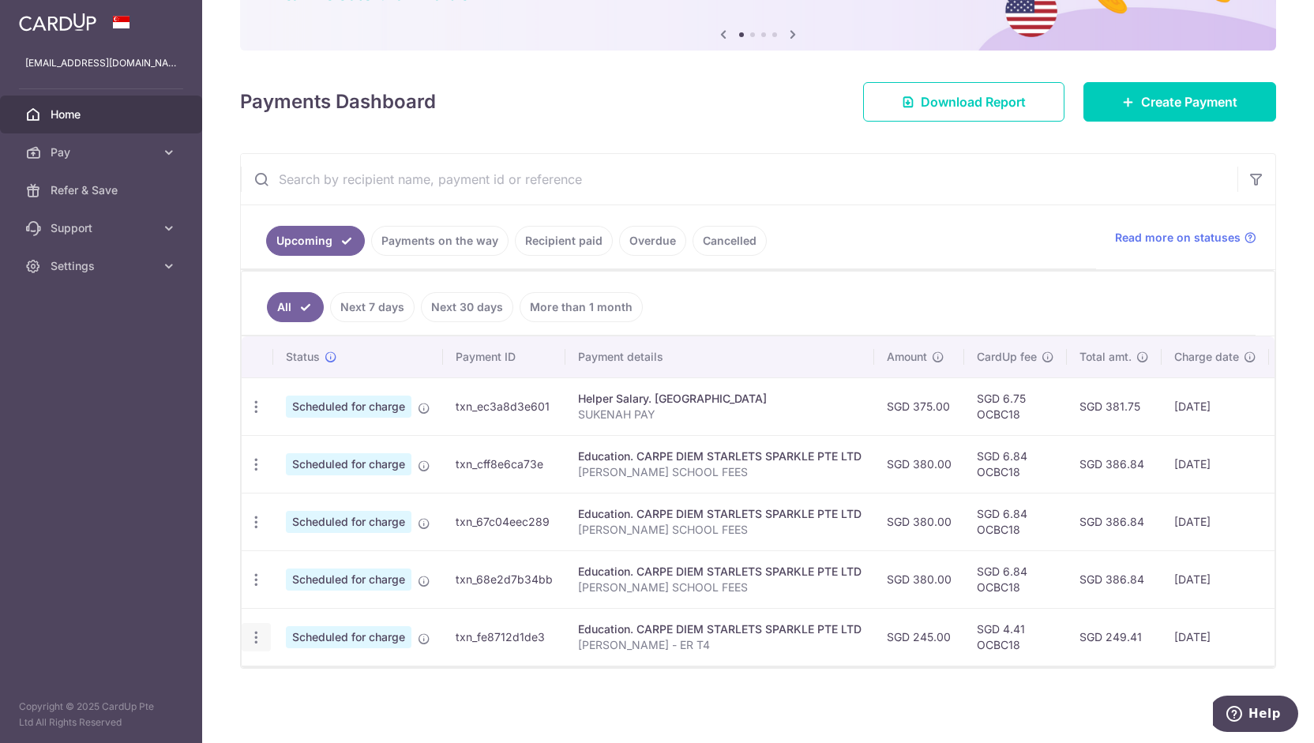
click at [261, 634] on icon "button" at bounding box center [256, 637] width 17 height 17
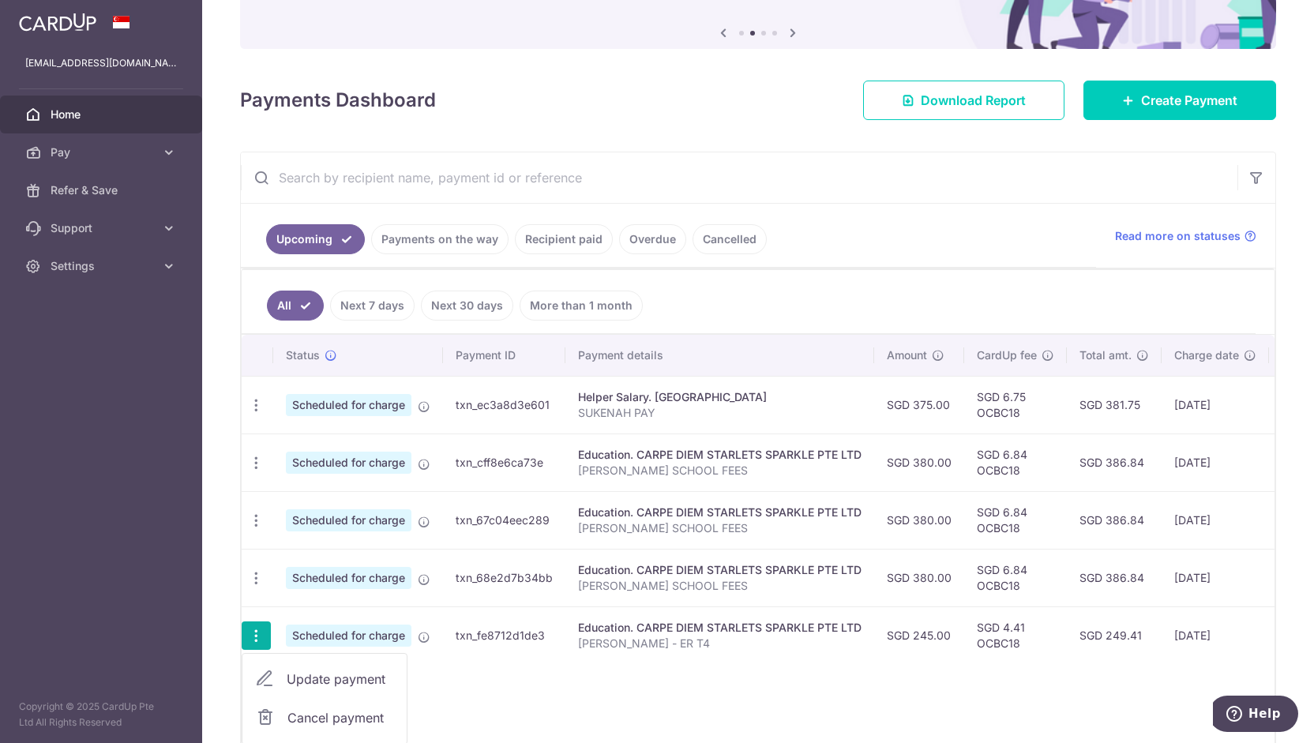
click at [292, 670] on span "Update payment" at bounding box center [340, 679] width 107 height 19
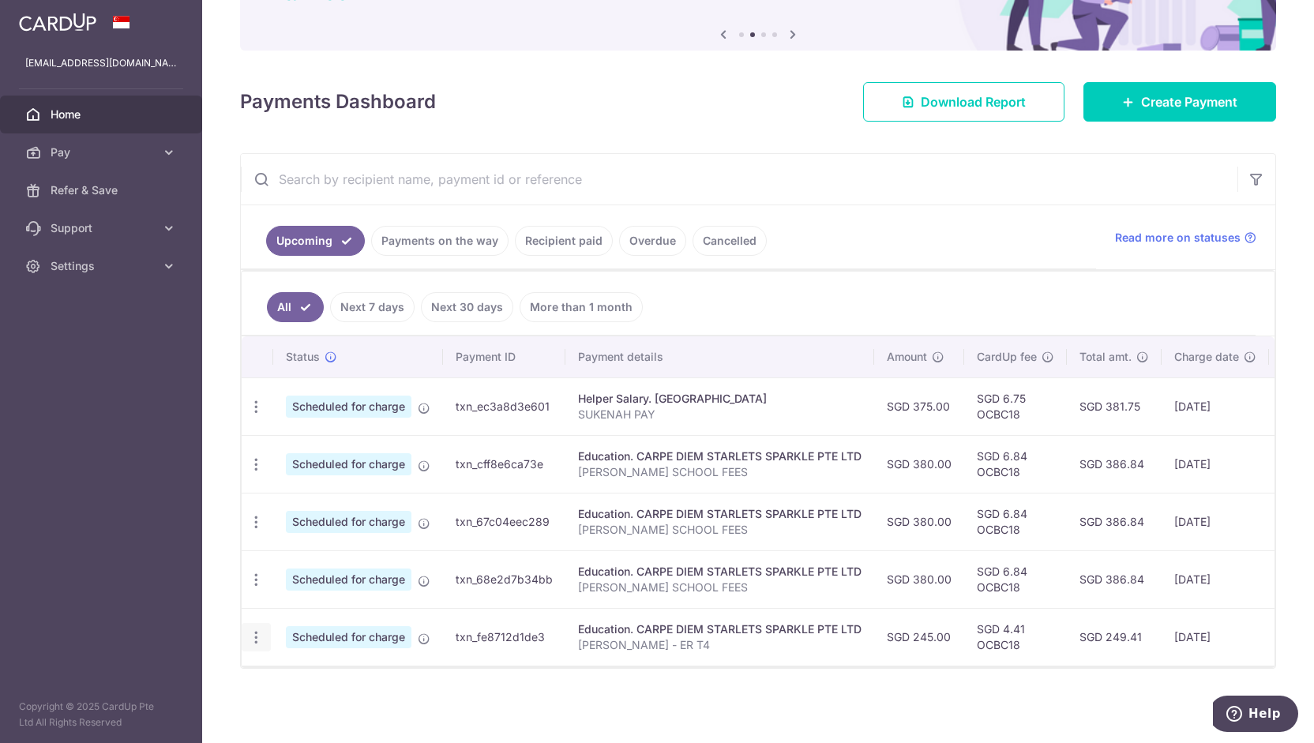
radio input "true"
type input "245.00"
type input "[DATE]"
type input "[PERSON_NAME] - ER T4"
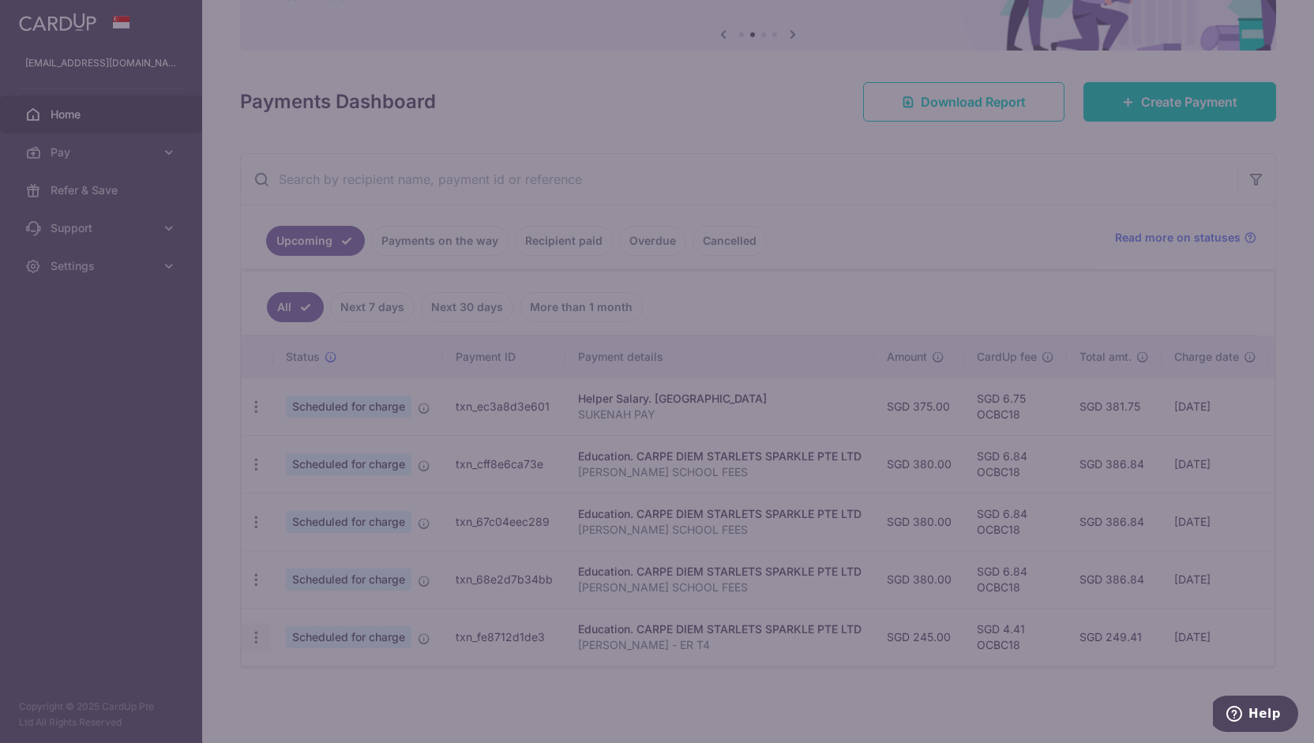
type input "OCBC18"
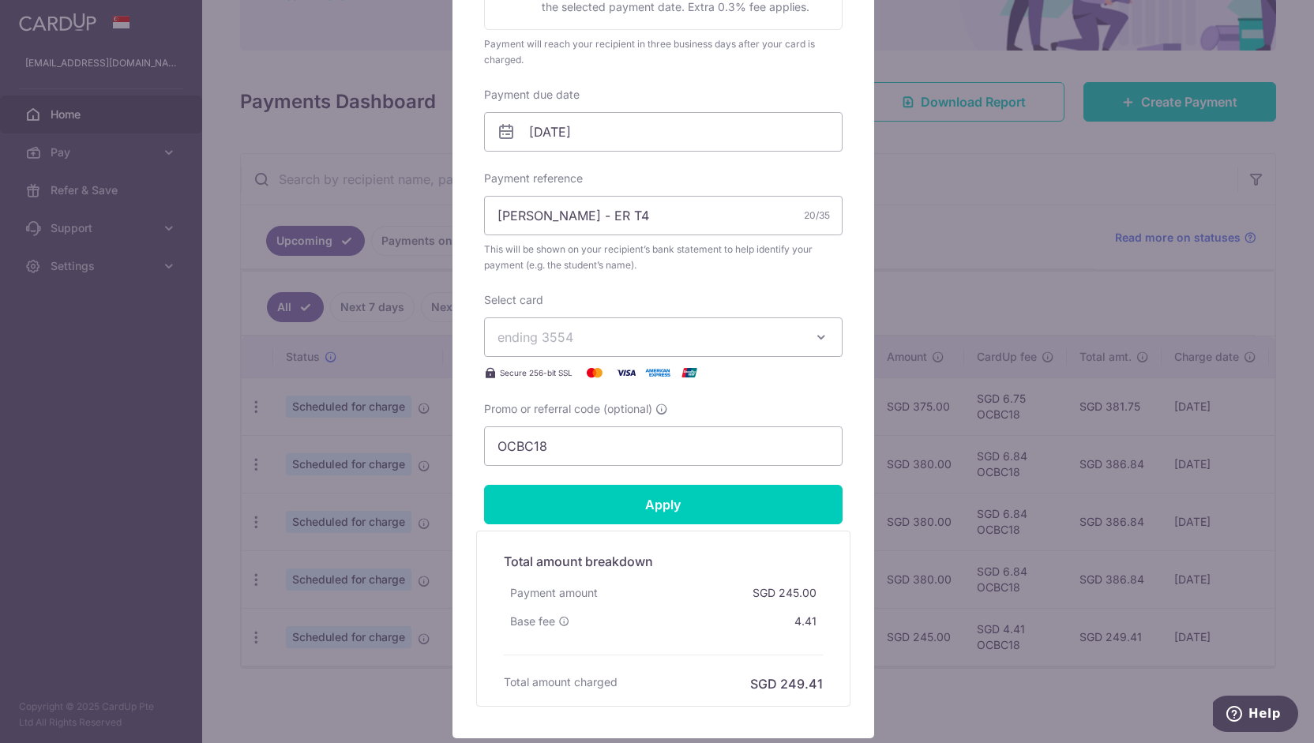
scroll to position [428, 0]
click at [584, 340] on span "ending 3554" at bounding box center [649, 336] width 303 height 19
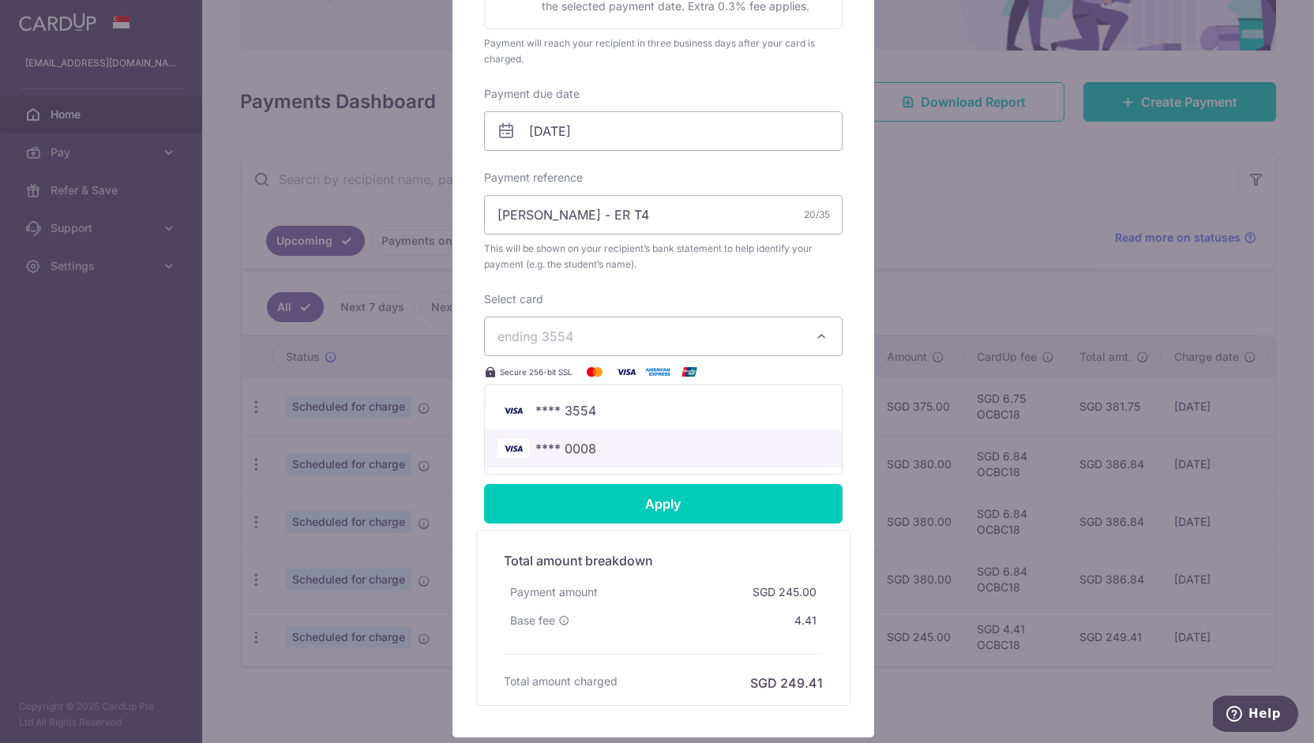
click at [592, 443] on span "**** 0008" at bounding box center [664, 448] width 332 height 19
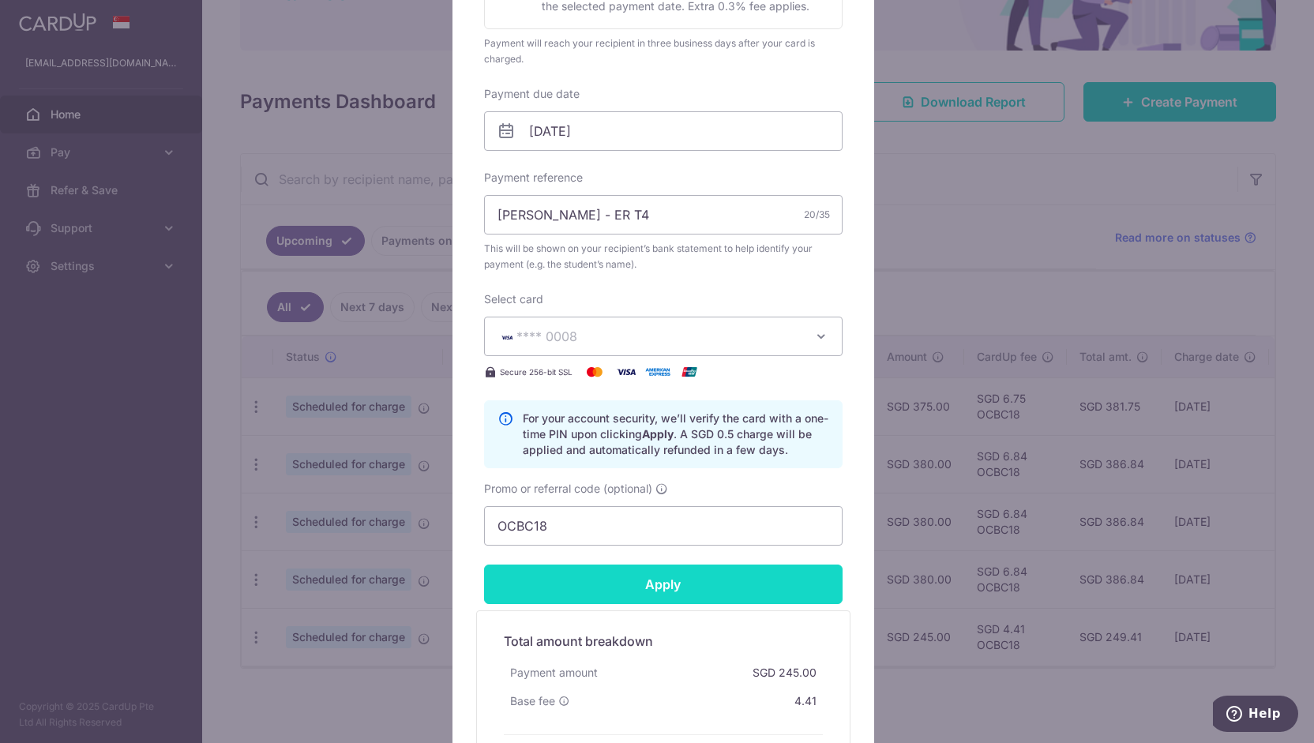
click at [624, 574] on input "Apply" at bounding box center [663, 584] width 359 height 39
click at [684, 570] on input "Apply" at bounding box center [663, 584] width 359 height 39
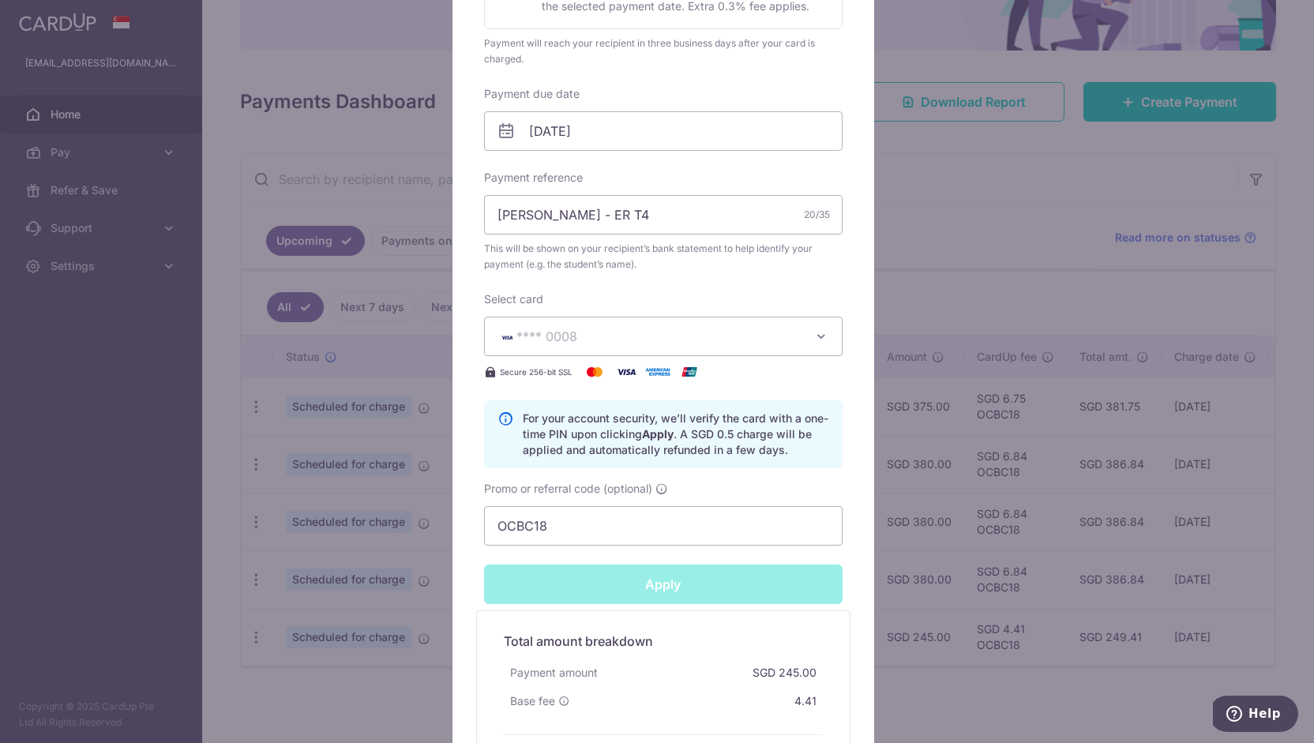
click at [684, 570] on div "Apply" at bounding box center [664, 584] width 378 height 39
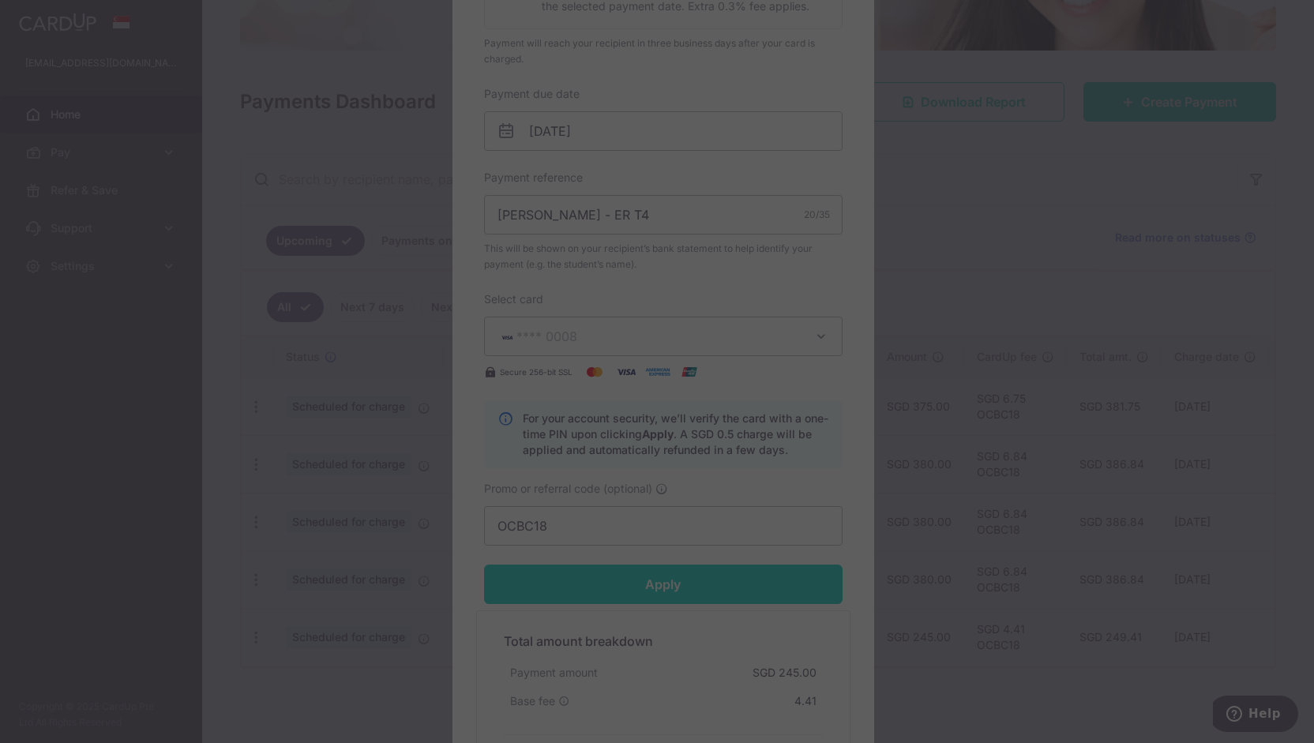
type input "Successfully Applied"
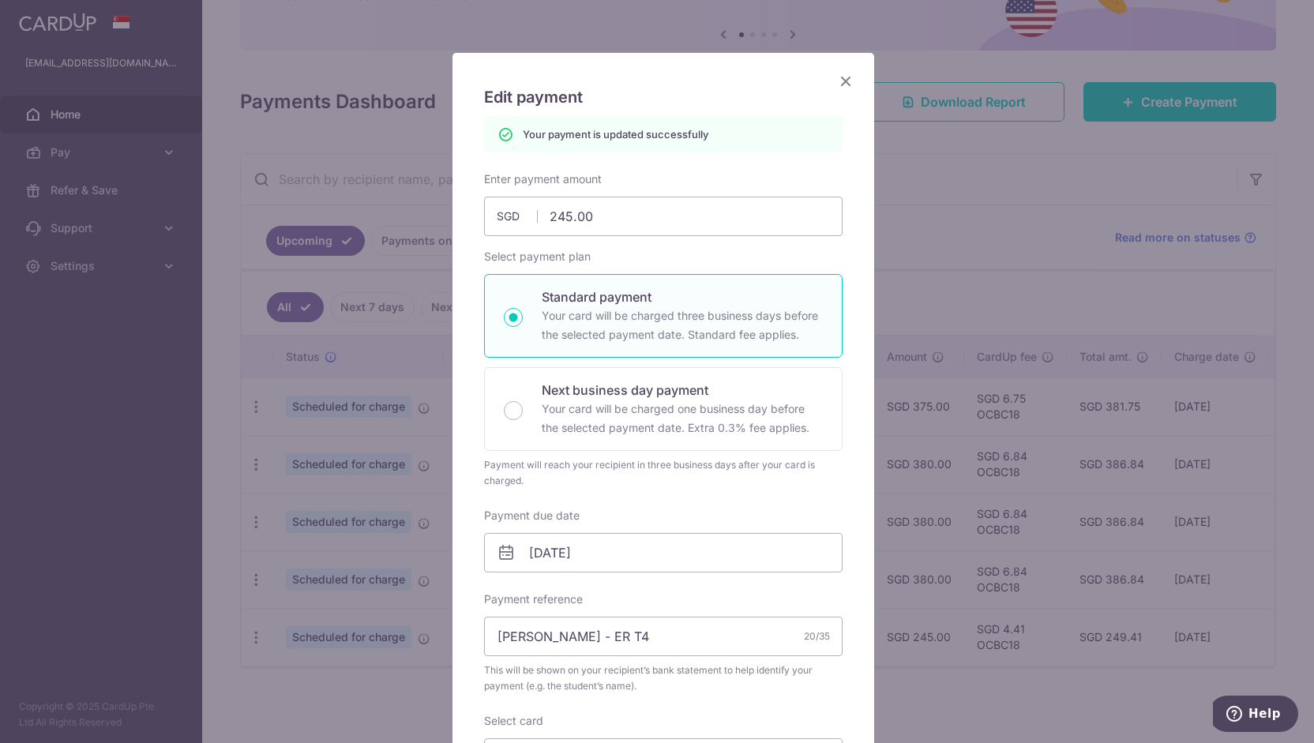
scroll to position [0, 0]
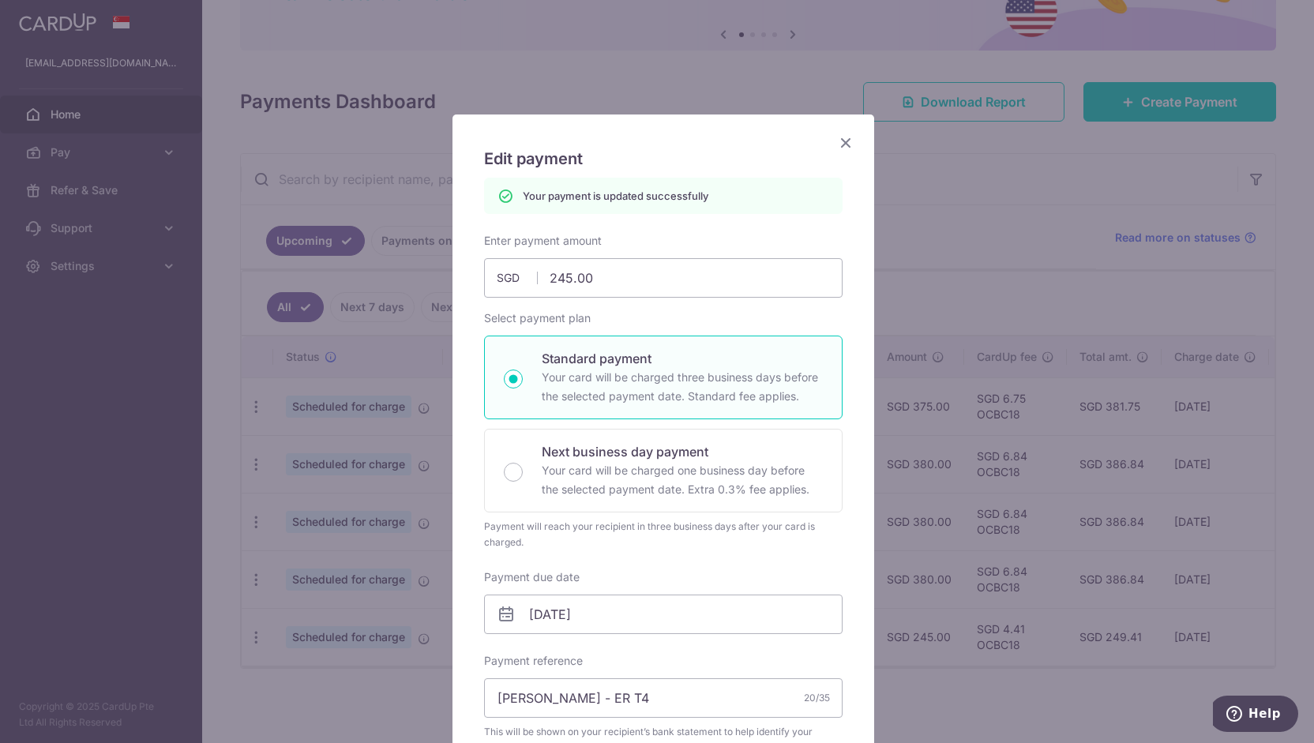
click at [840, 142] on icon "Close" at bounding box center [845, 143] width 19 height 20
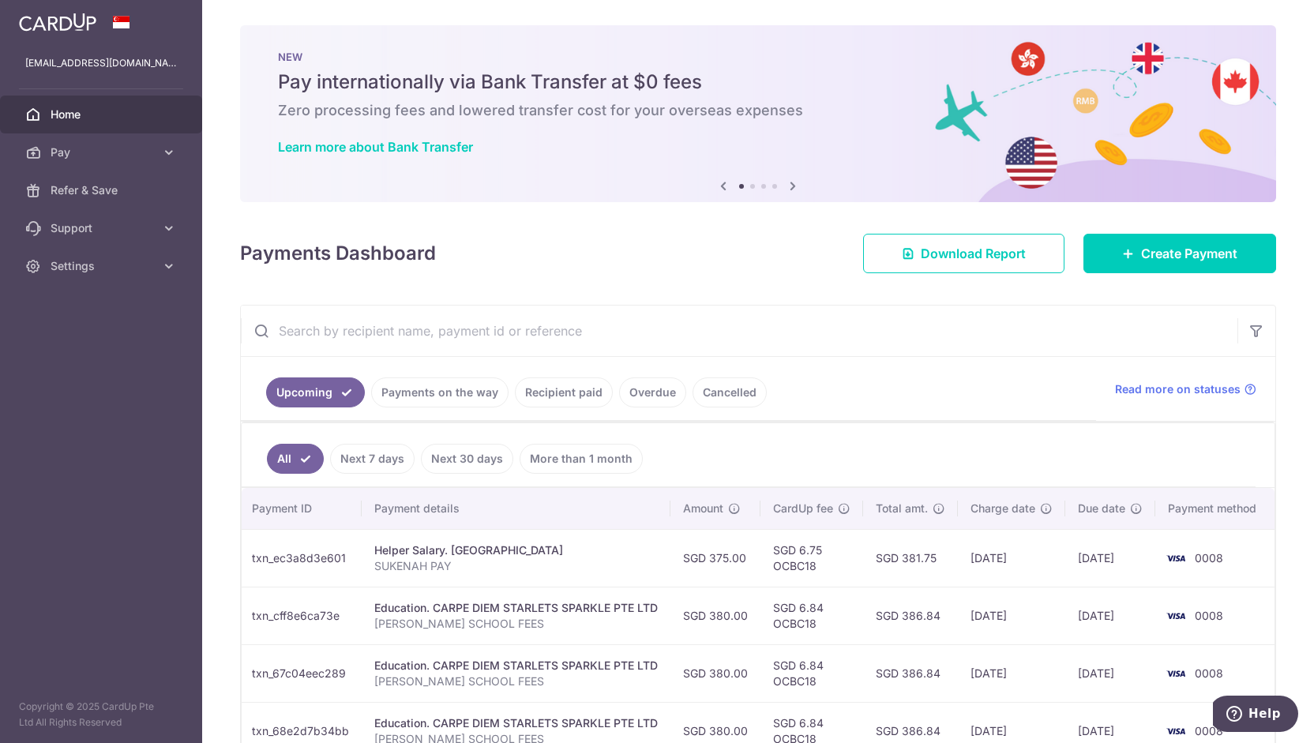
scroll to position [153, 0]
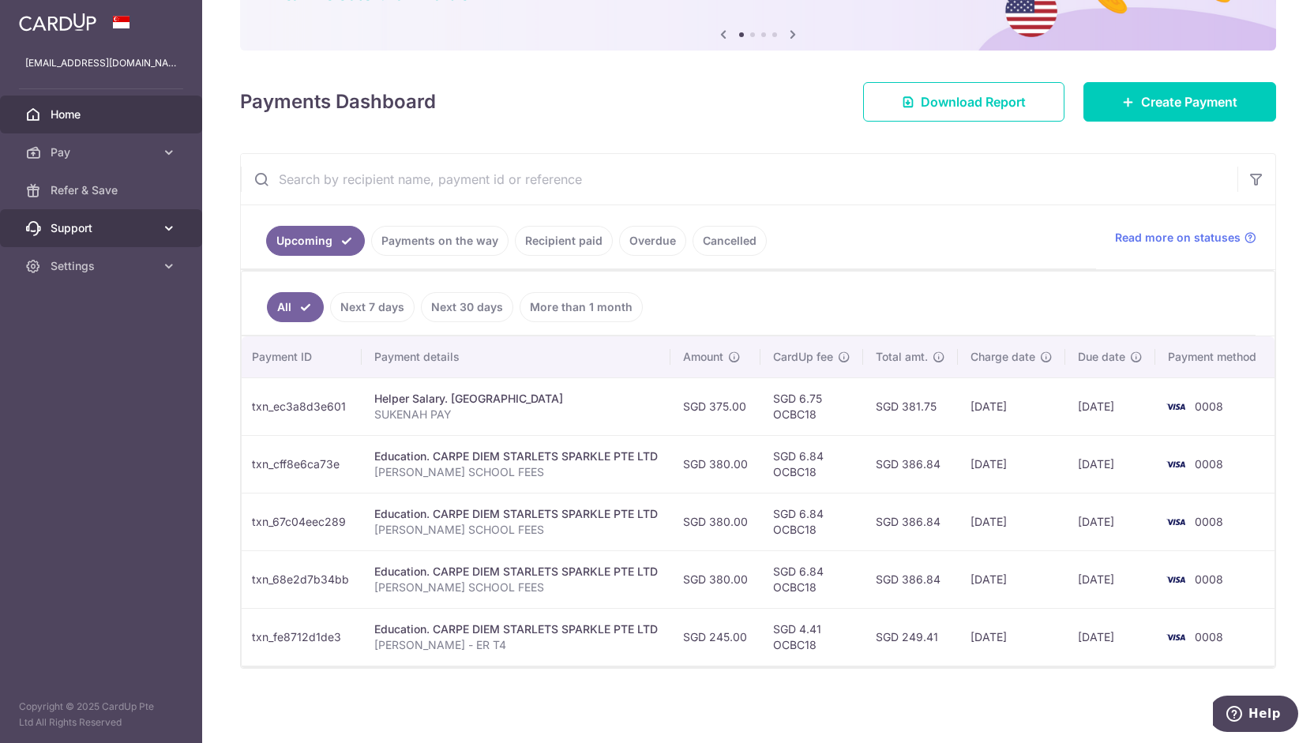
click at [135, 231] on span "Support" at bounding box center [103, 228] width 104 height 16
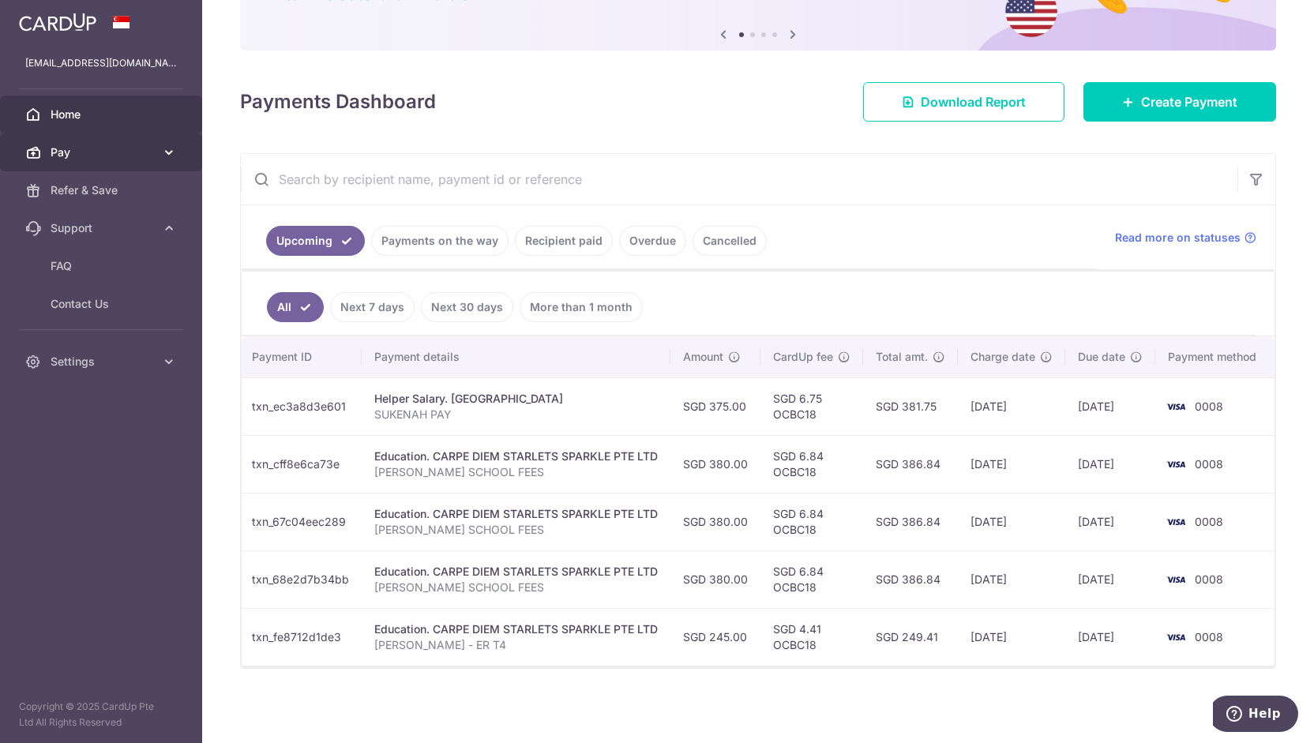
click at [133, 166] on link "Pay" at bounding box center [101, 152] width 202 height 38
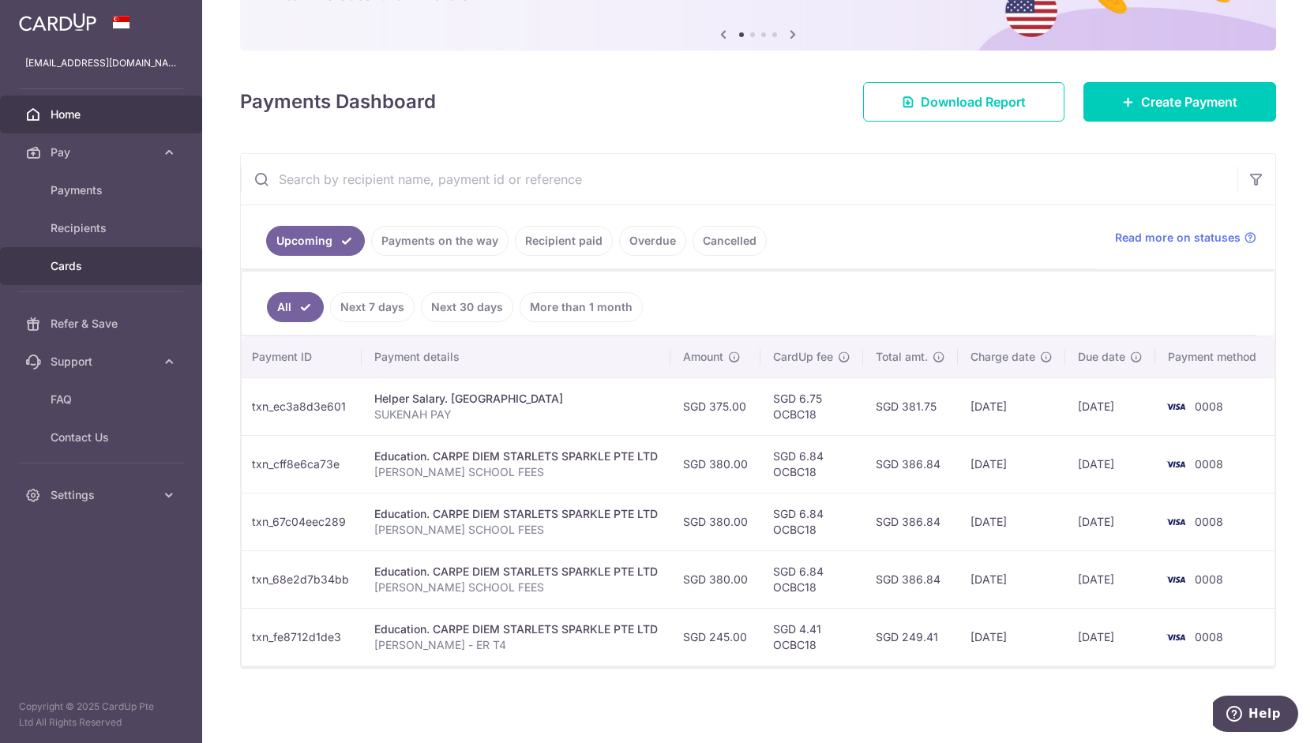
click at [124, 257] on link "Cards" at bounding box center [101, 266] width 202 height 38
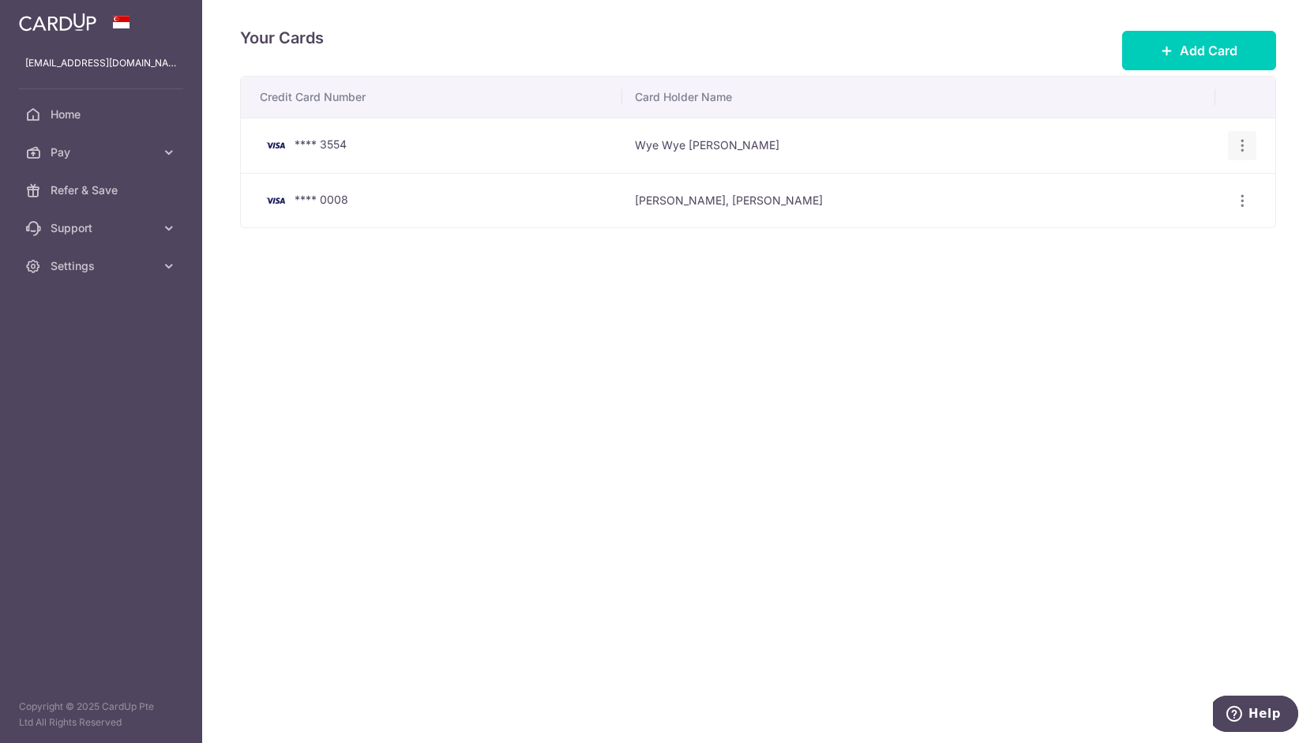
click at [1232, 145] on div "View/Edit Delete" at bounding box center [1242, 145] width 29 height 29
click at [1249, 146] on icon "button" at bounding box center [1242, 145] width 17 height 17
click at [1196, 224] on span "Delete" at bounding box center [1189, 227] width 107 height 19
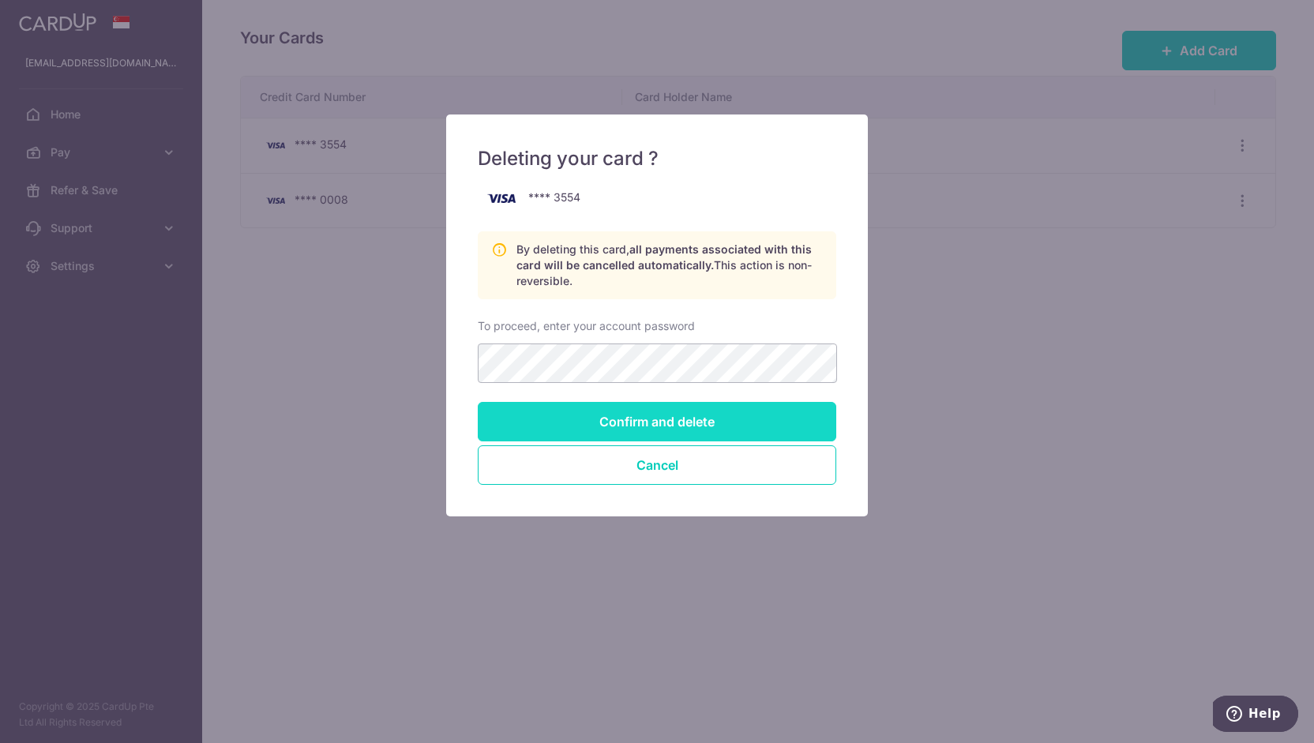
click at [684, 424] on input "Confirm and delete" at bounding box center [657, 421] width 359 height 39
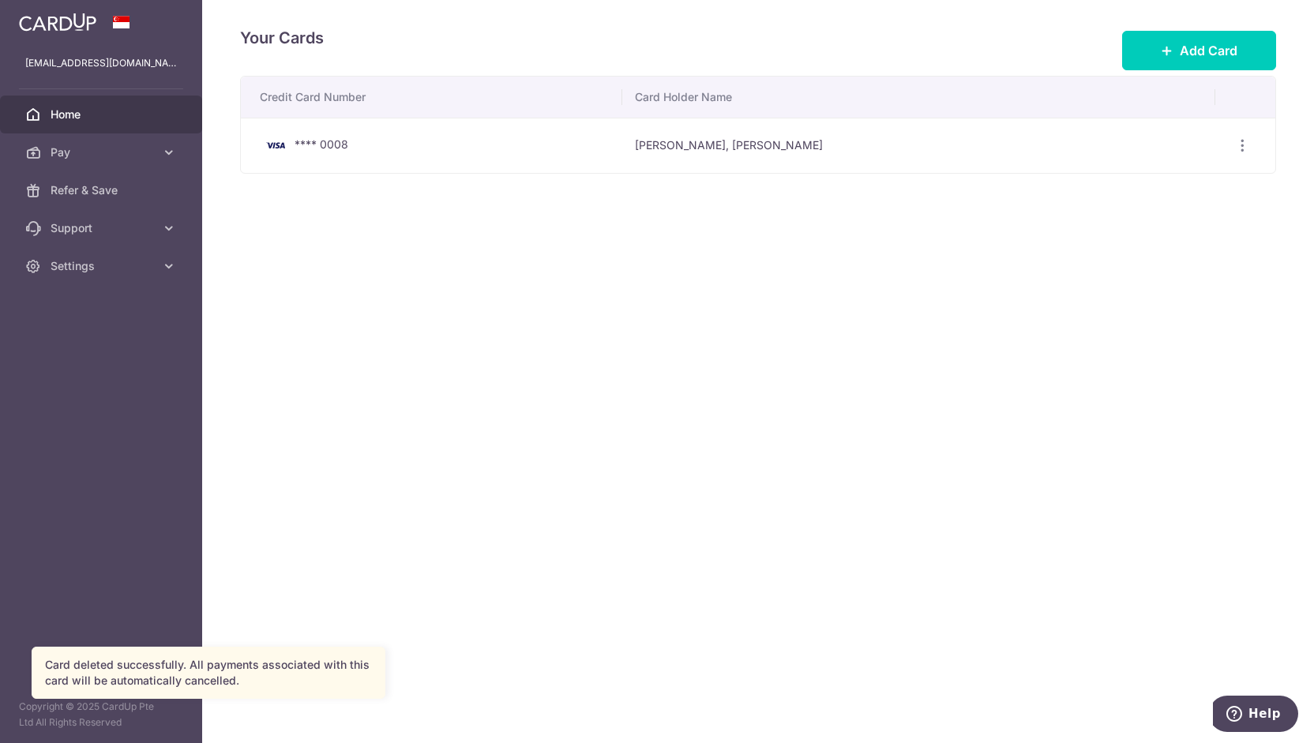
click at [71, 118] on span "Home" at bounding box center [103, 115] width 104 height 16
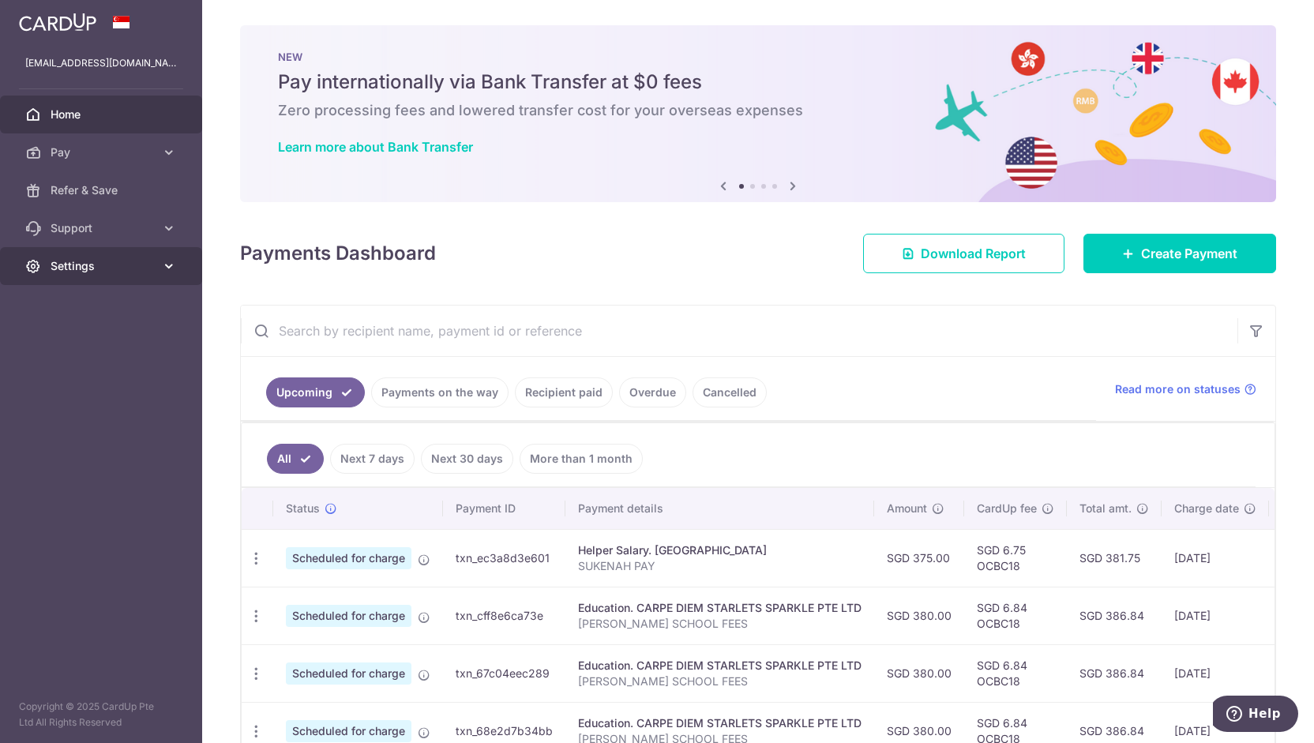
click at [114, 265] on span "Settings" at bounding box center [103, 266] width 104 height 16
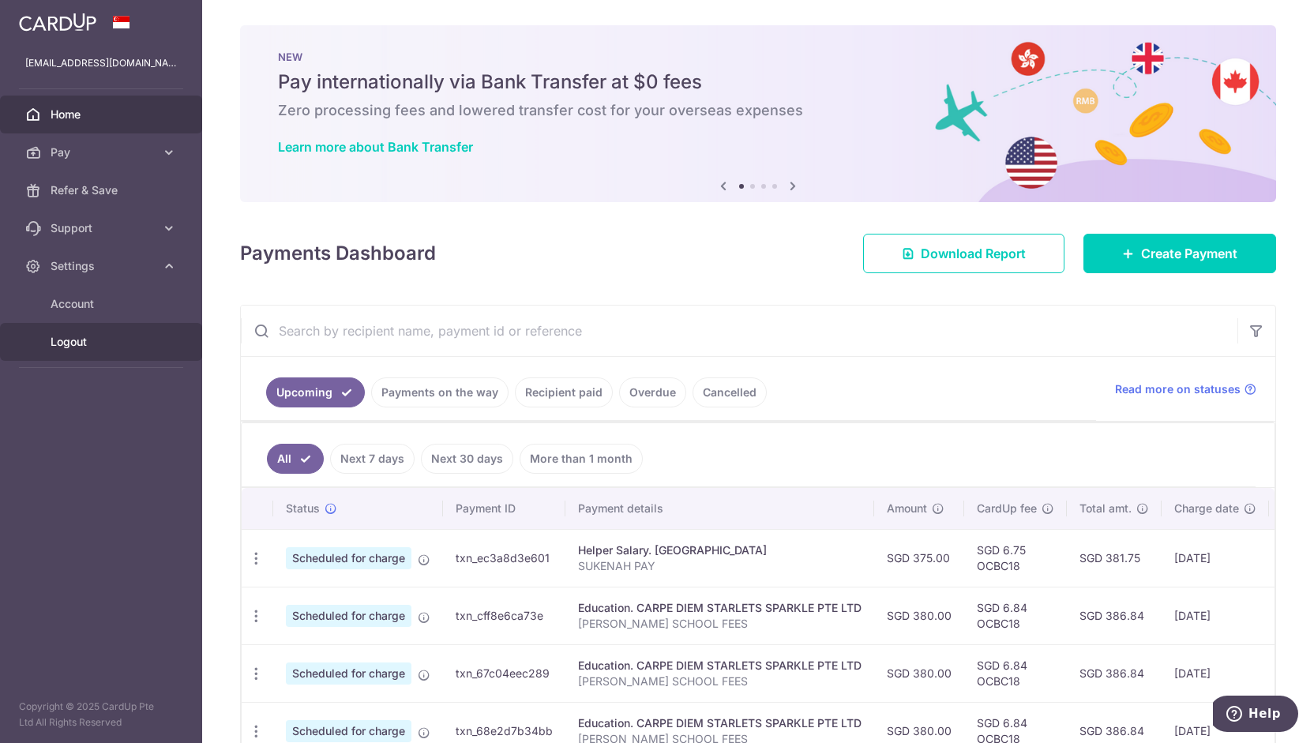
click at [77, 353] on link "Logout" at bounding box center [101, 342] width 202 height 38
